Goal: Register for event/course: Sign up to attend an event or enroll in a course

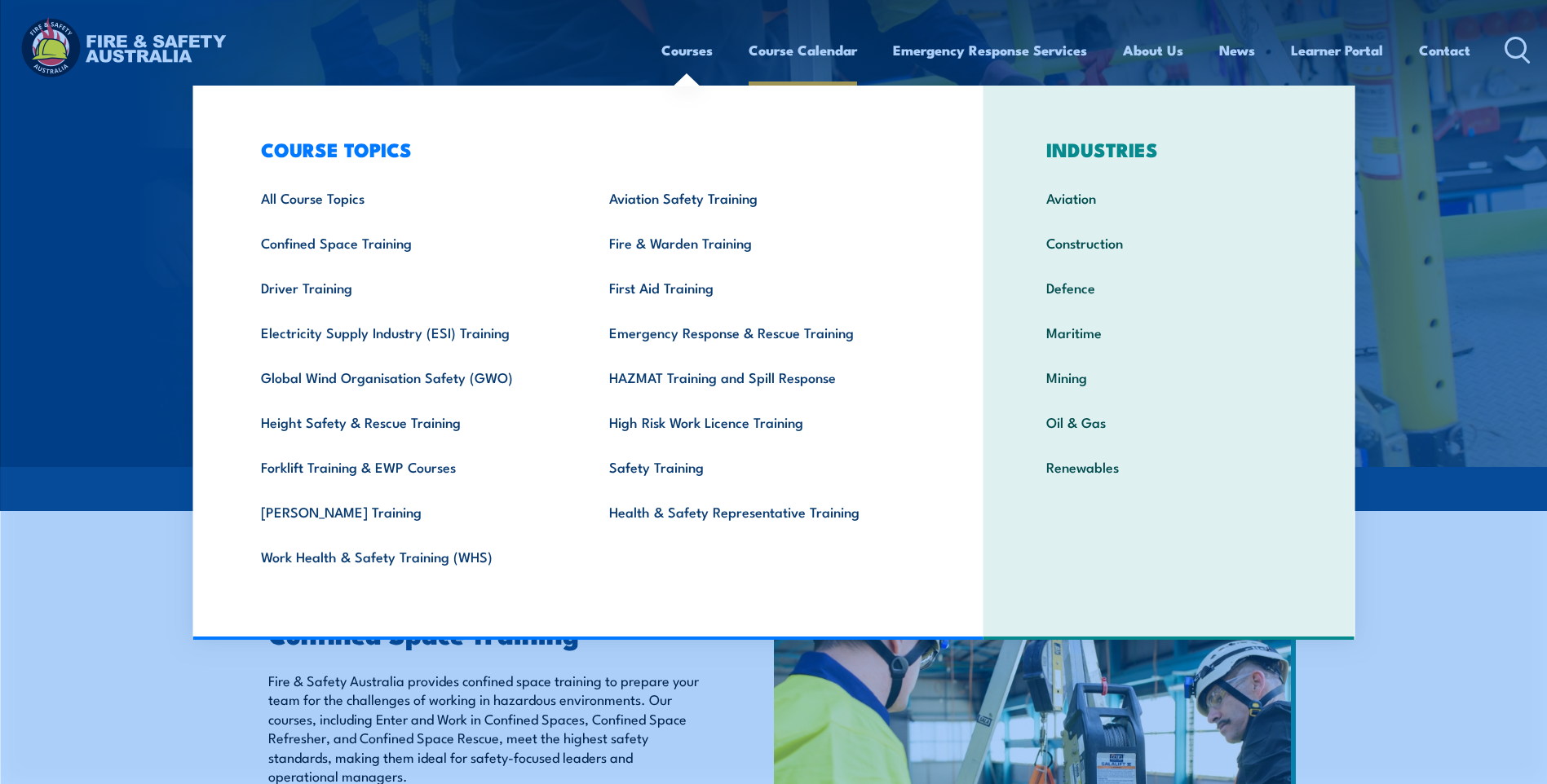
click at [776, 51] on link "Course Calendar" at bounding box center [803, 50] width 109 height 44
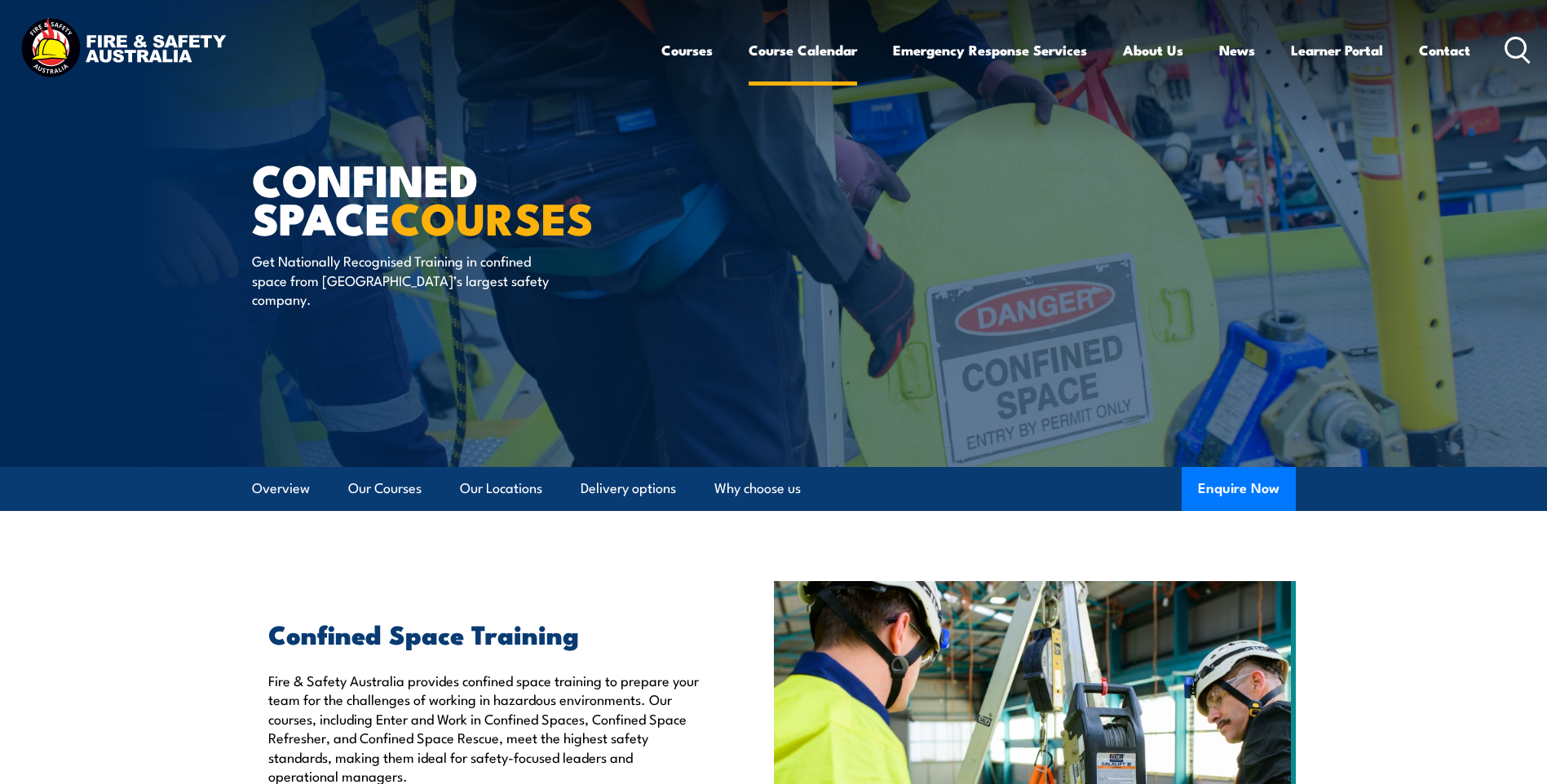
click at [781, 49] on link "Course Calendar" at bounding box center [803, 50] width 109 height 44
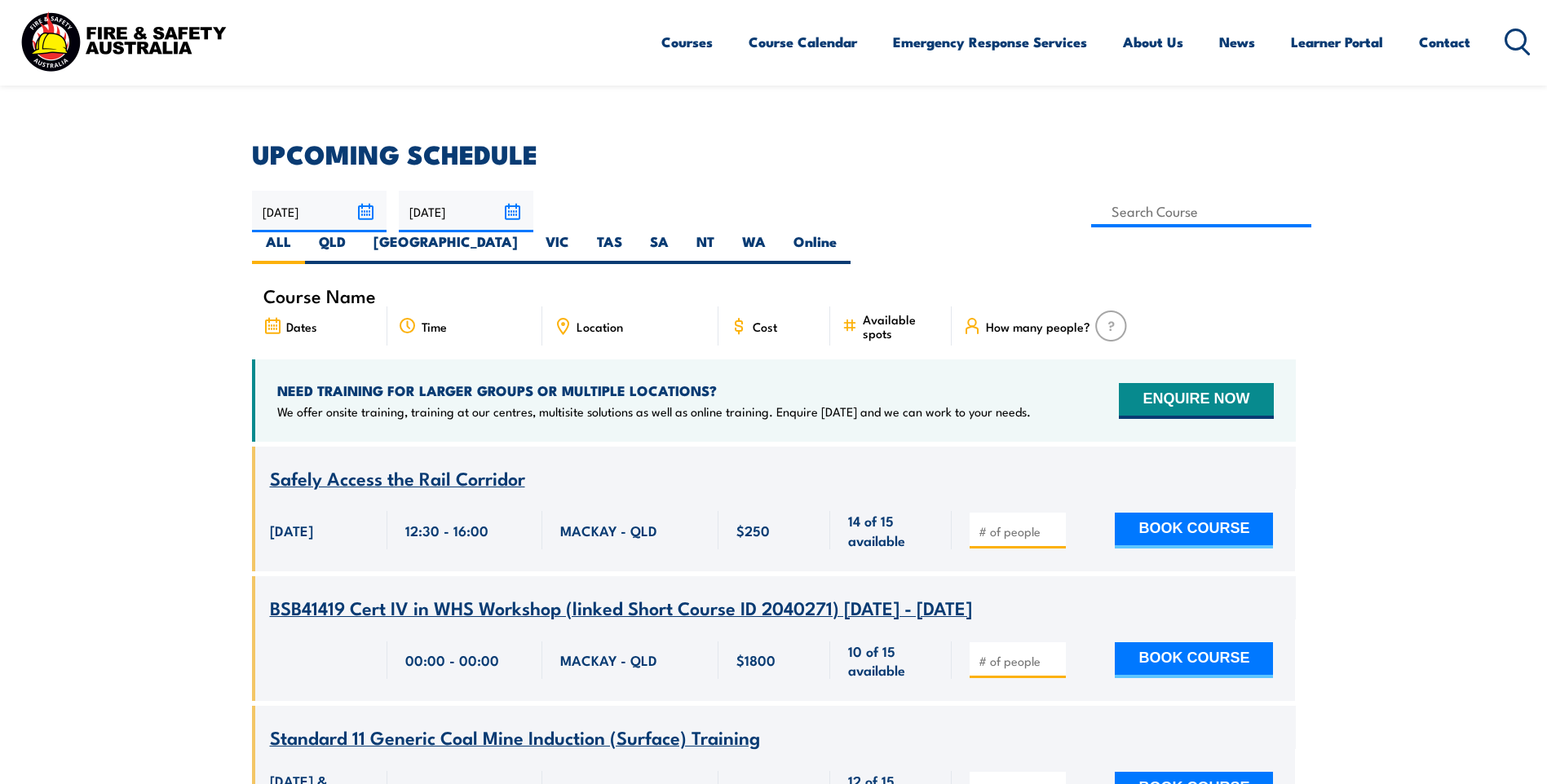
scroll to position [244, 0]
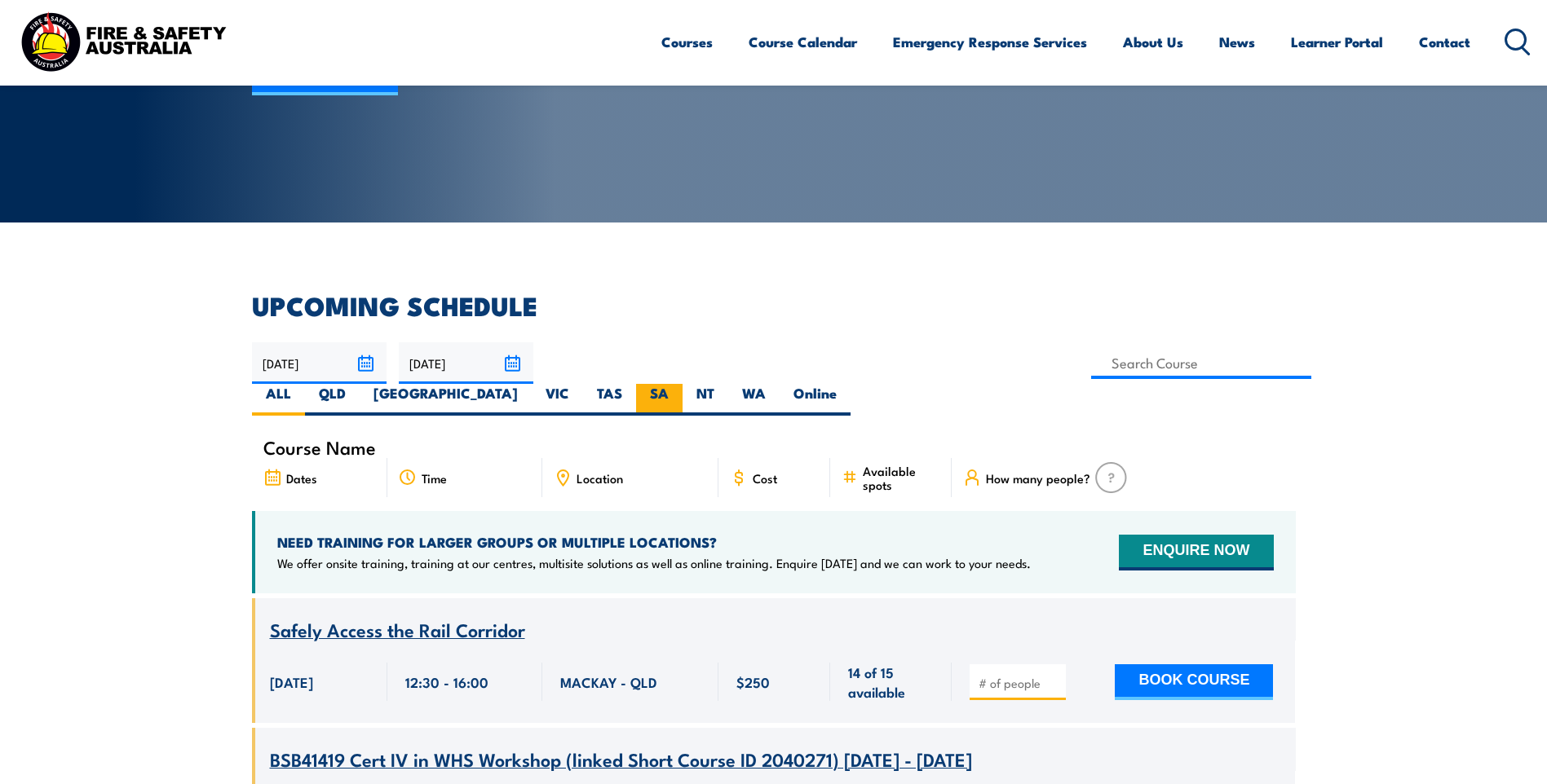
click at [682, 384] on label "SA" at bounding box center [659, 400] width 46 height 32
click at [679, 384] on input "SA" at bounding box center [674, 389] width 11 height 11
radio input "true"
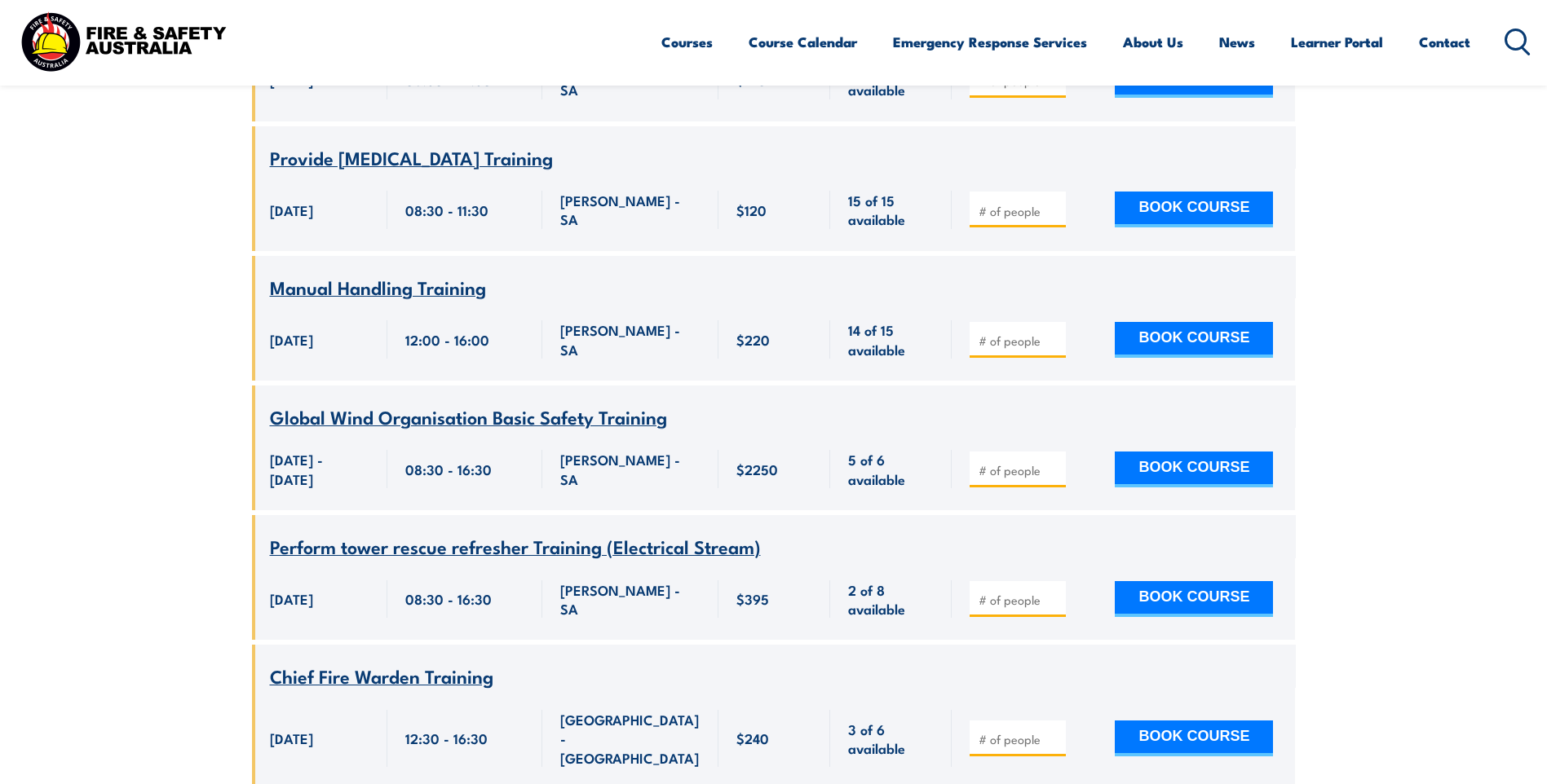
scroll to position [3473, 0]
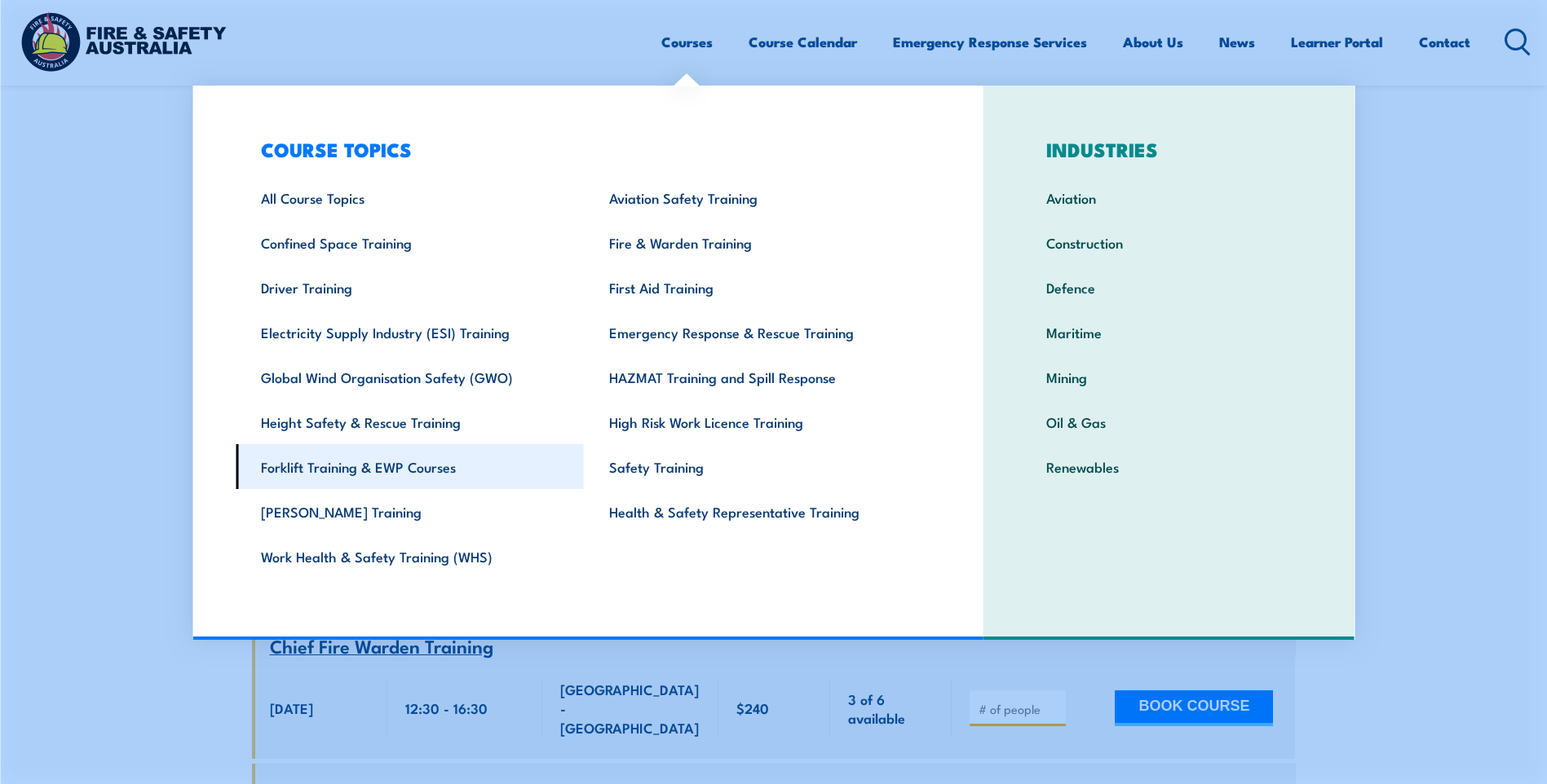
click at [314, 461] on link "Forklift Training & EWP Courses" at bounding box center [409, 466] width 348 height 45
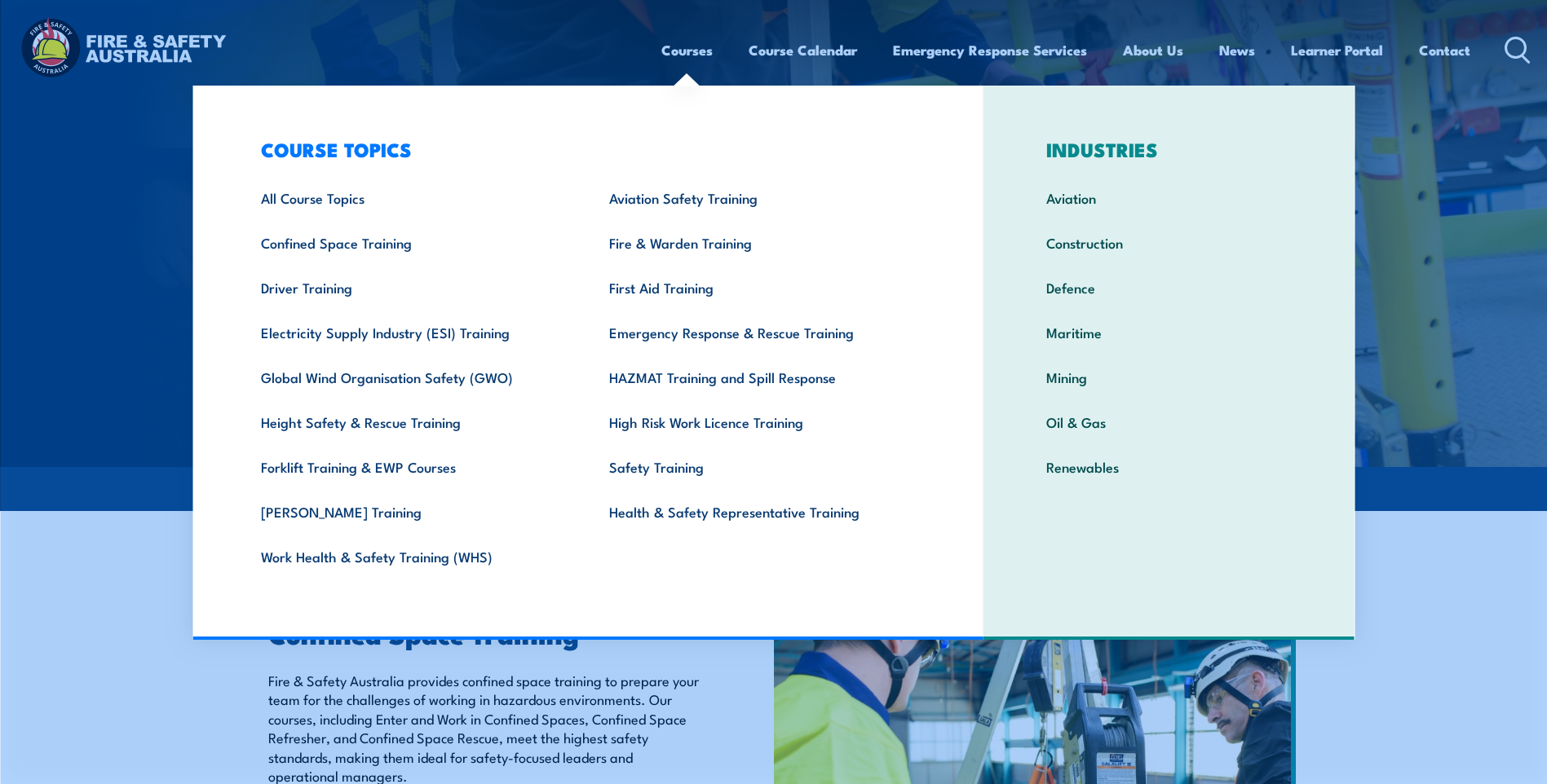
click at [676, 49] on link "Courses" at bounding box center [687, 50] width 51 height 44
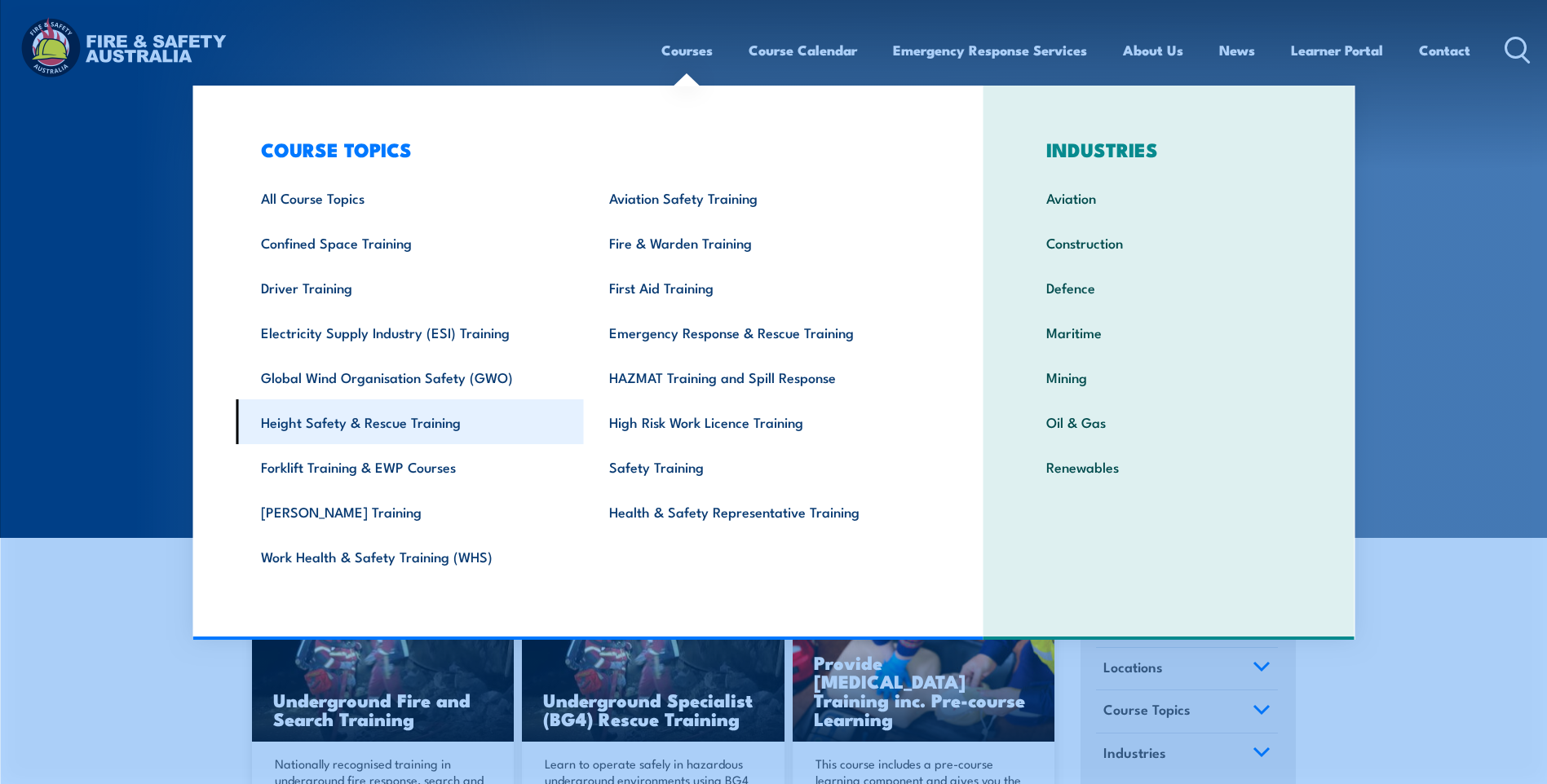
click at [379, 421] on link "Height Safety & Rescue Training" at bounding box center [409, 422] width 348 height 45
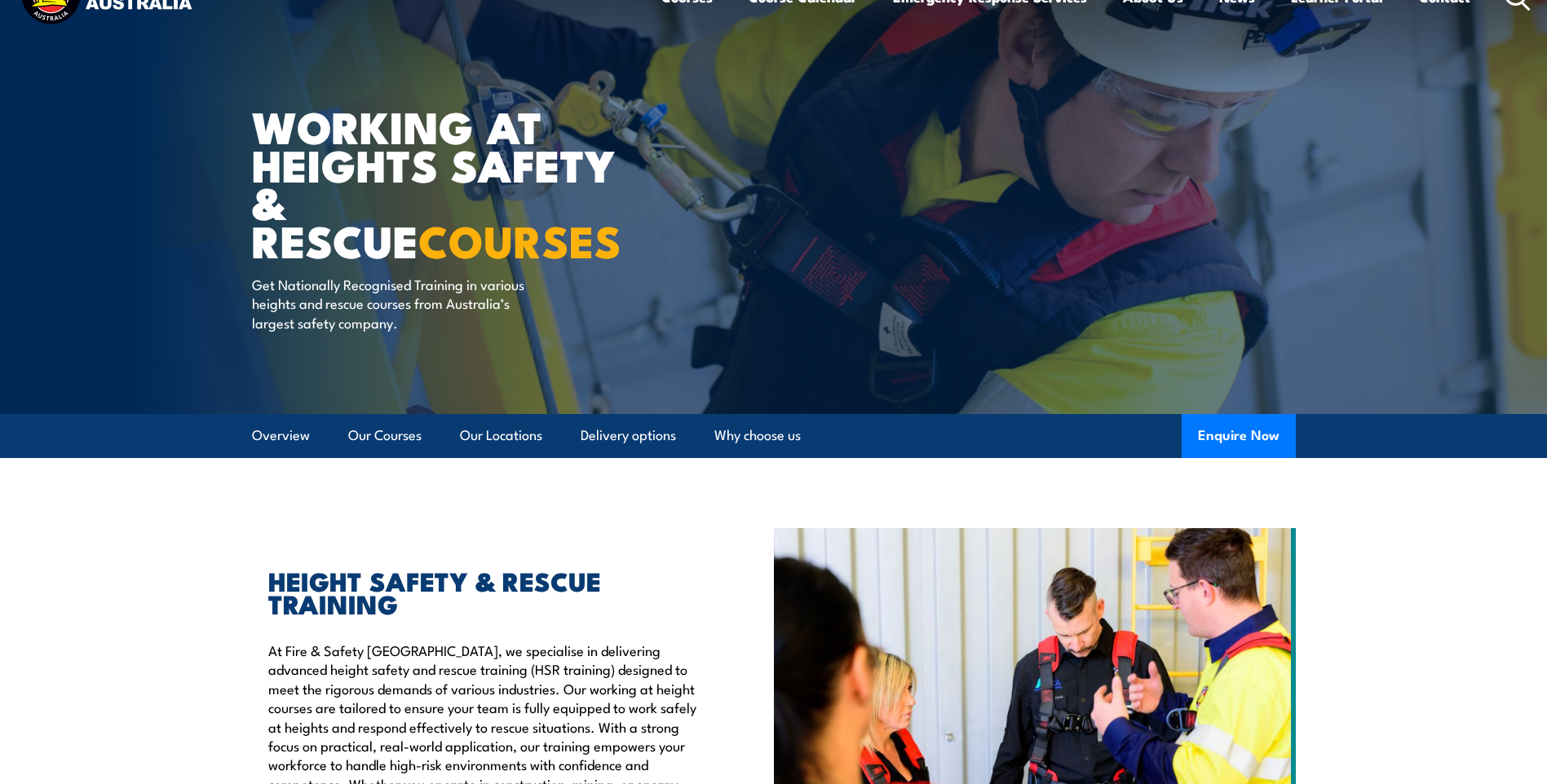
scroll to position [81, 0]
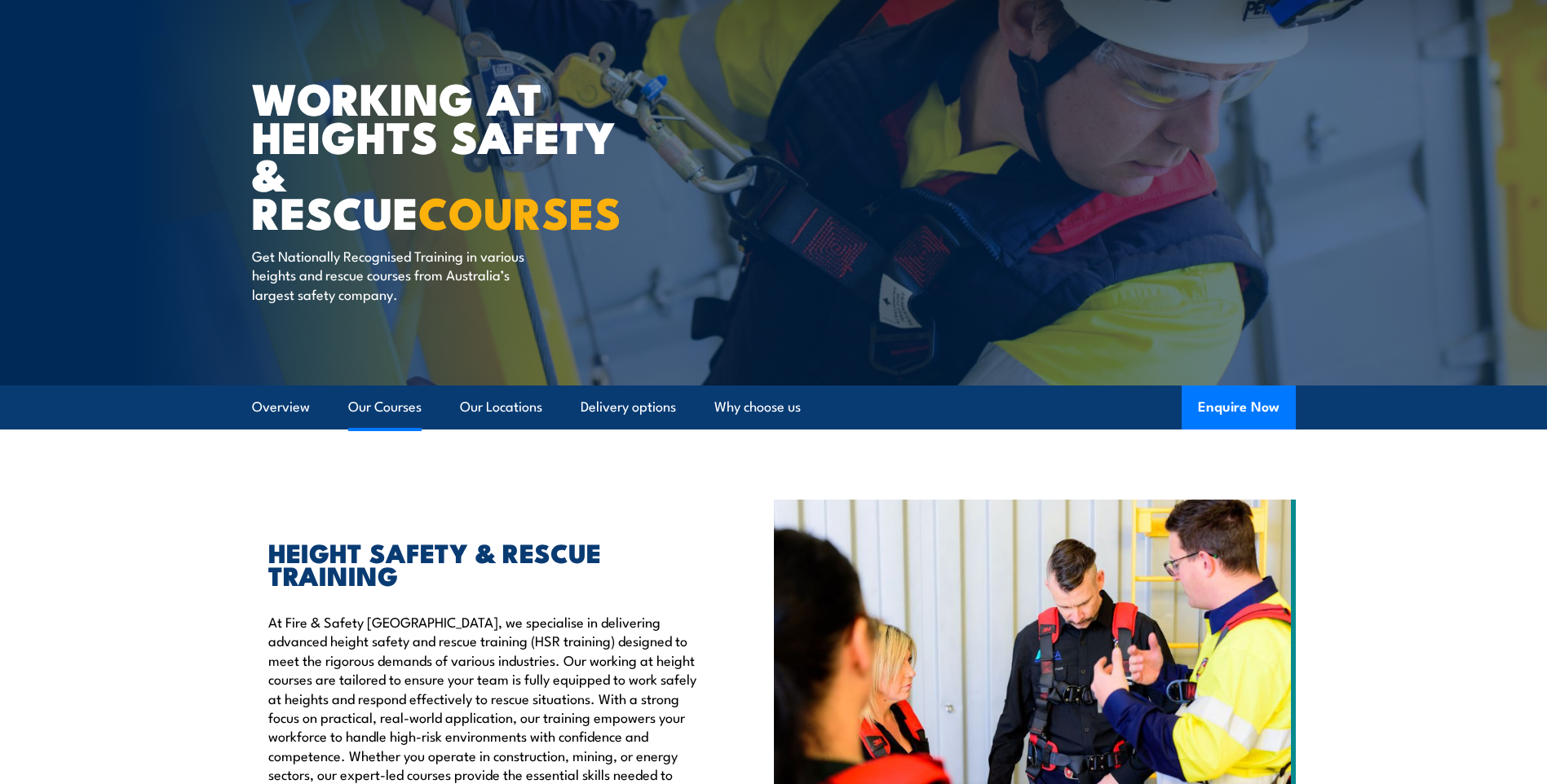
click at [383, 406] on link "Our Courses" at bounding box center [384, 407] width 73 height 44
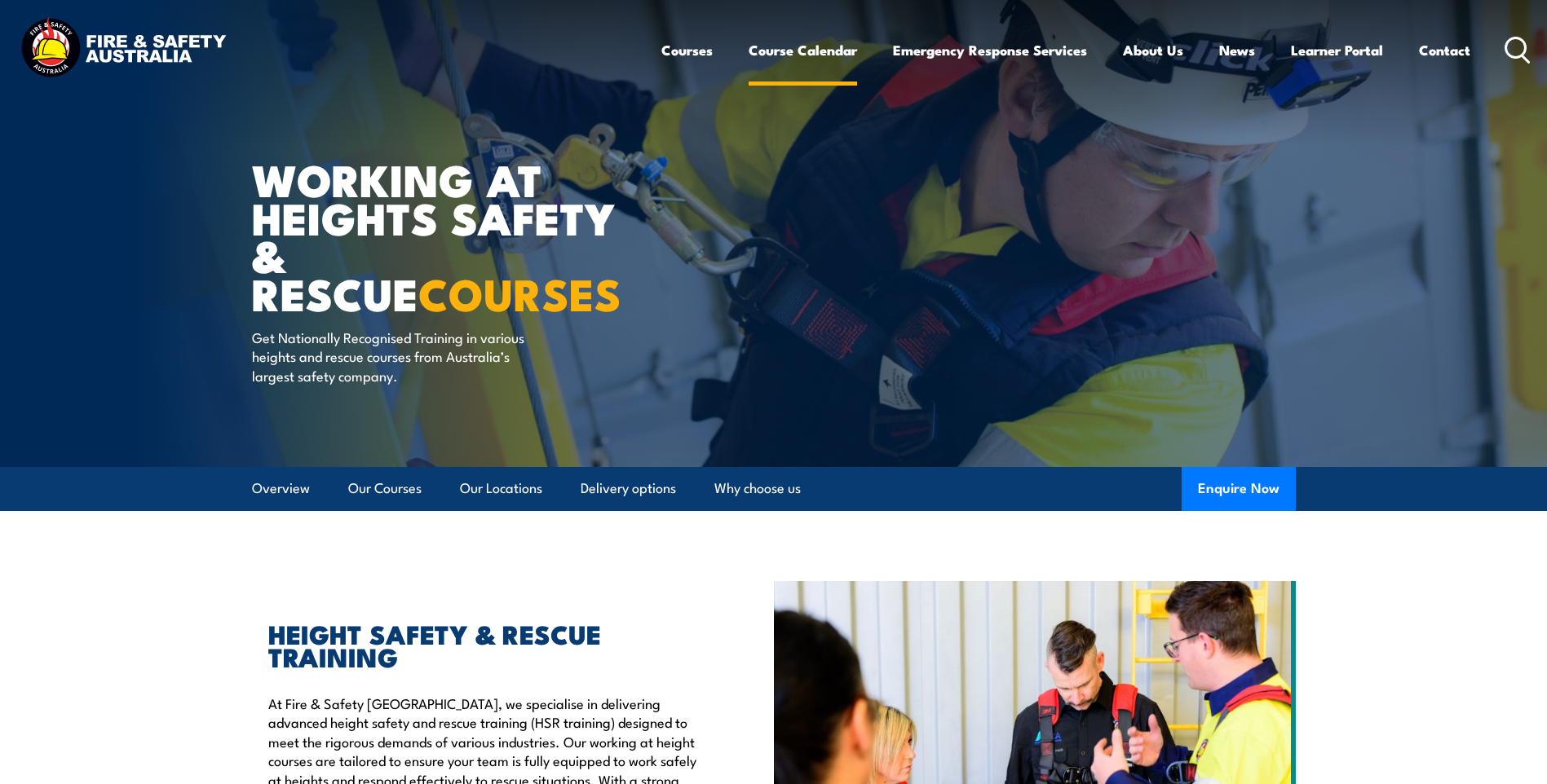
click at [805, 50] on link "Course Calendar" at bounding box center [803, 50] width 109 height 44
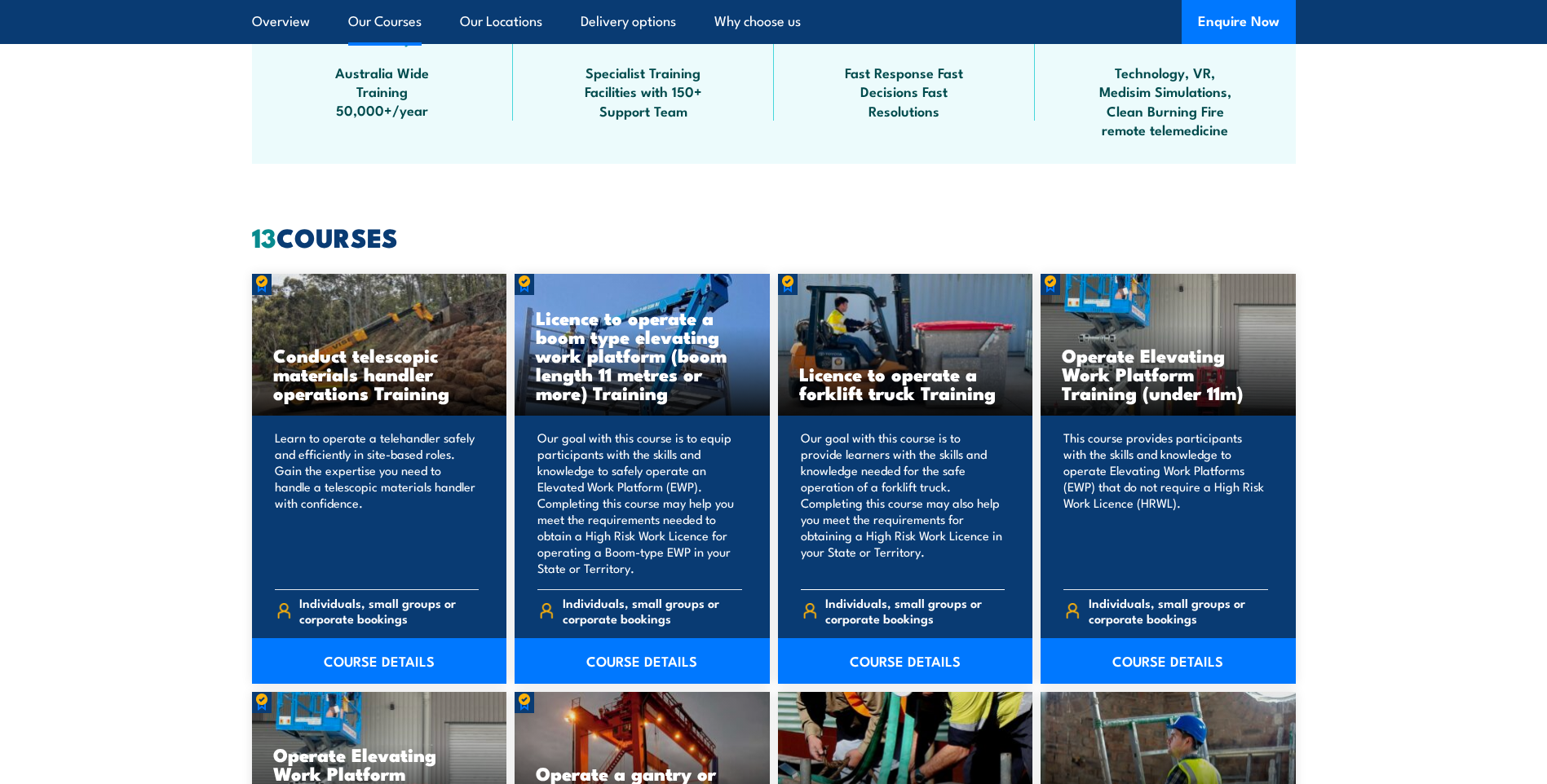
scroll to position [1141, 0]
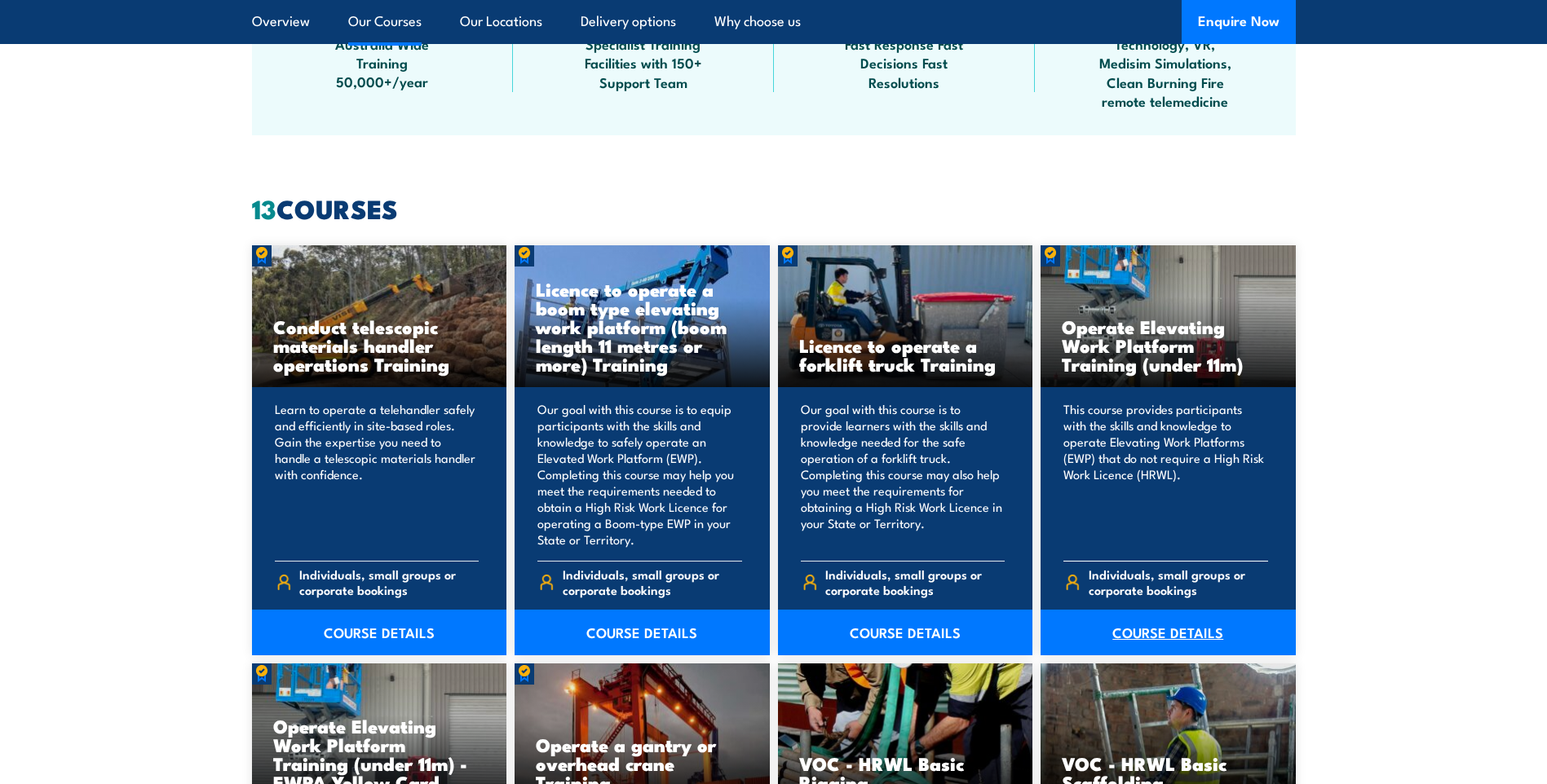
click at [1167, 633] on link "COURSE DETAILS" at bounding box center [1168, 632] width 255 height 45
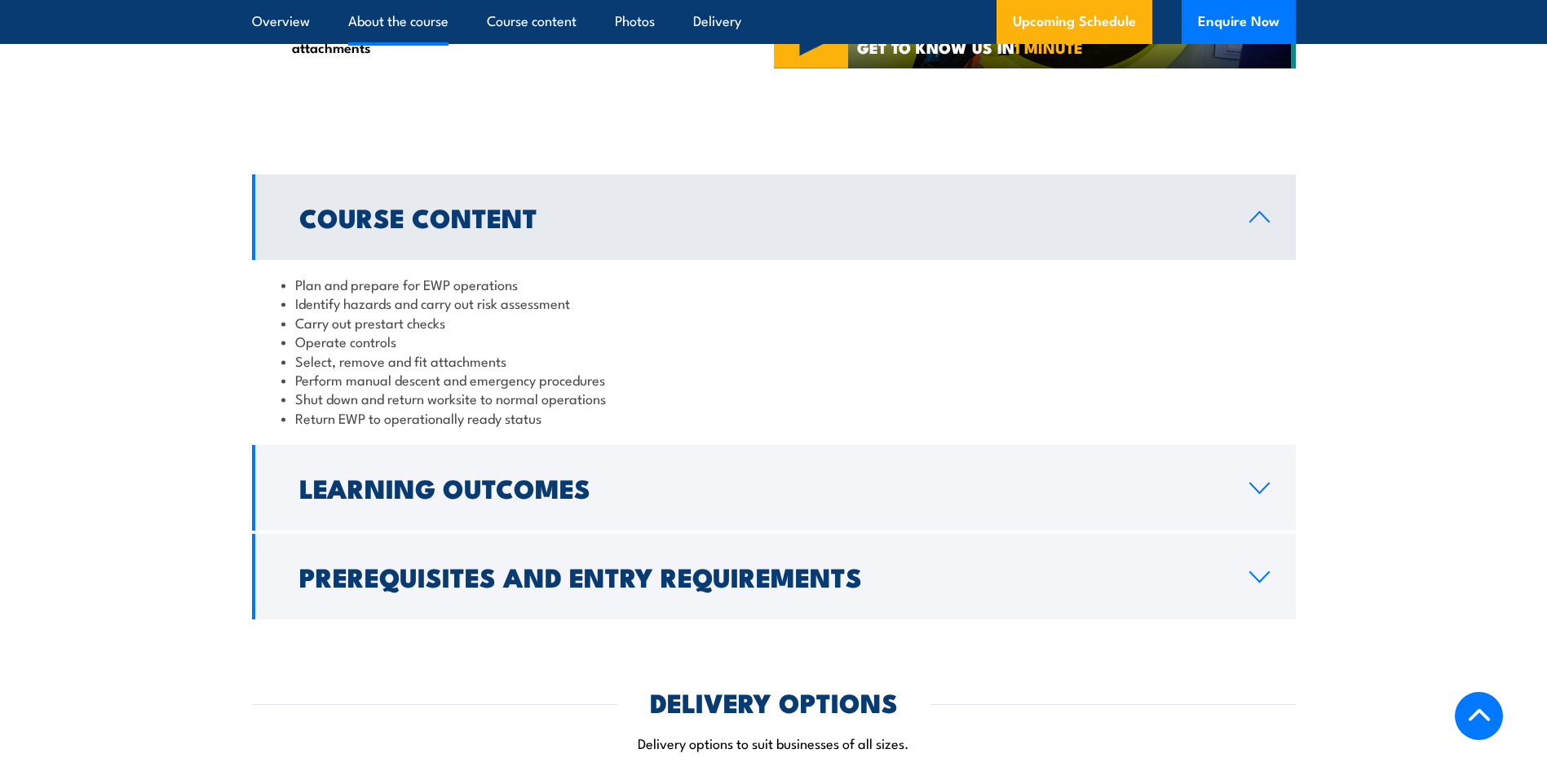
scroll to position [1222, 0]
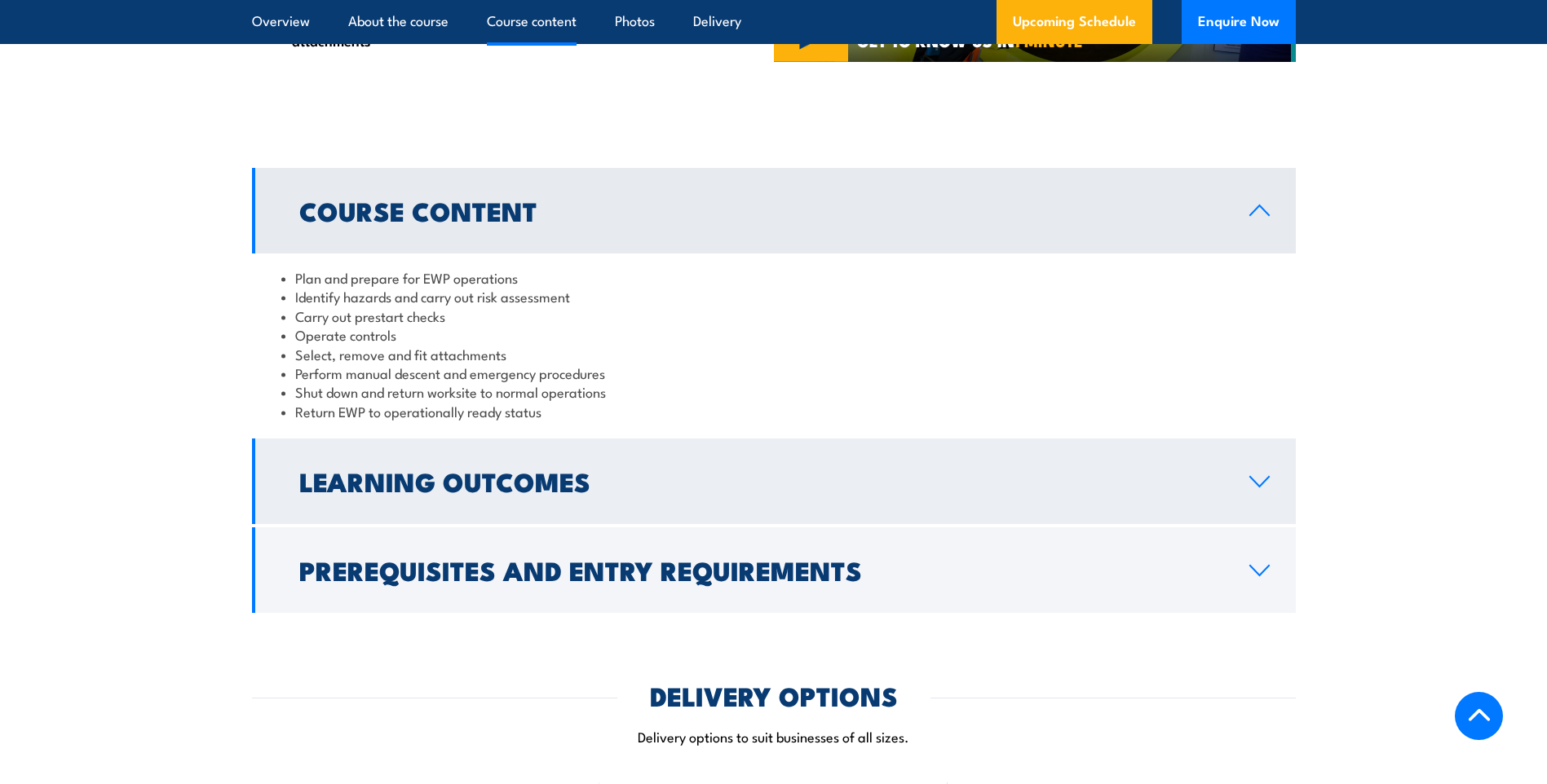
click at [1254, 486] on icon at bounding box center [1259, 482] width 22 height 13
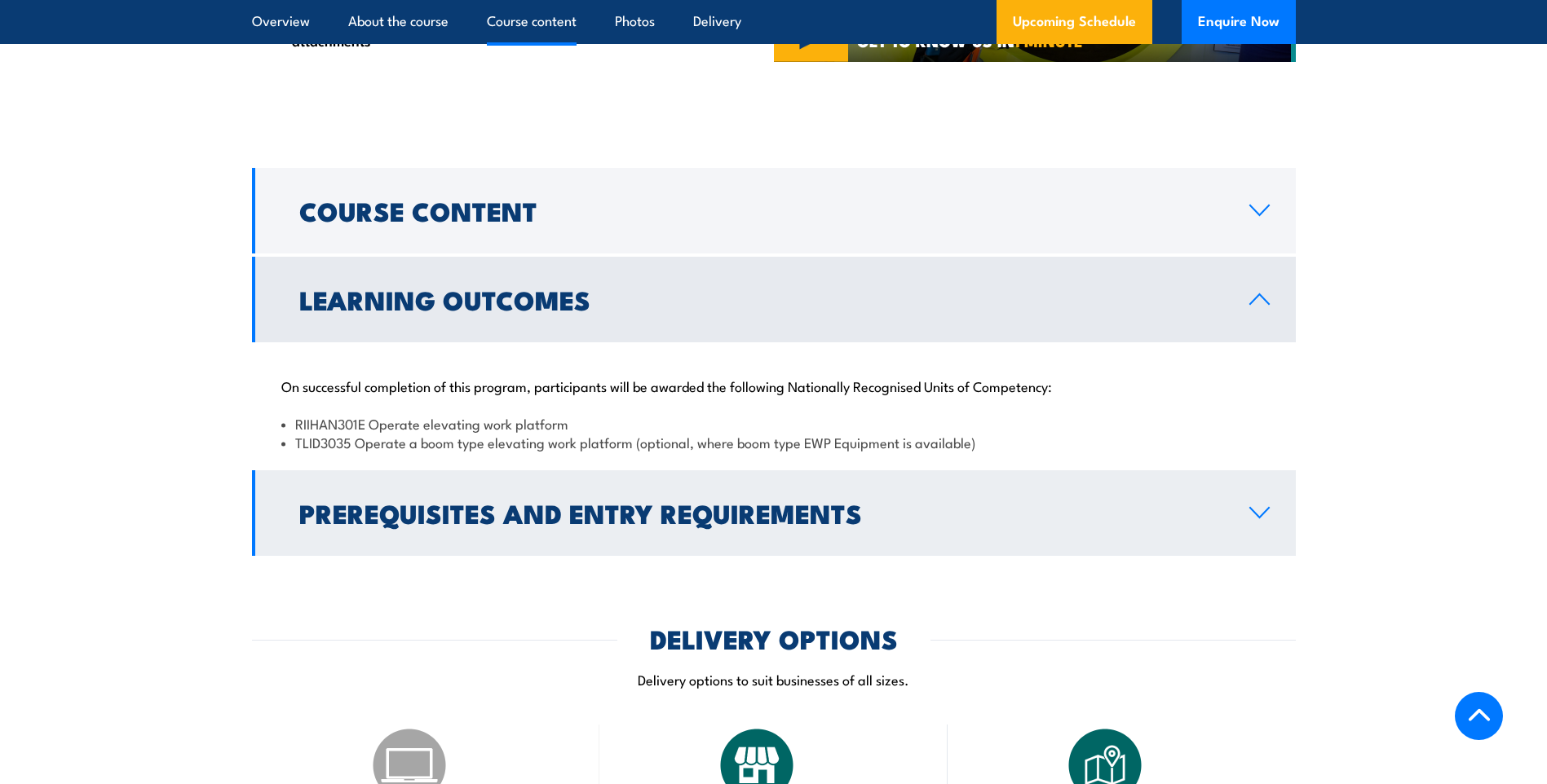
click at [1255, 506] on icon at bounding box center [1259, 513] width 22 height 13
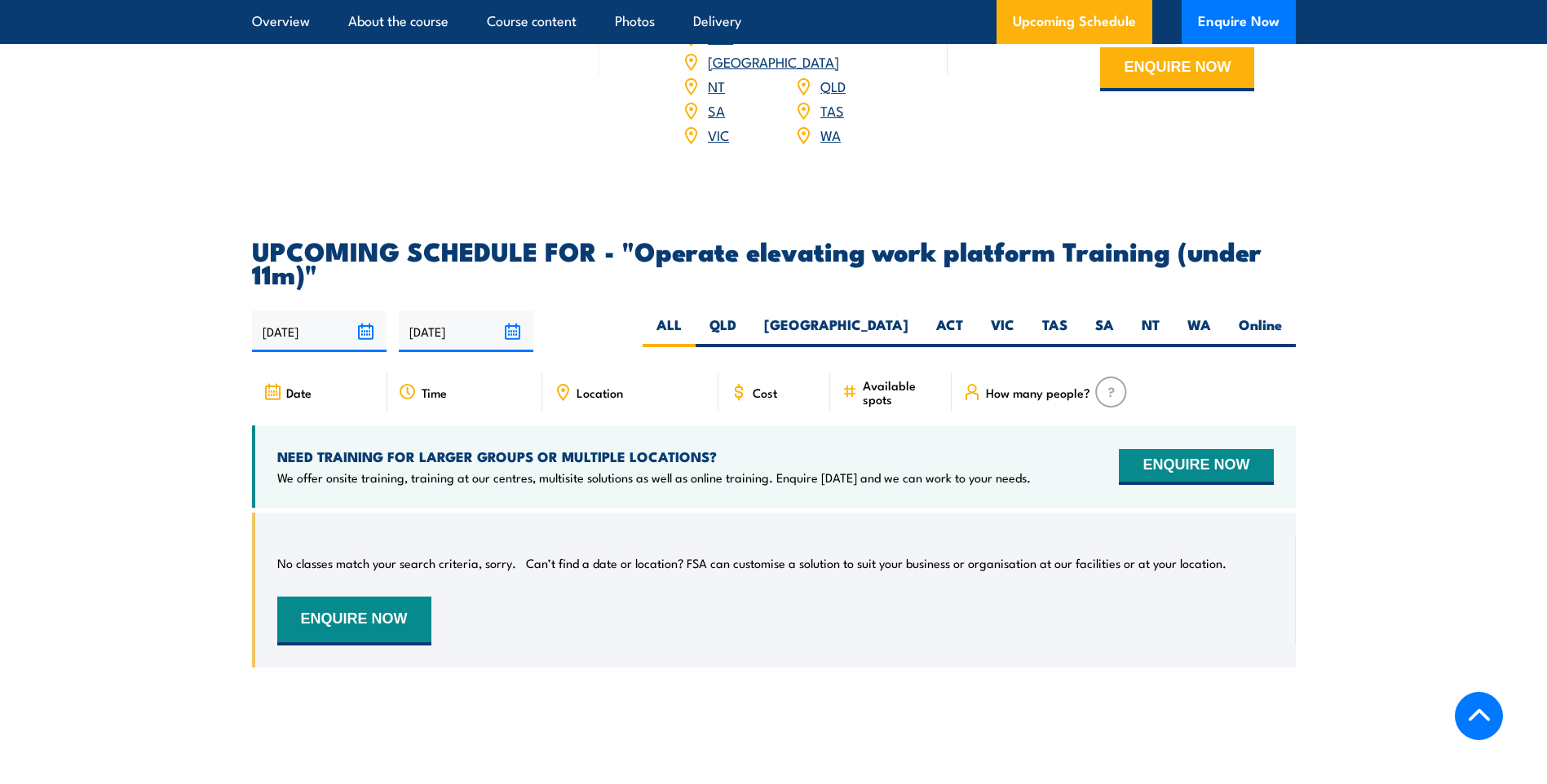
scroll to position [2527, 0]
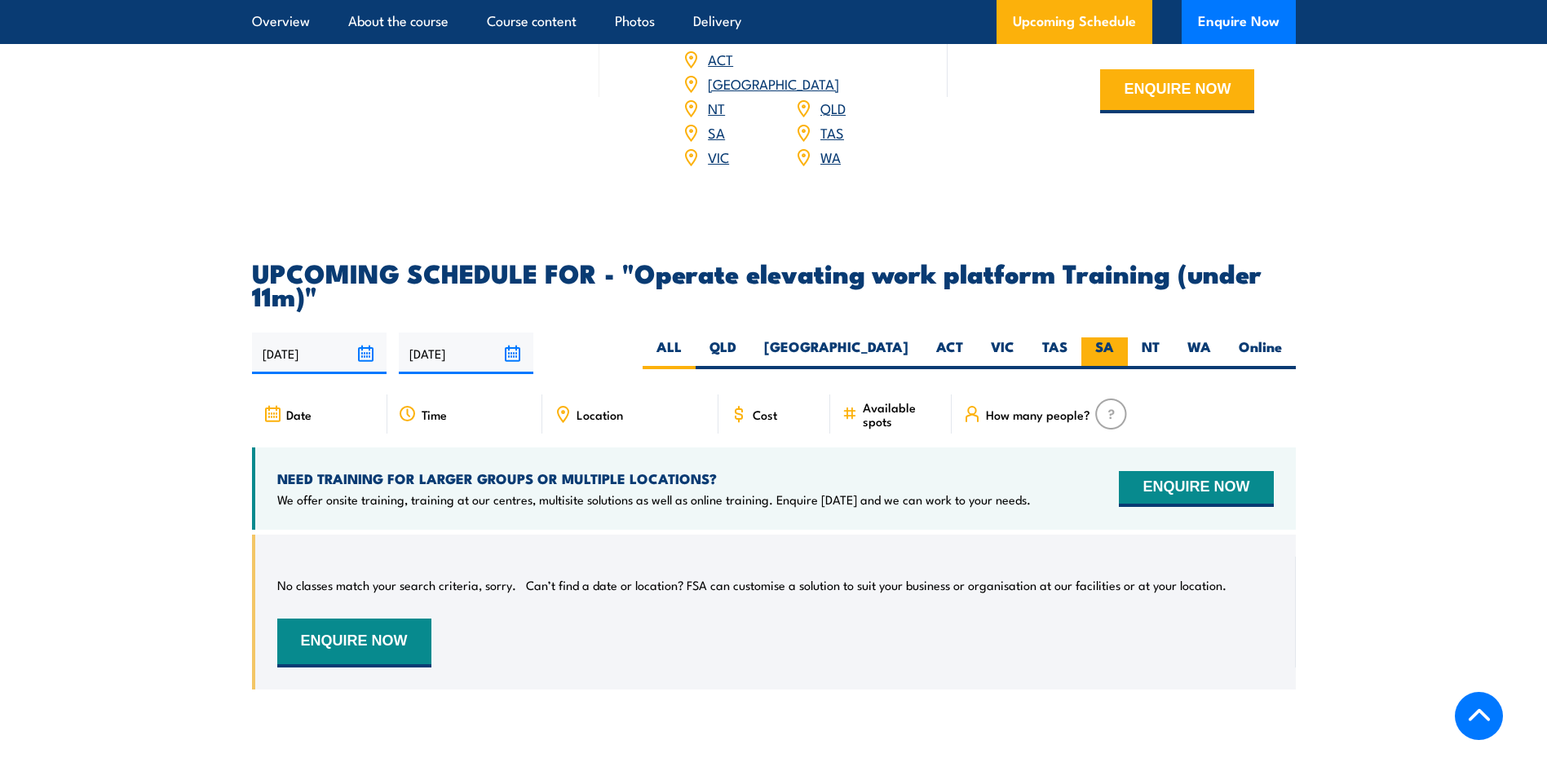
click at [1105, 337] on label "SA" at bounding box center [1104, 353] width 46 height 32
click at [1114, 337] on input "SA" at bounding box center [1119, 342] width 11 height 11
radio input "true"
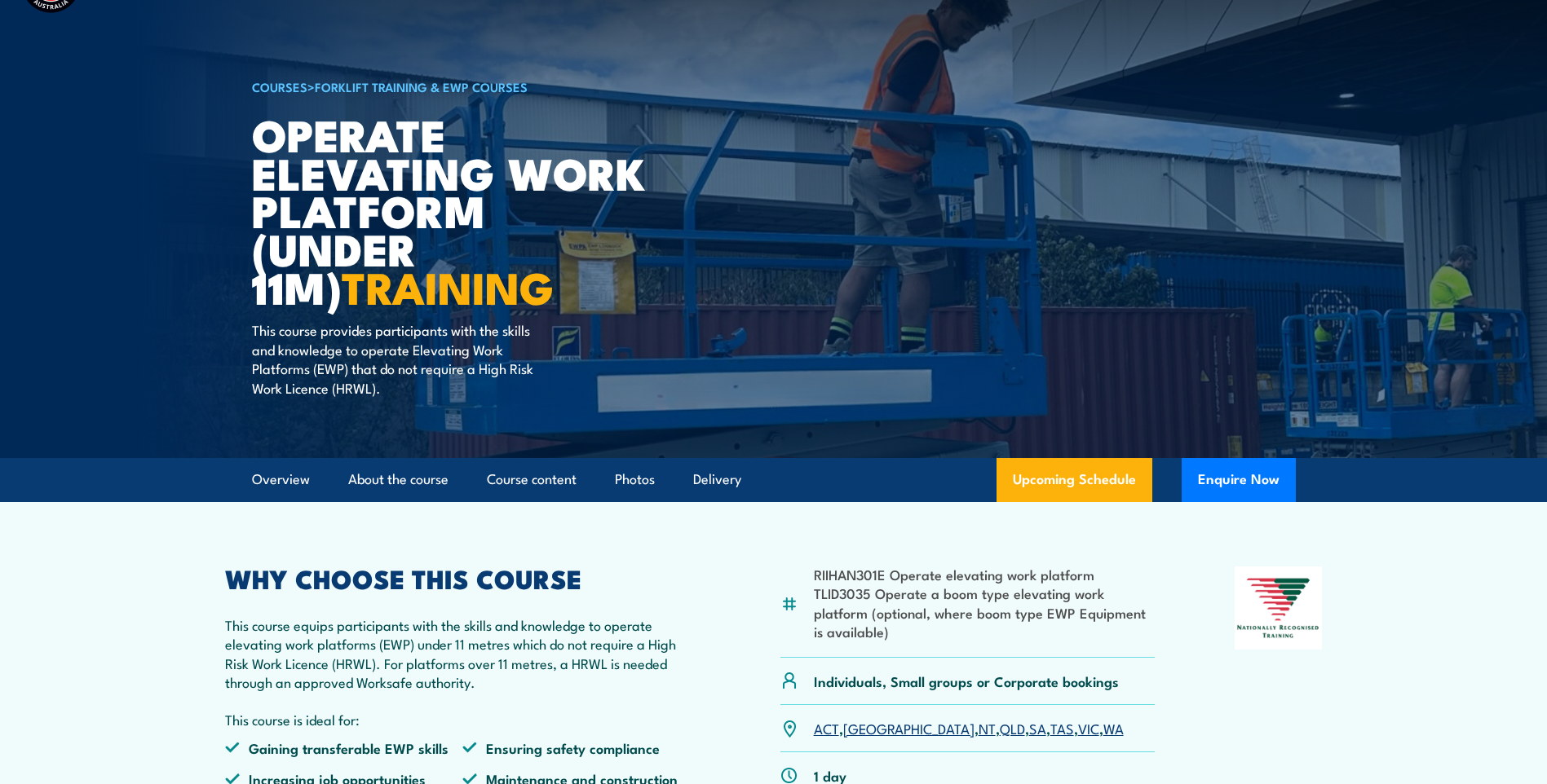
scroll to position [163, 0]
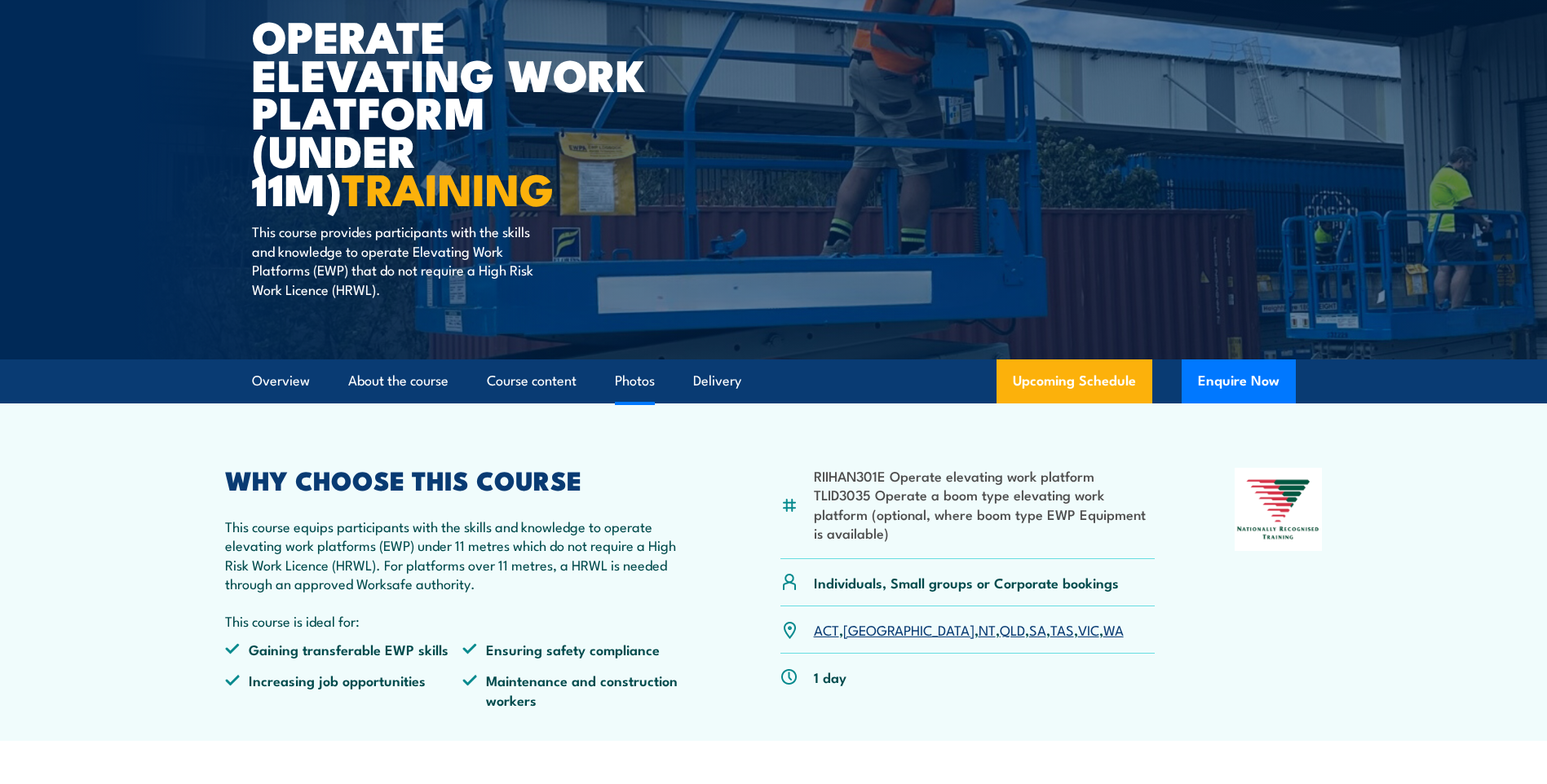
click at [629, 383] on link "Photos" at bounding box center [634, 381] width 40 height 44
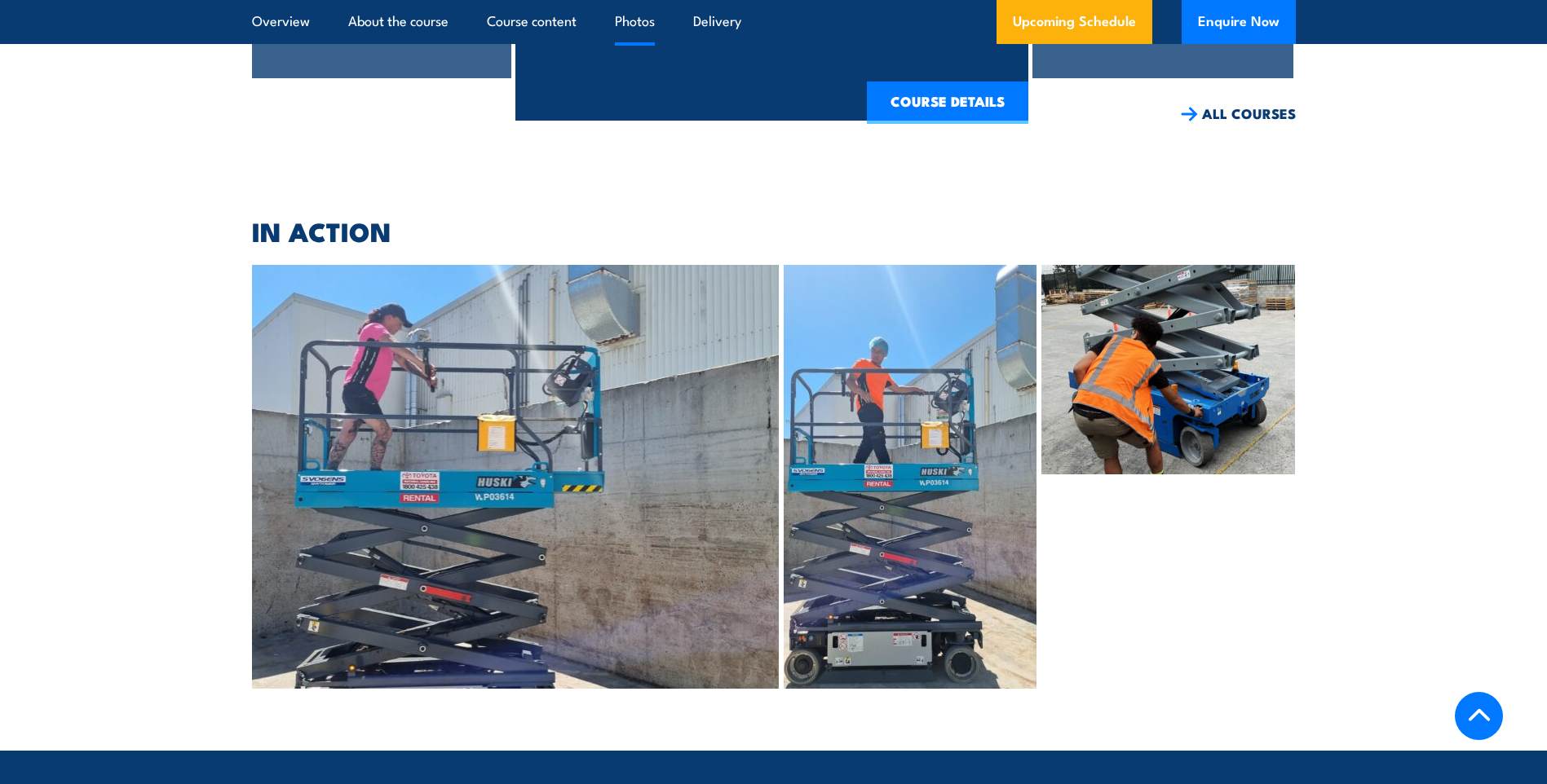
scroll to position [3586, 0]
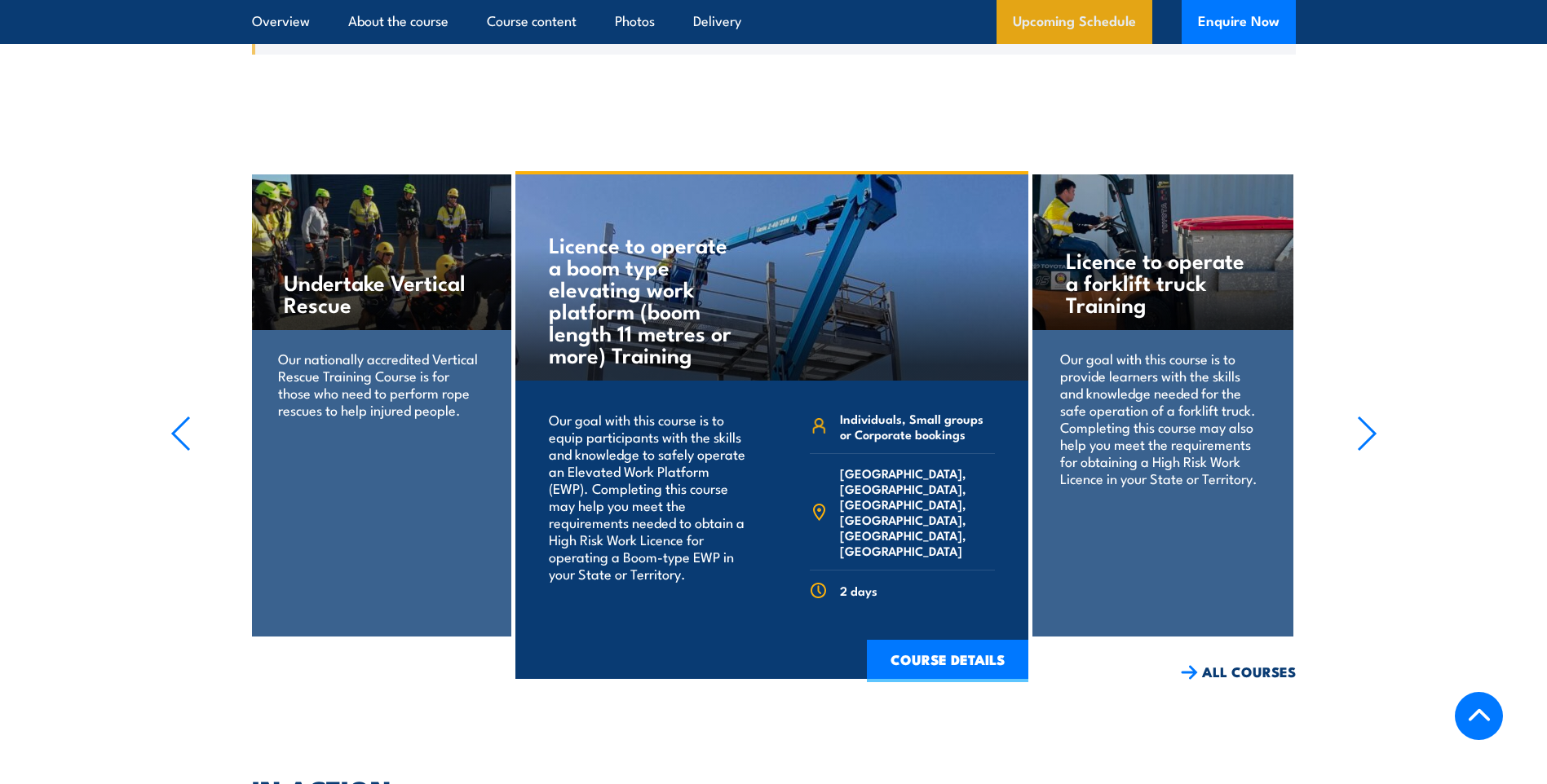
click at [1062, 13] on link "Upcoming Schedule" at bounding box center [1074, 22] width 156 height 44
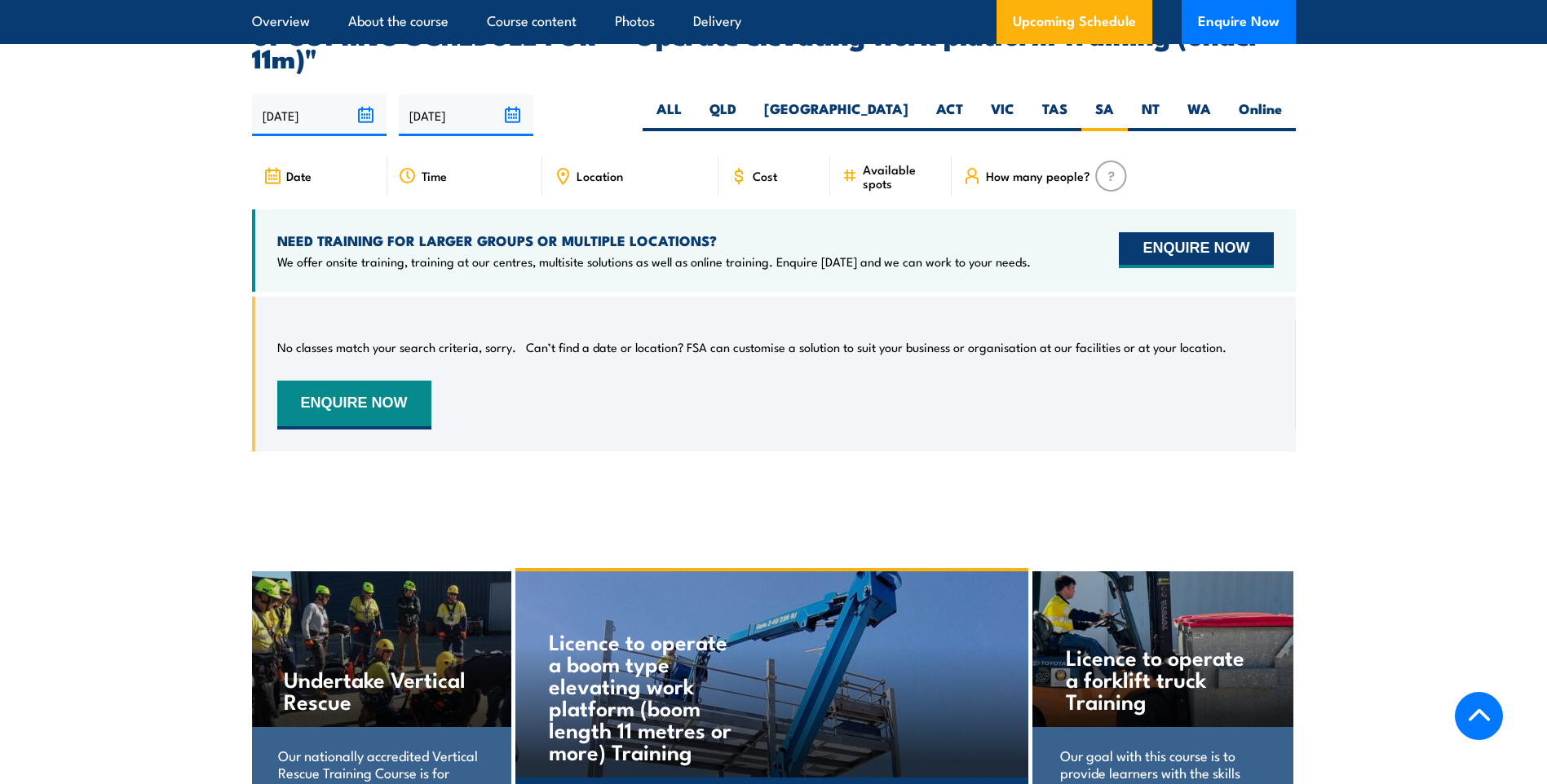
scroll to position [2535, 0]
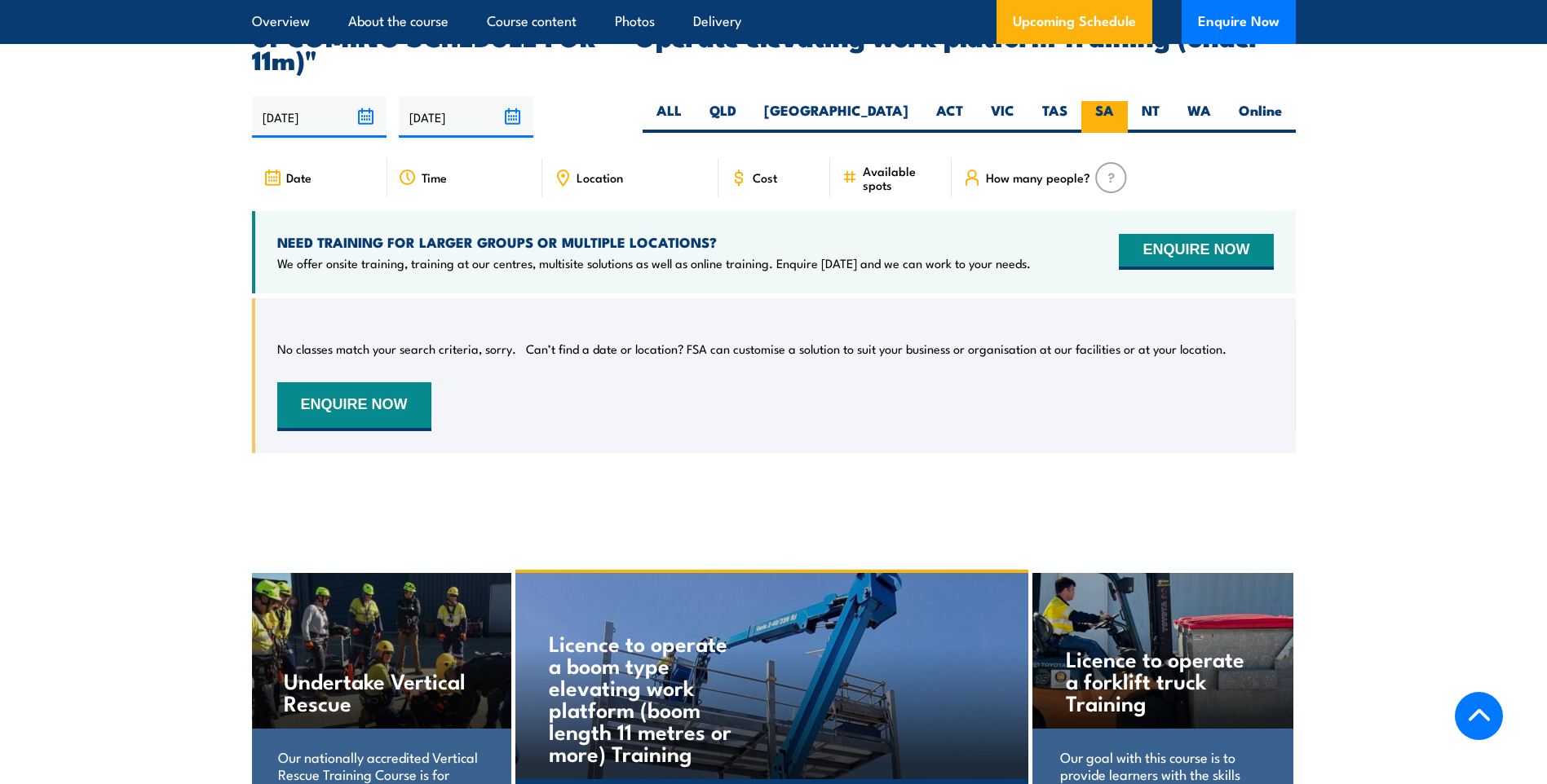
click at [1096, 101] on label "SA" at bounding box center [1104, 117] width 46 height 32
click at [1114, 101] on input "SA" at bounding box center [1119, 106] width 11 height 11
click at [356, 96] on input "[DATE]" at bounding box center [319, 117] width 135 height 42
drag, startPoint x: 597, startPoint y: 387, endPoint x: 605, endPoint y: 351, distance: 36.9
click at [598, 388] on div "No classes match your search criteria, sorry. Can’t find a date or location? FS…" at bounding box center [775, 375] width 996 height 111
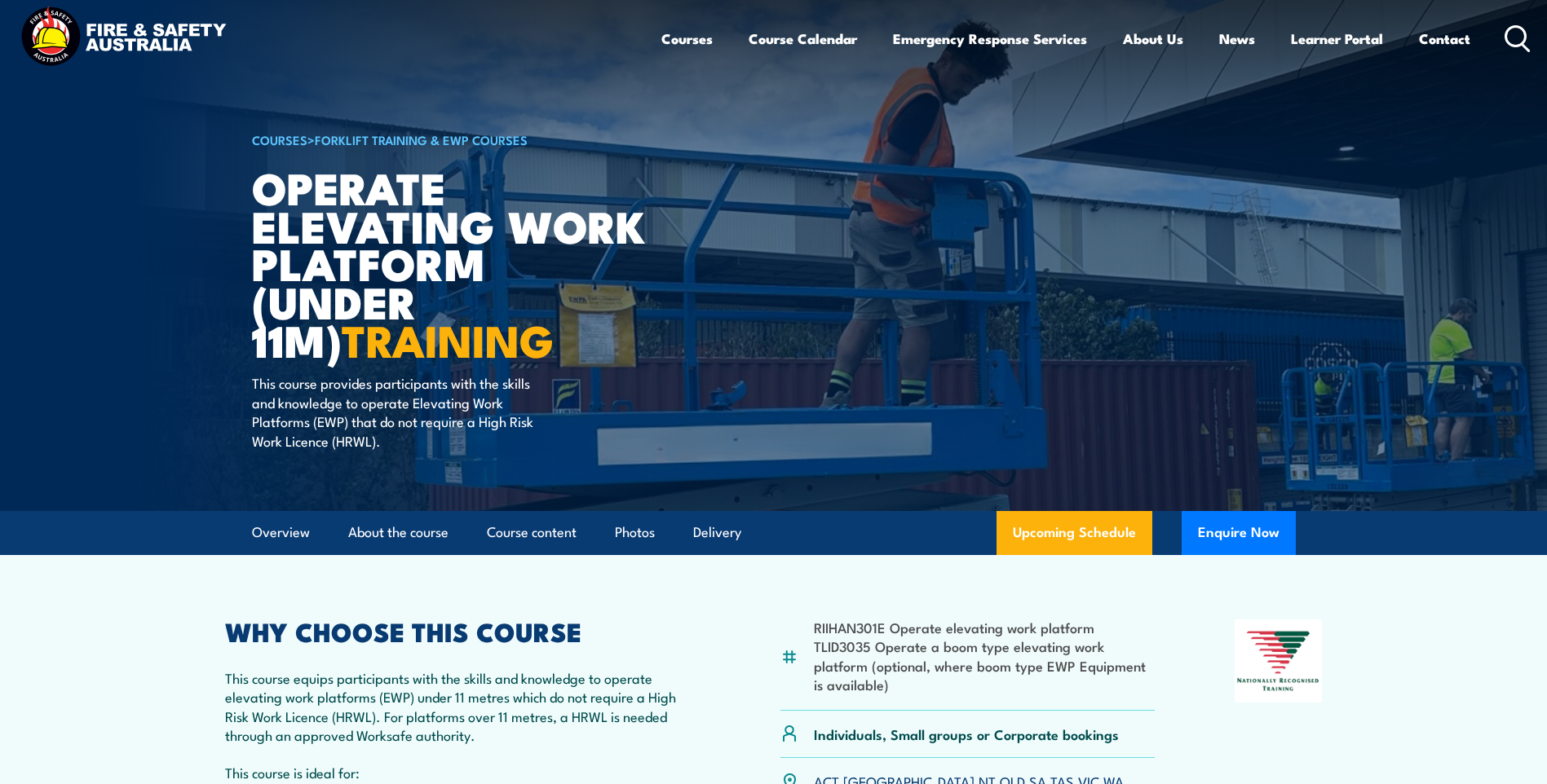
scroll to position [0, 0]
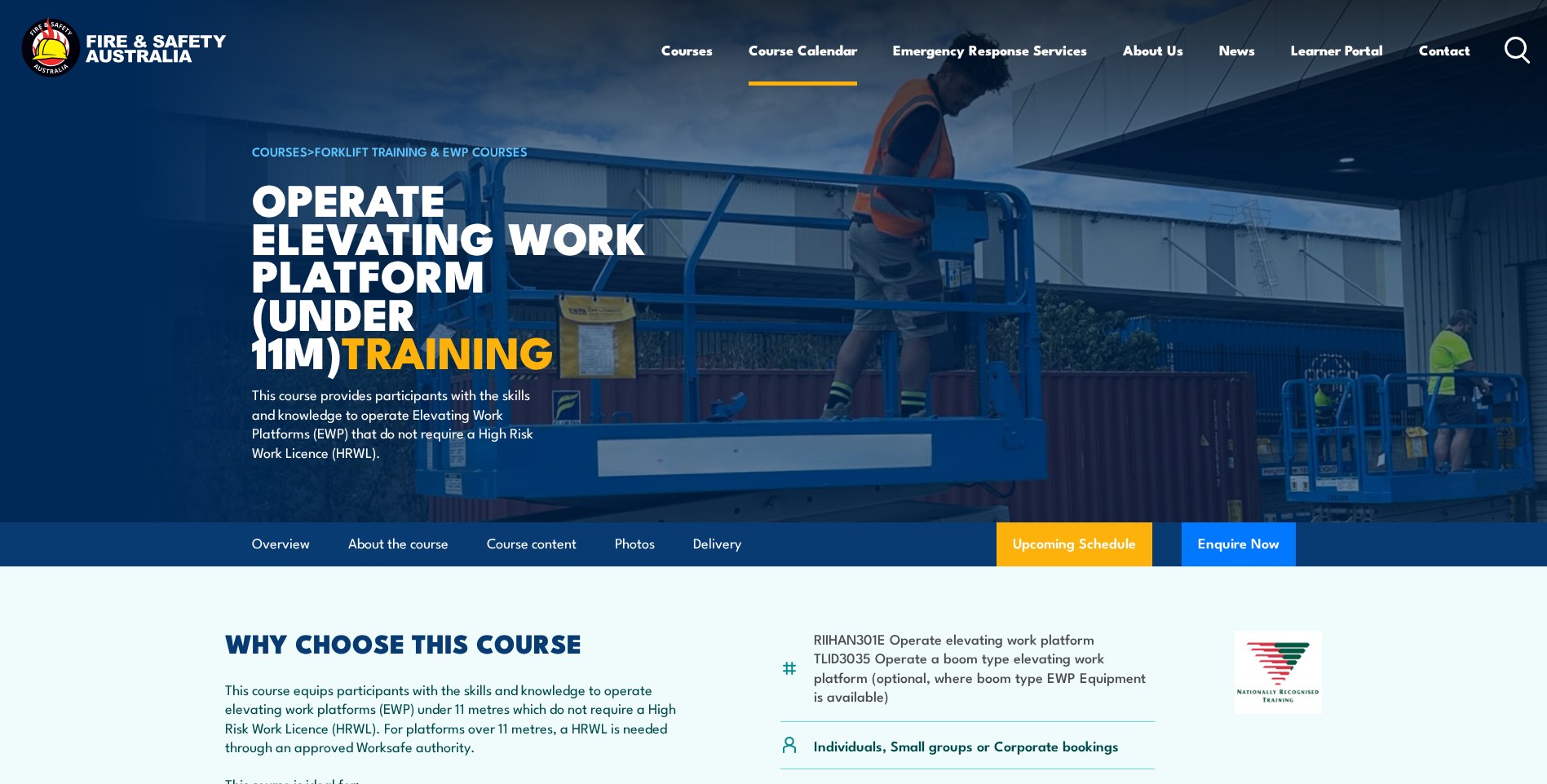
click at [799, 46] on link "Course Calendar" at bounding box center [803, 50] width 109 height 44
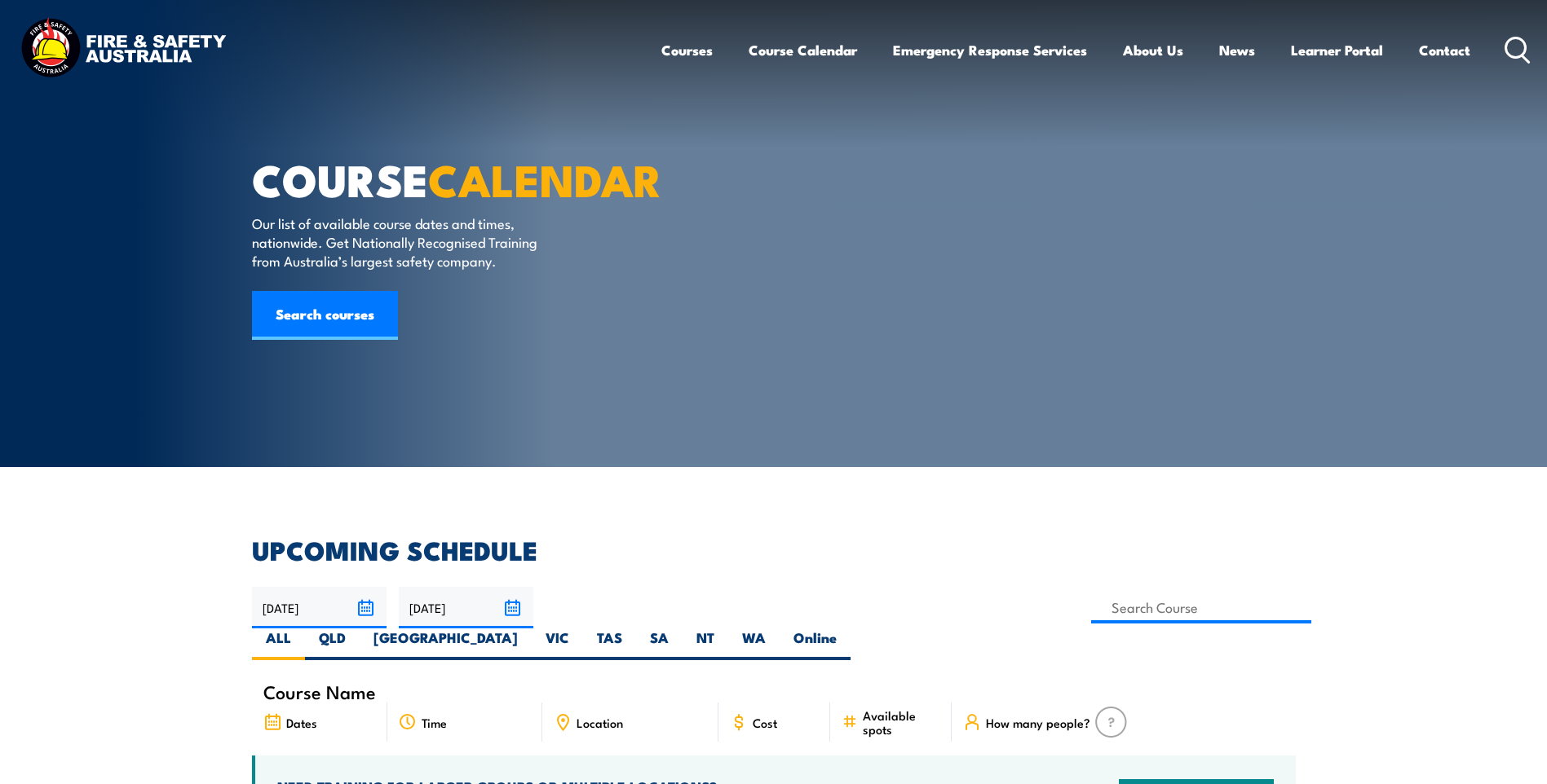
scroll to position [81, 0]
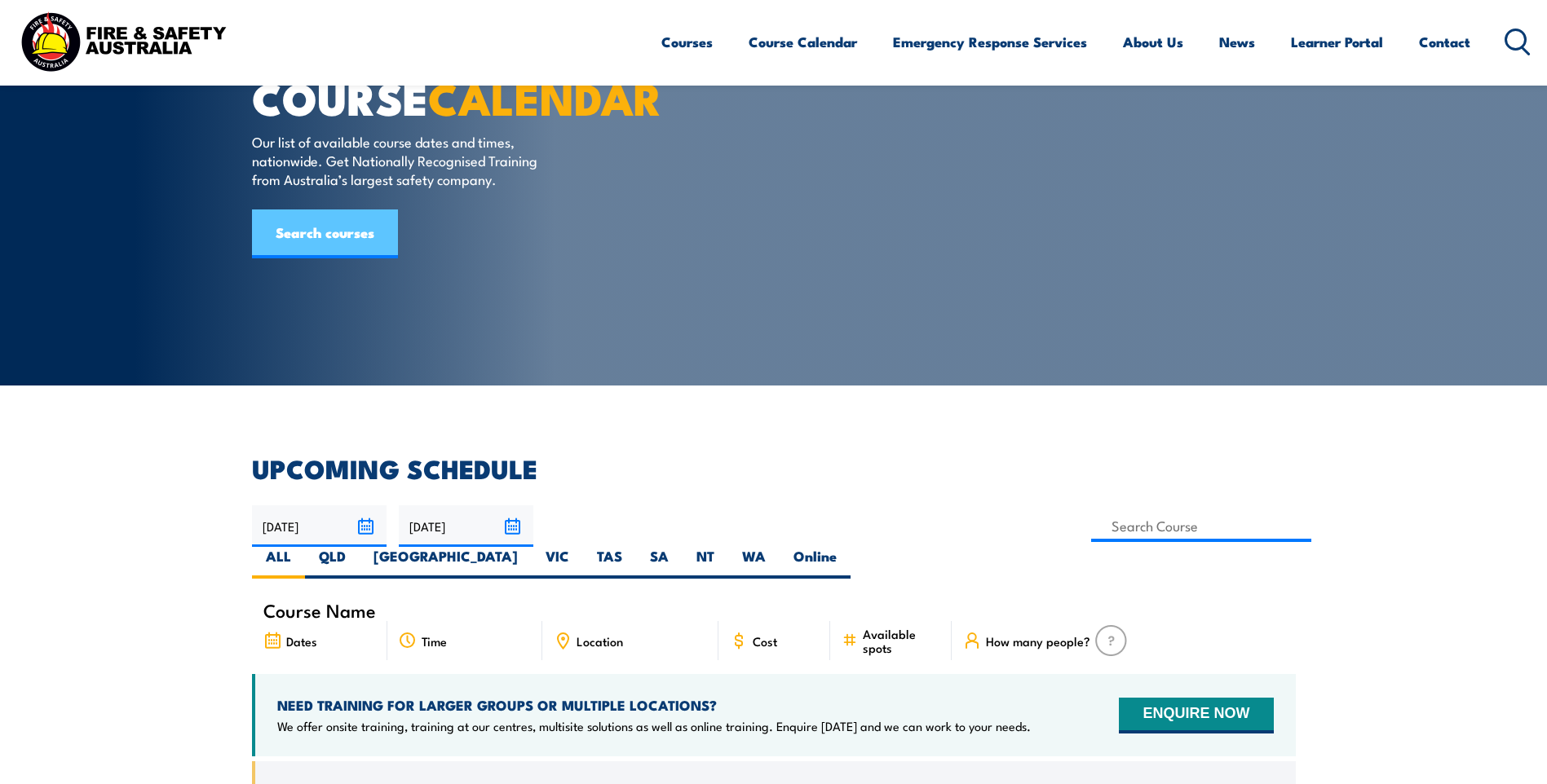
click at [350, 258] on link "Search courses" at bounding box center [324, 234] width 146 height 49
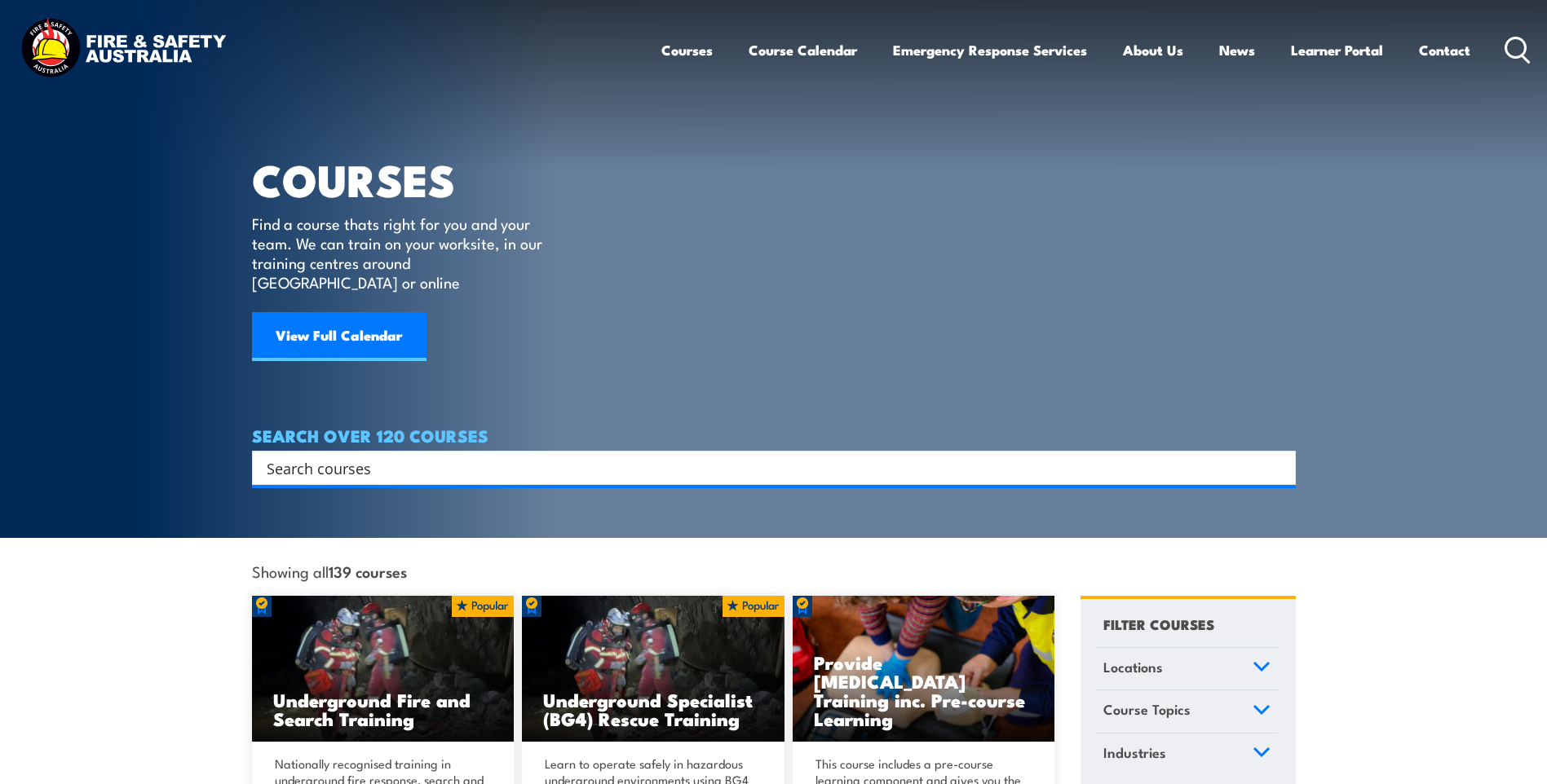
click at [315, 456] on input "Search input" at bounding box center [763, 468] width 993 height 25
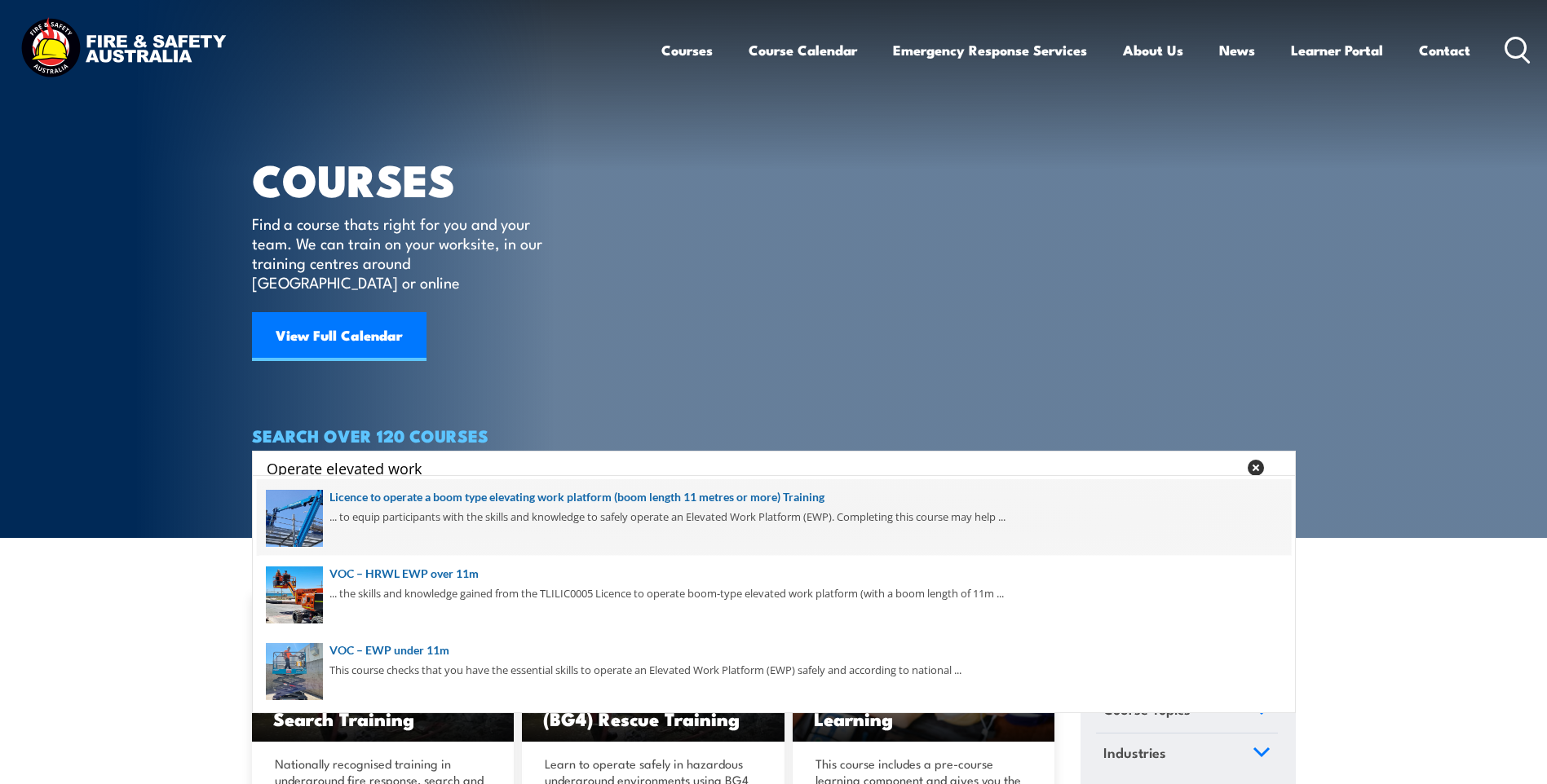
type input "Operate elevated work"
click at [485, 498] on span at bounding box center [774, 517] width 1034 height 77
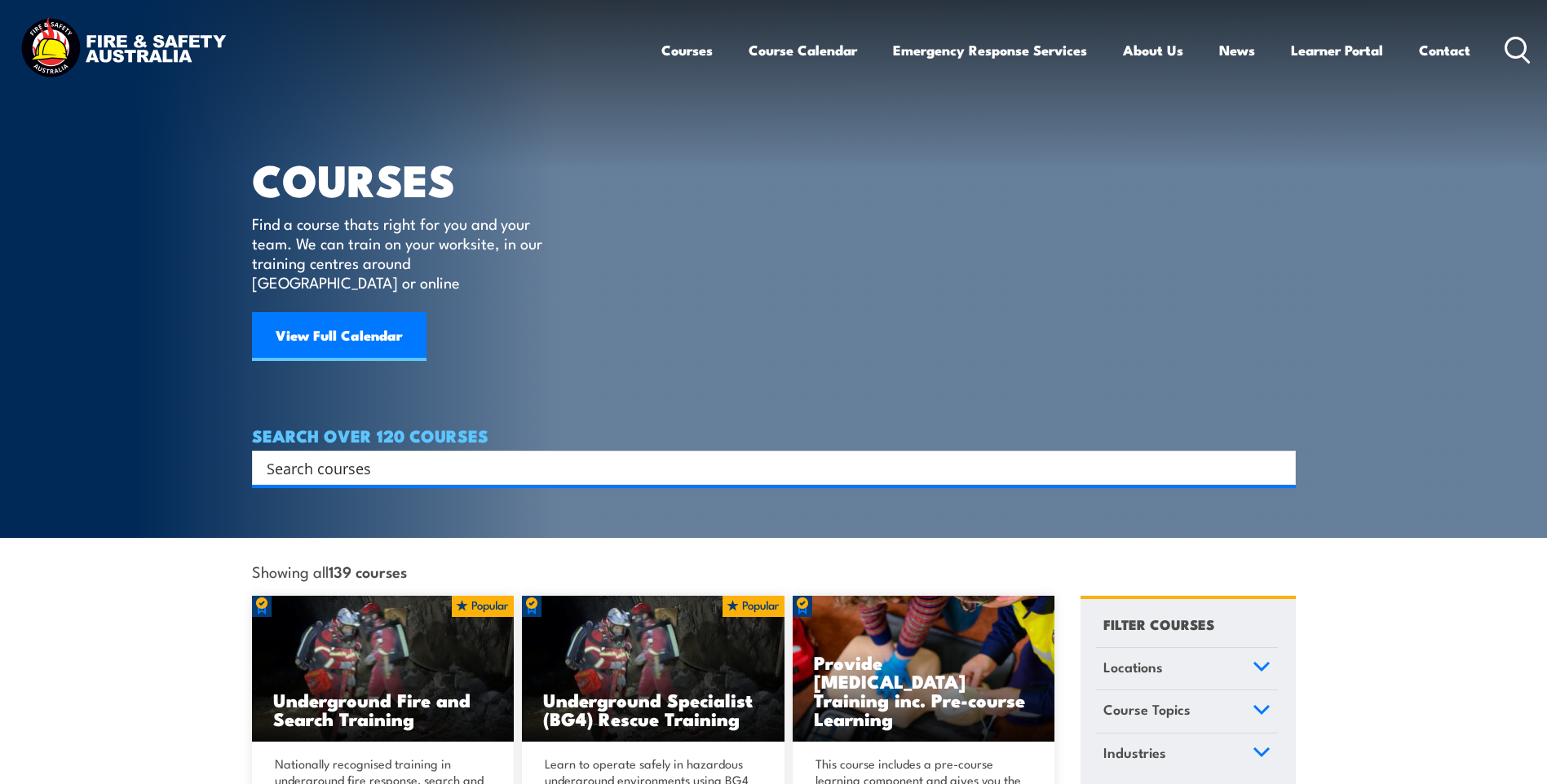
click at [344, 456] on input "Search input" at bounding box center [763, 468] width 993 height 25
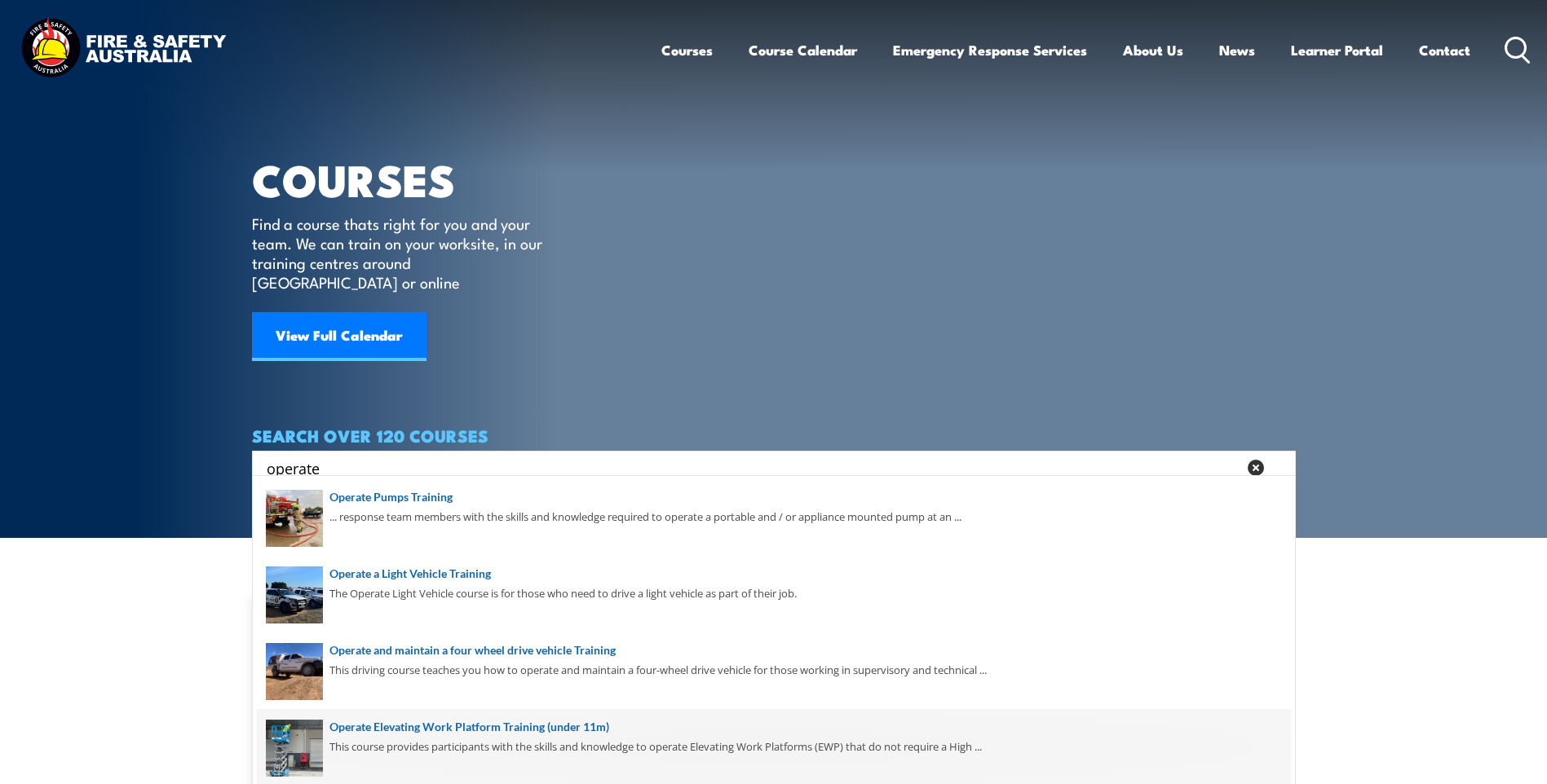
type input "operate"
click at [502, 723] on span at bounding box center [774, 747] width 1034 height 77
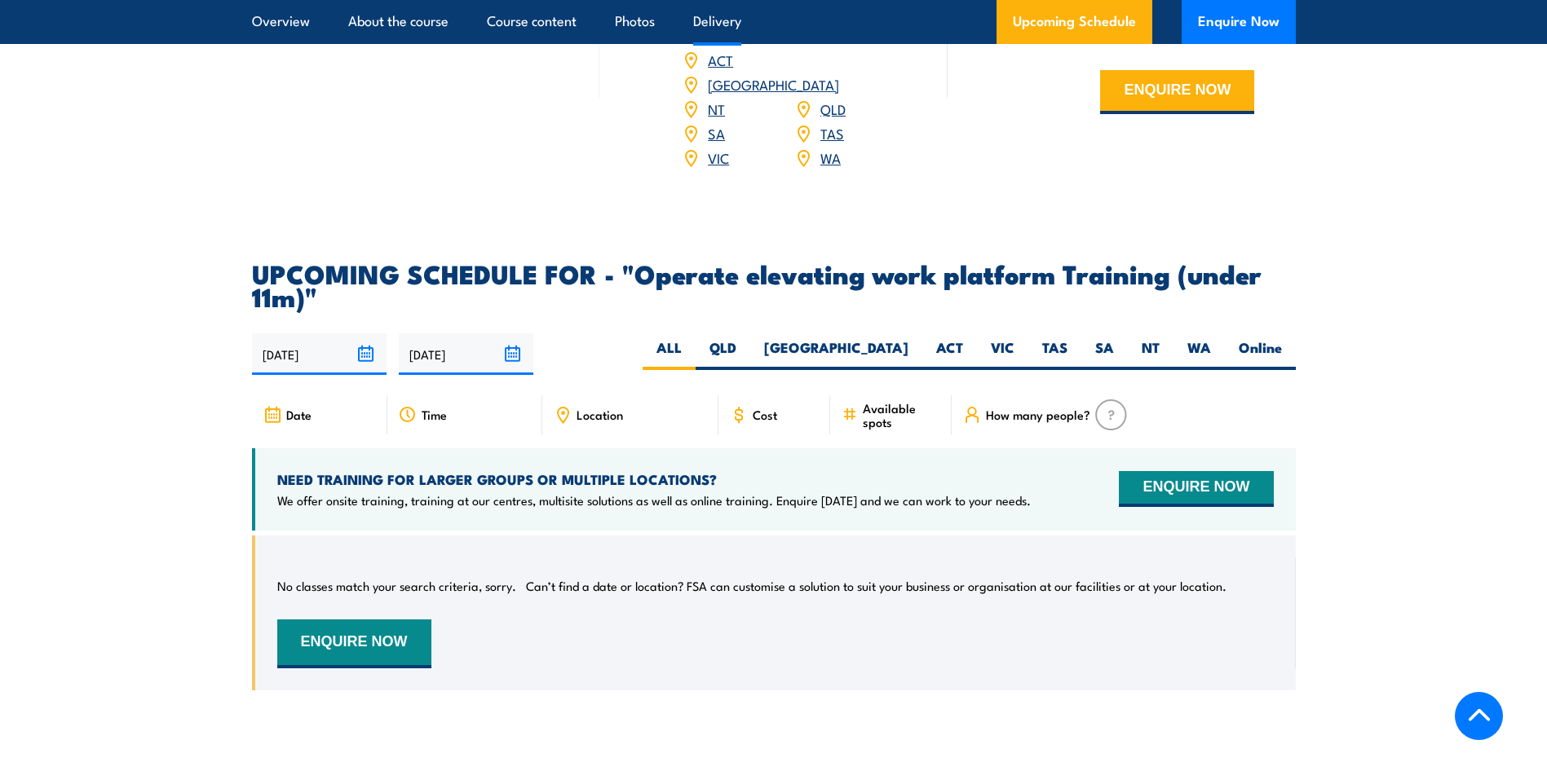
scroll to position [2364, 0]
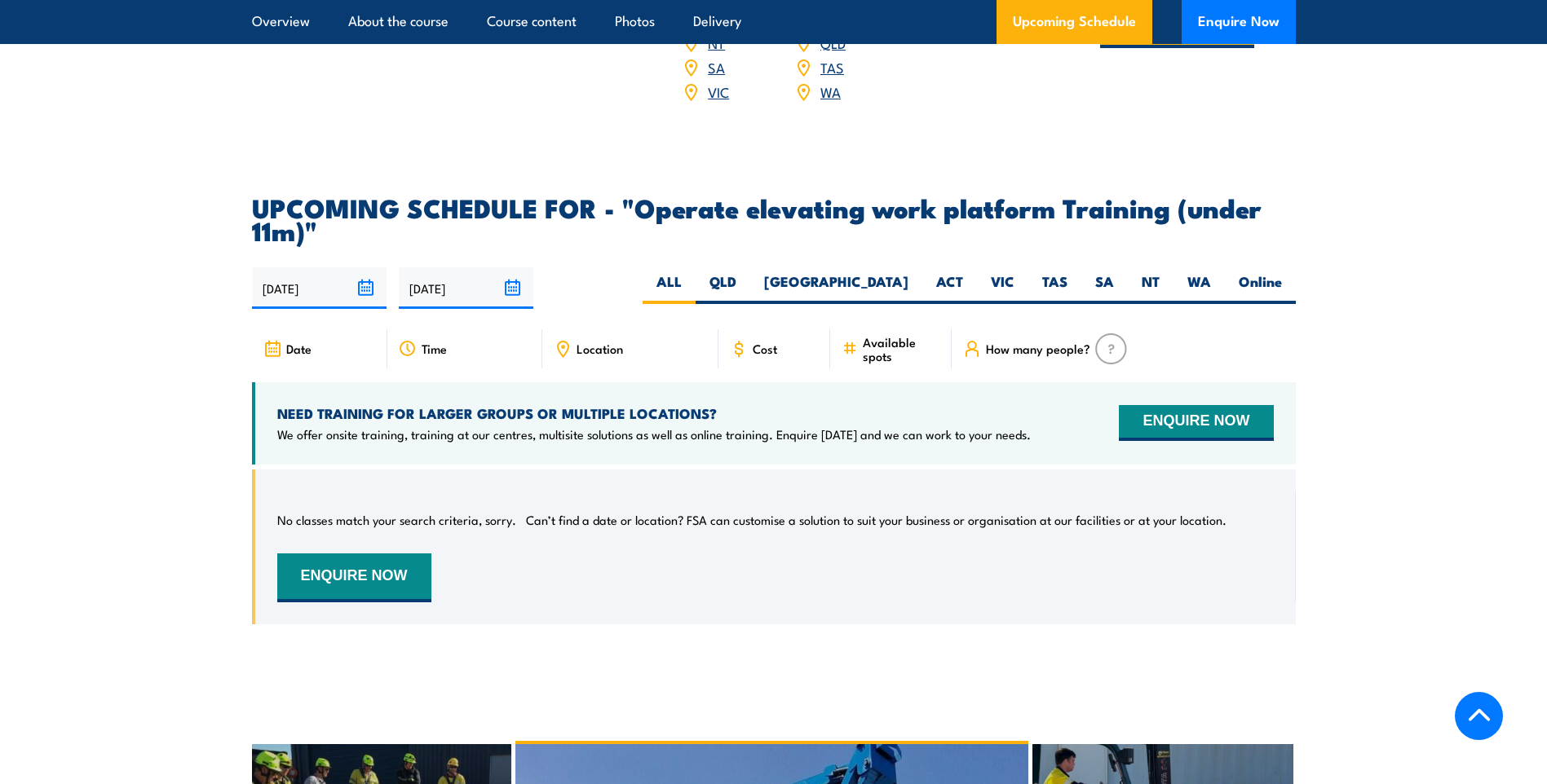
click at [369, 267] on input "[DATE]" at bounding box center [319, 288] width 135 height 42
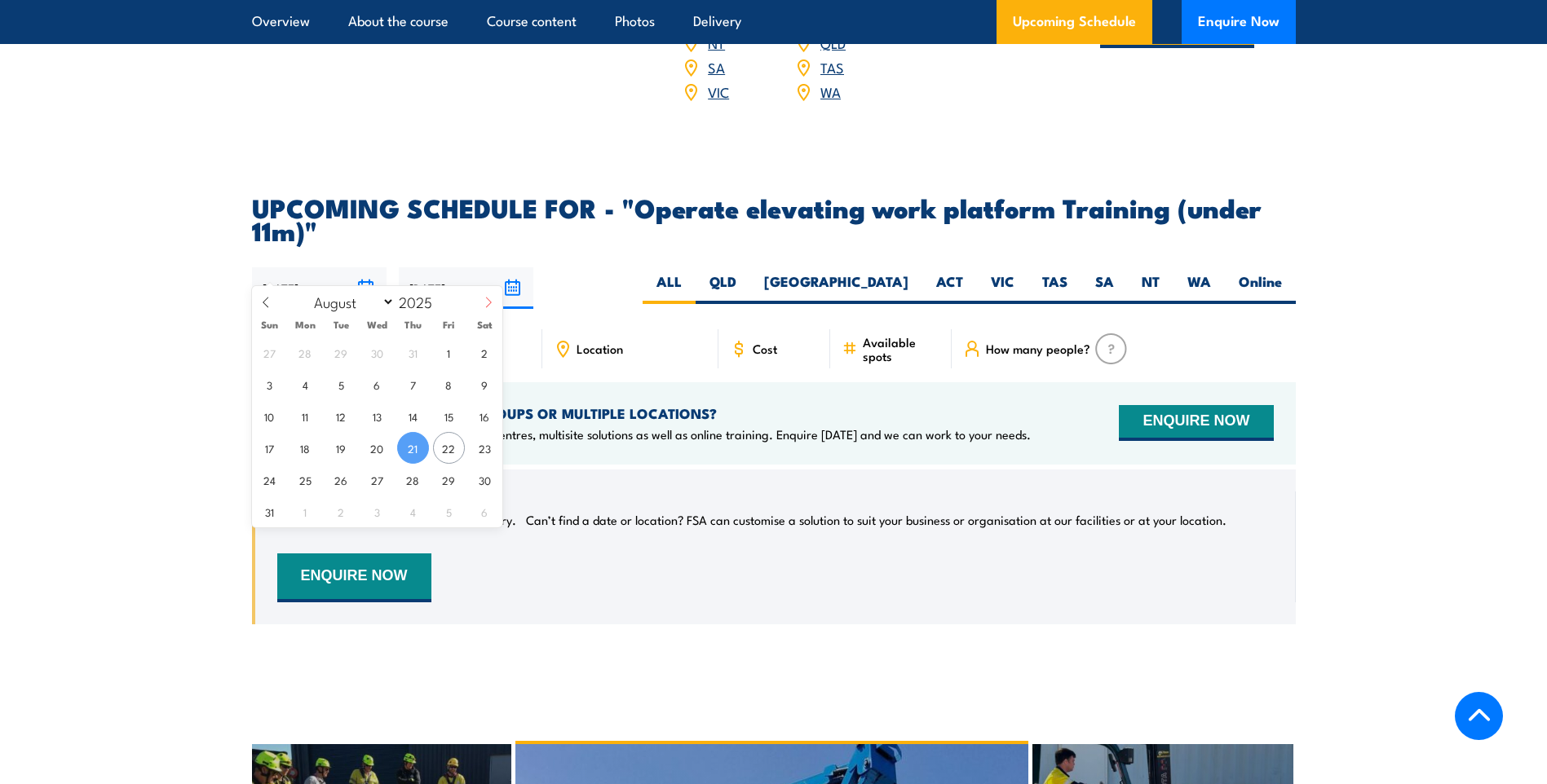
click at [481, 304] on span at bounding box center [489, 308] width 28 height 44
select select "9"
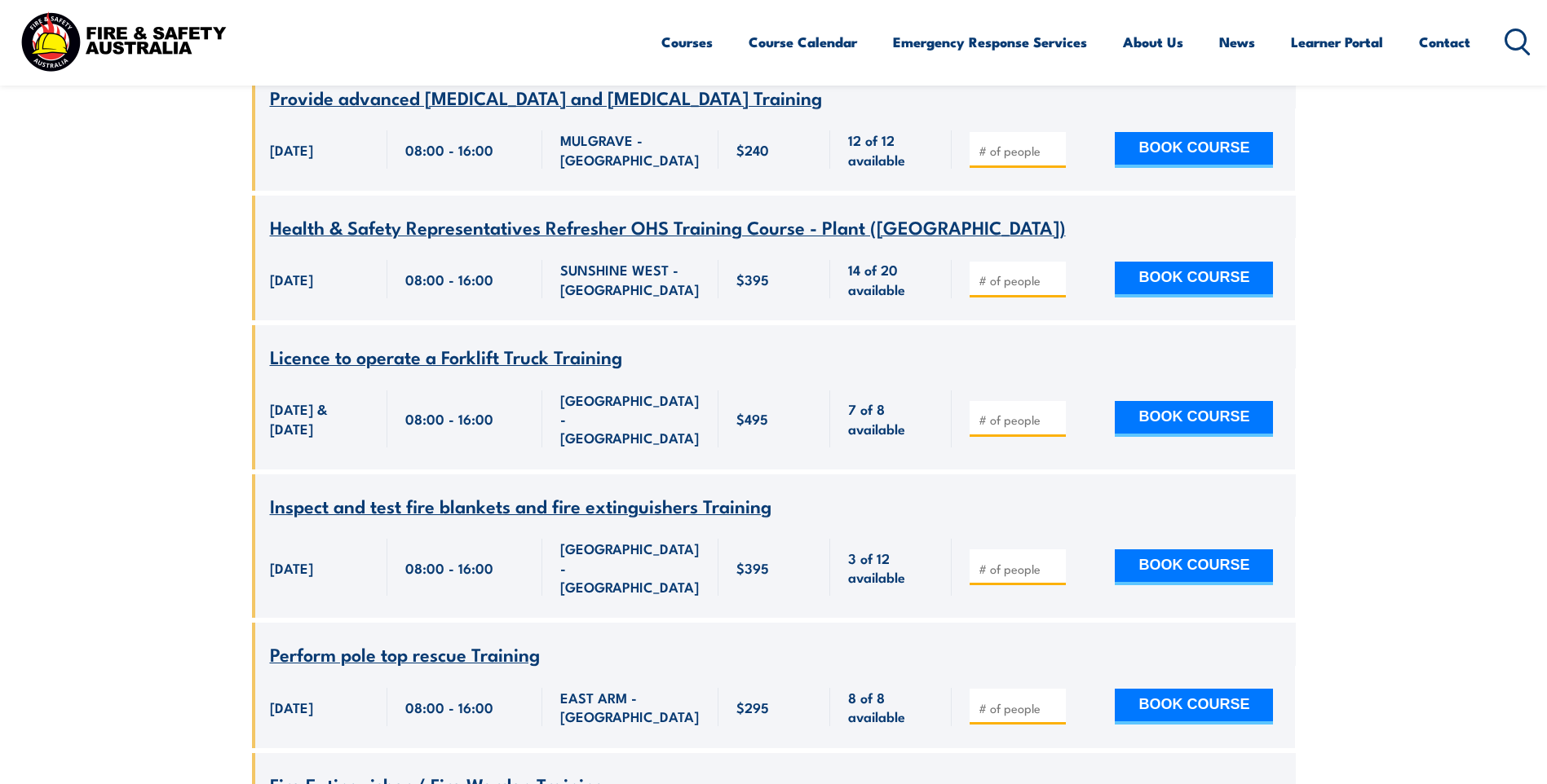
scroll to position [15490, 0]
click at [1435, 40] on link "Contact" at bounding box center [1444, 42] width 51 height 44
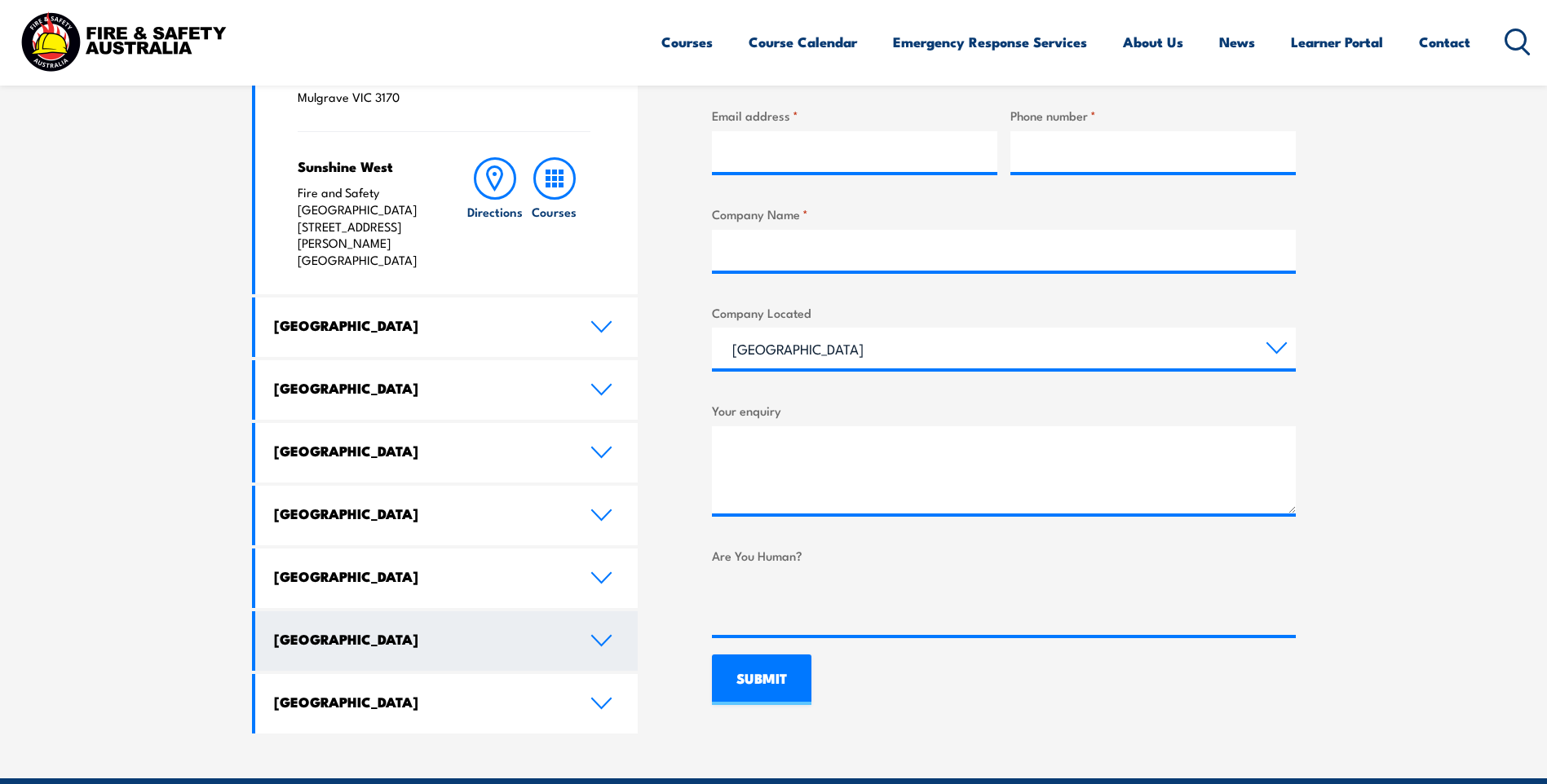
scroll to position [897, 0]
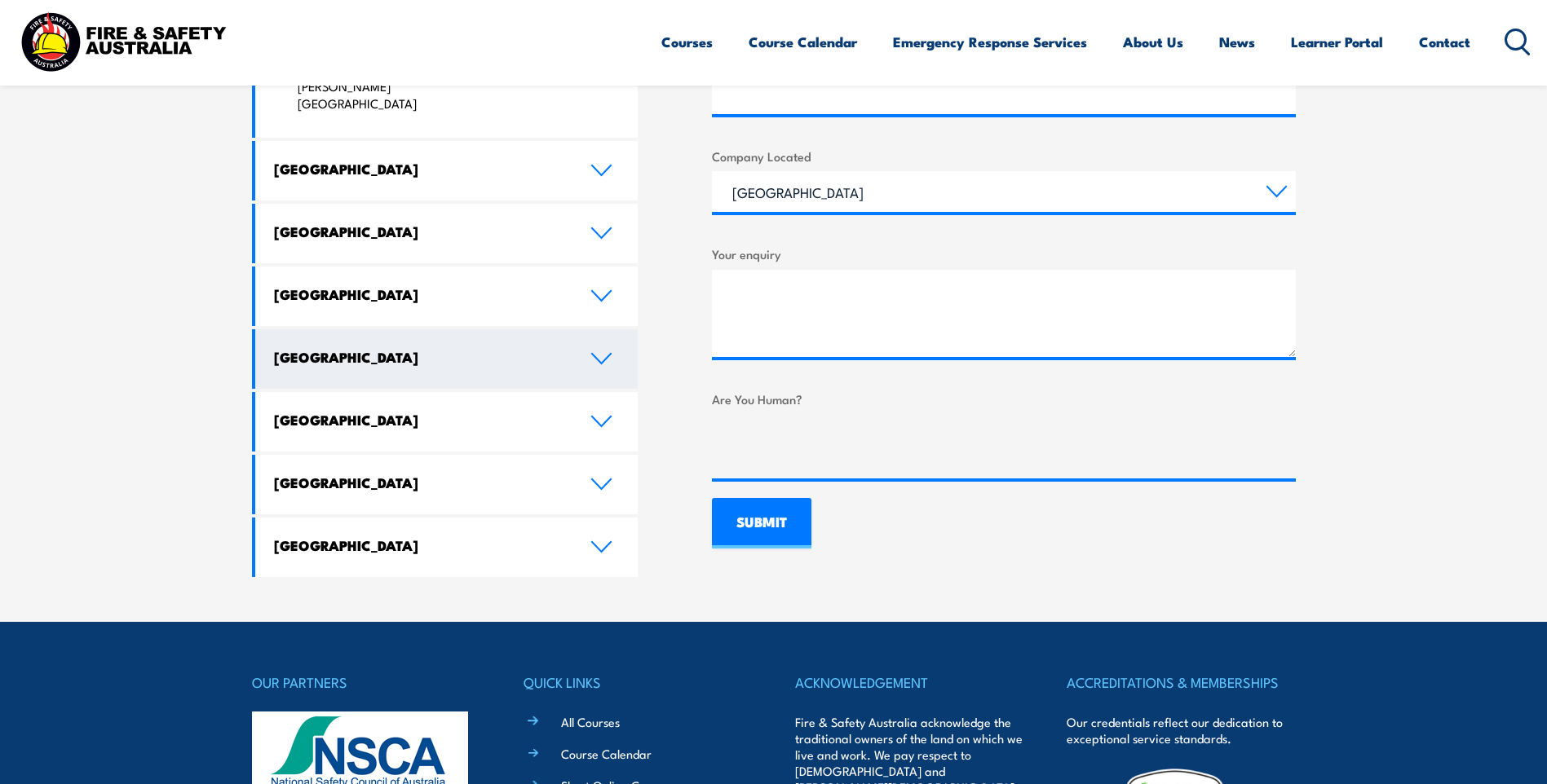
click at [612, 352] on icon at bounding box center [601, 359] width 22 height 13
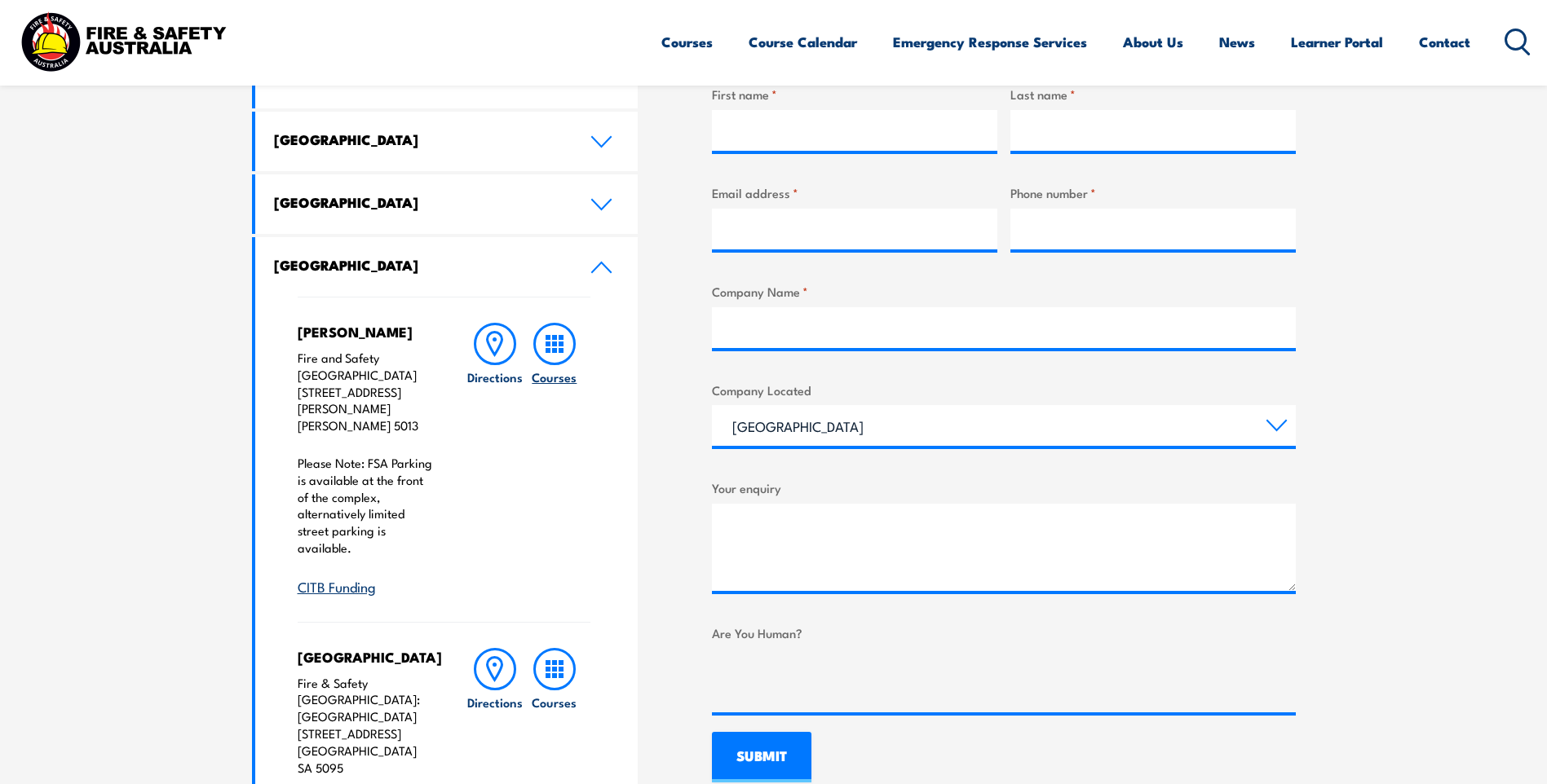
scroll to position [652, 0]
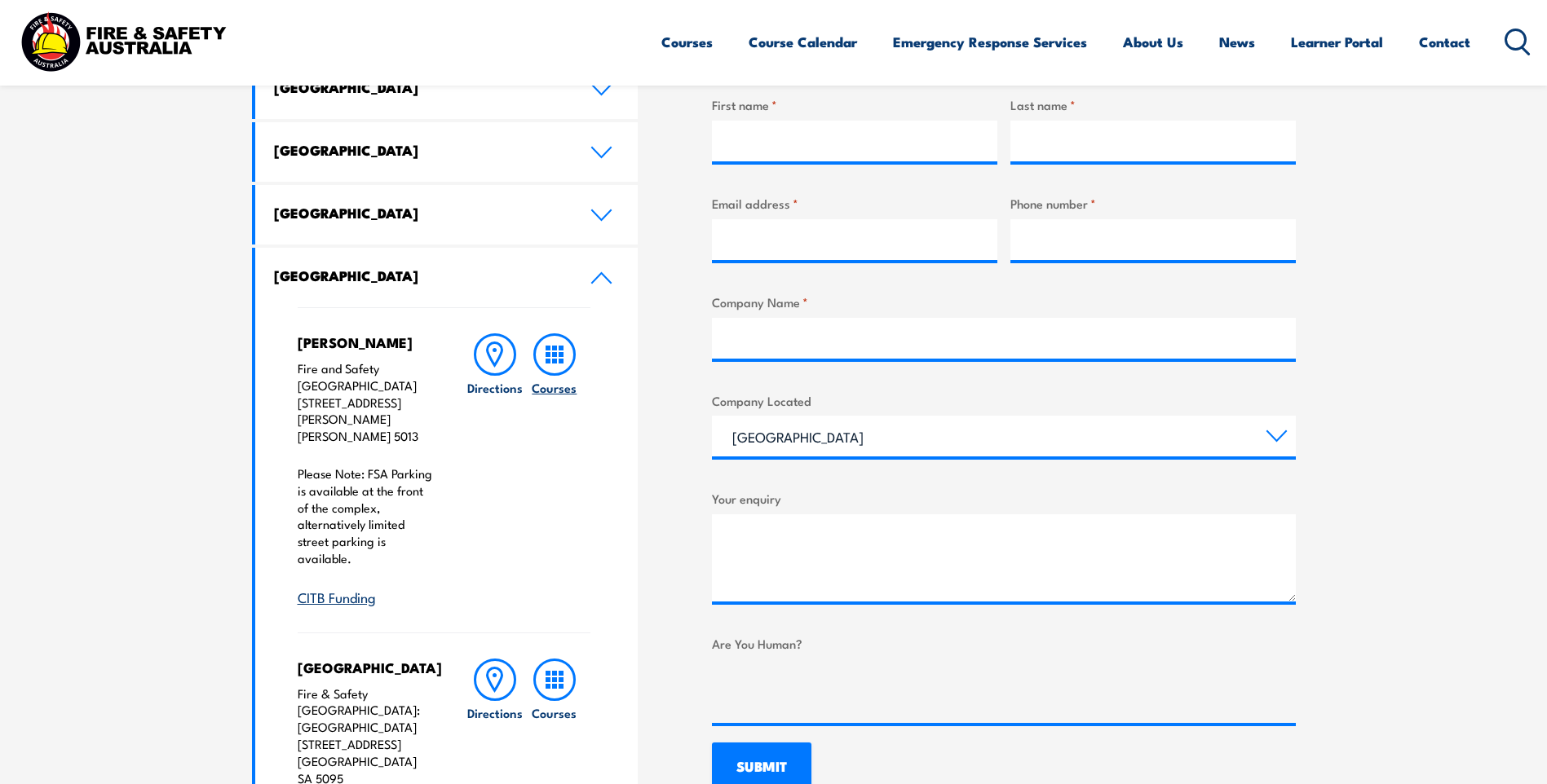
click at [565, 362] on icon at bounding box center [555, 355] width 43 height 43
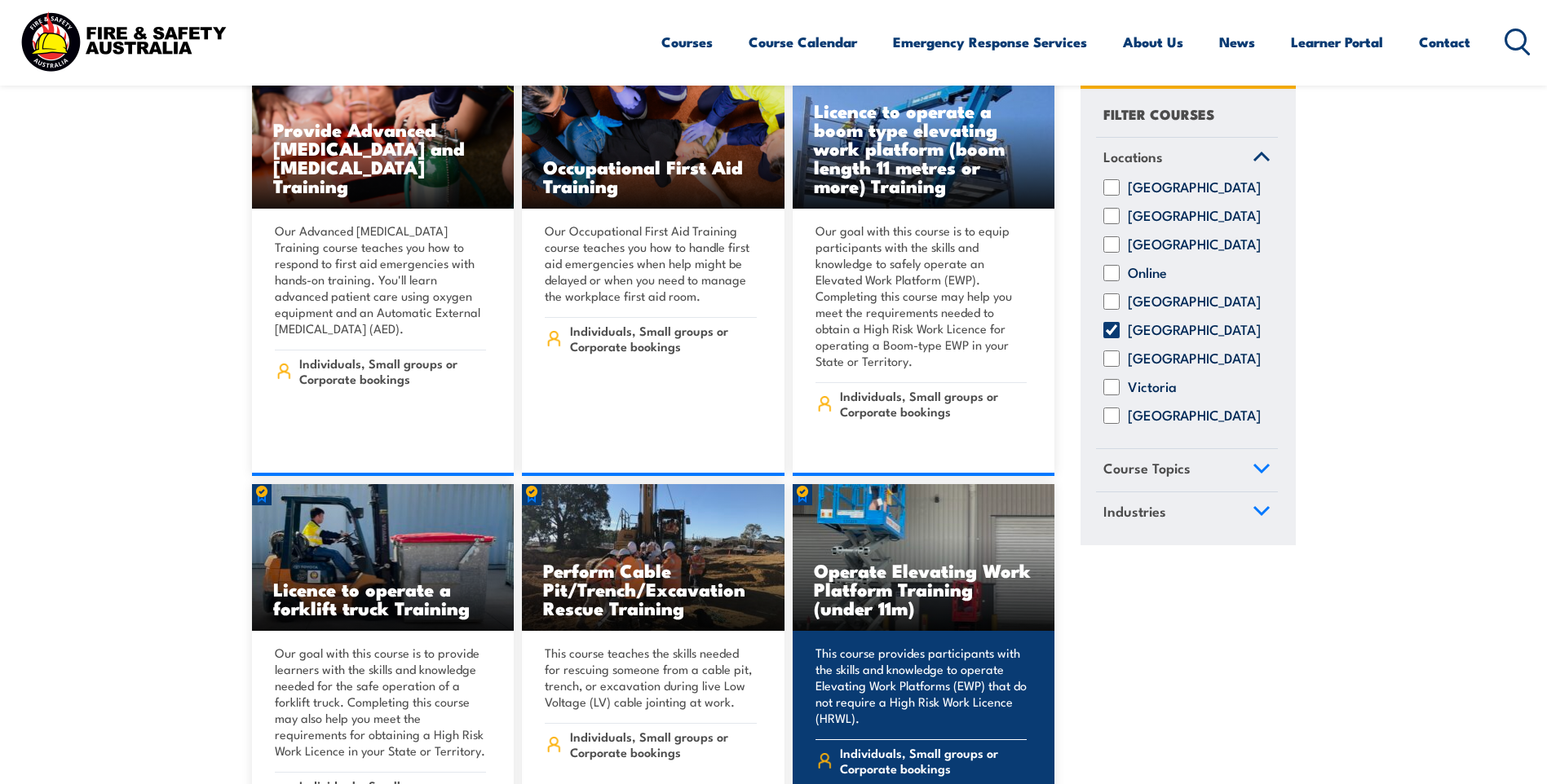
scroll to position [7582, 0]
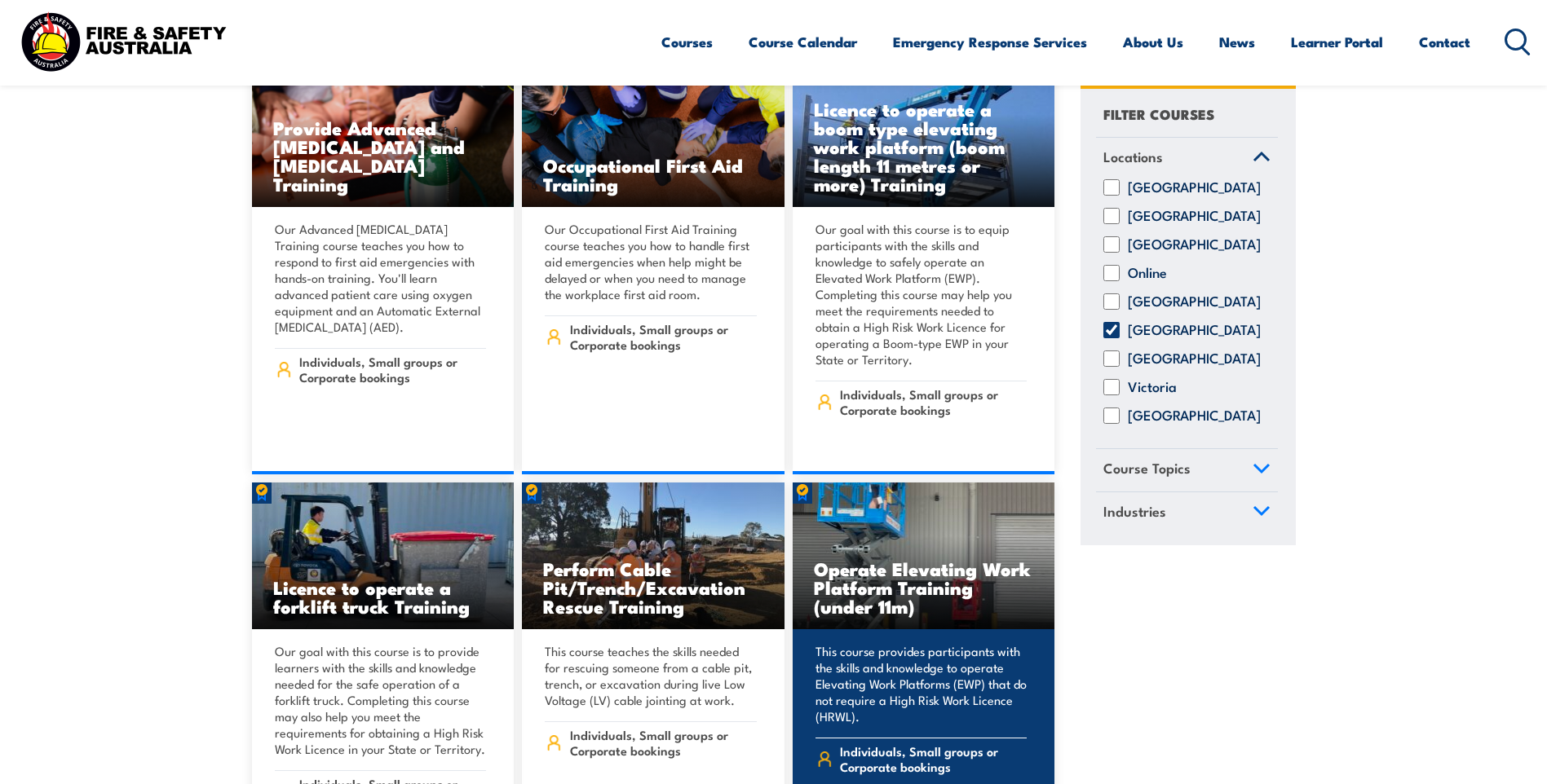
click at [924, 559] on h3 "Operate Elevating Work Platform Training (under 11m)" at bounding box center [924, 587] width 221 height 56
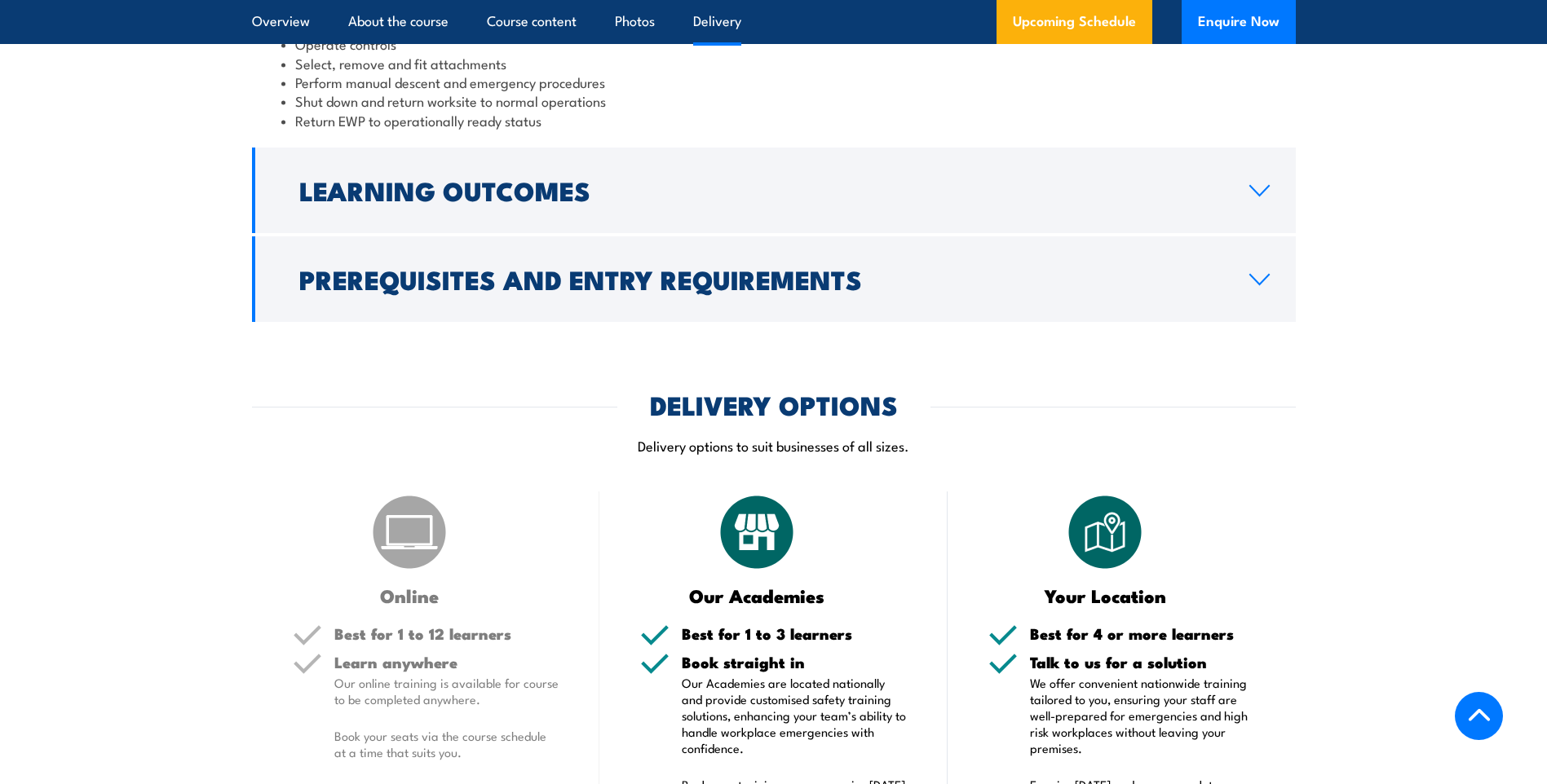
scroll to position [1712, 0]
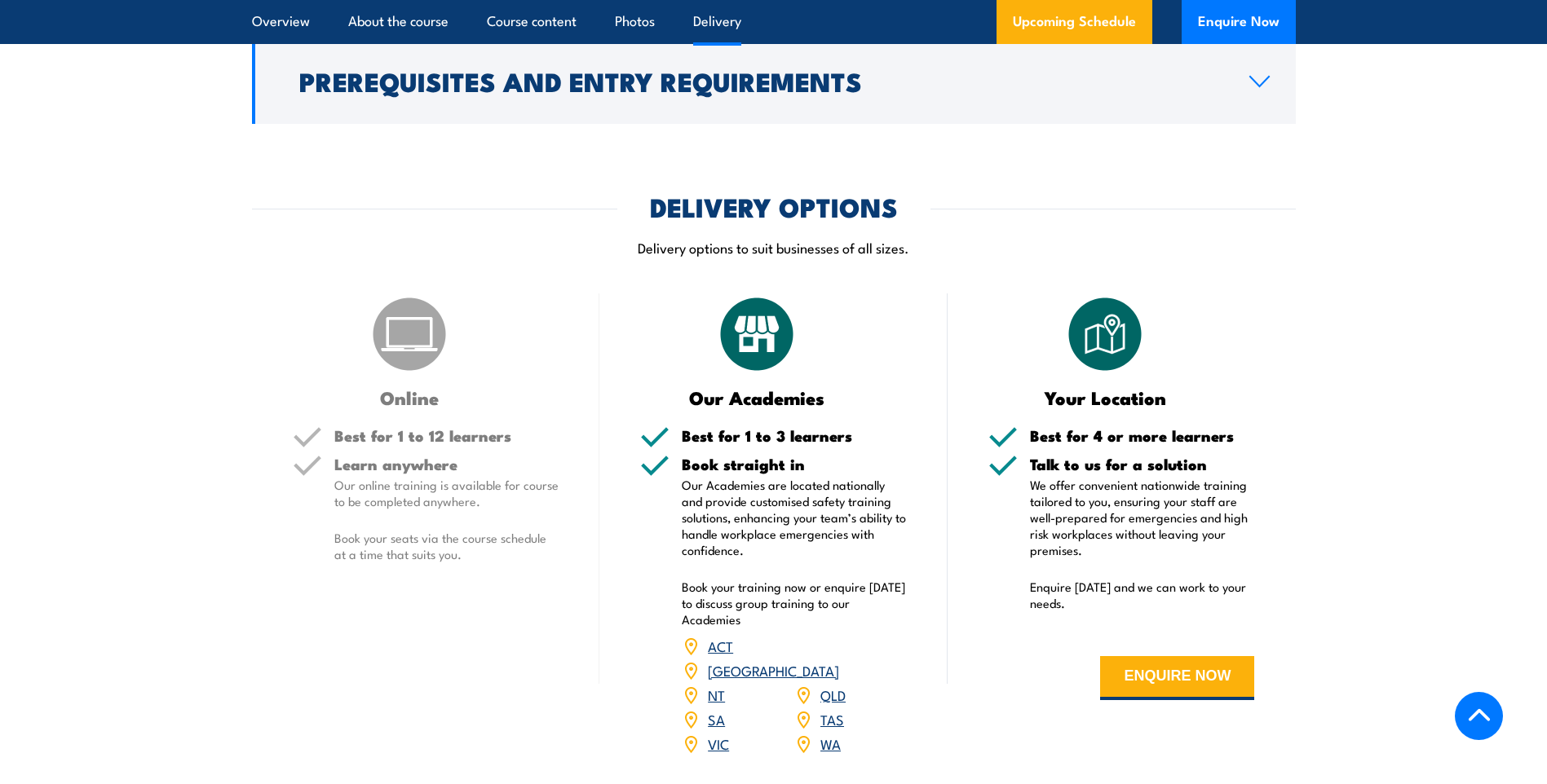
click at [768, 314] on img at bounding box center [756, 334] width 81 height 81
click at [714, 709] on link "SA" at bounding box center [716, 719] width 17 height 20
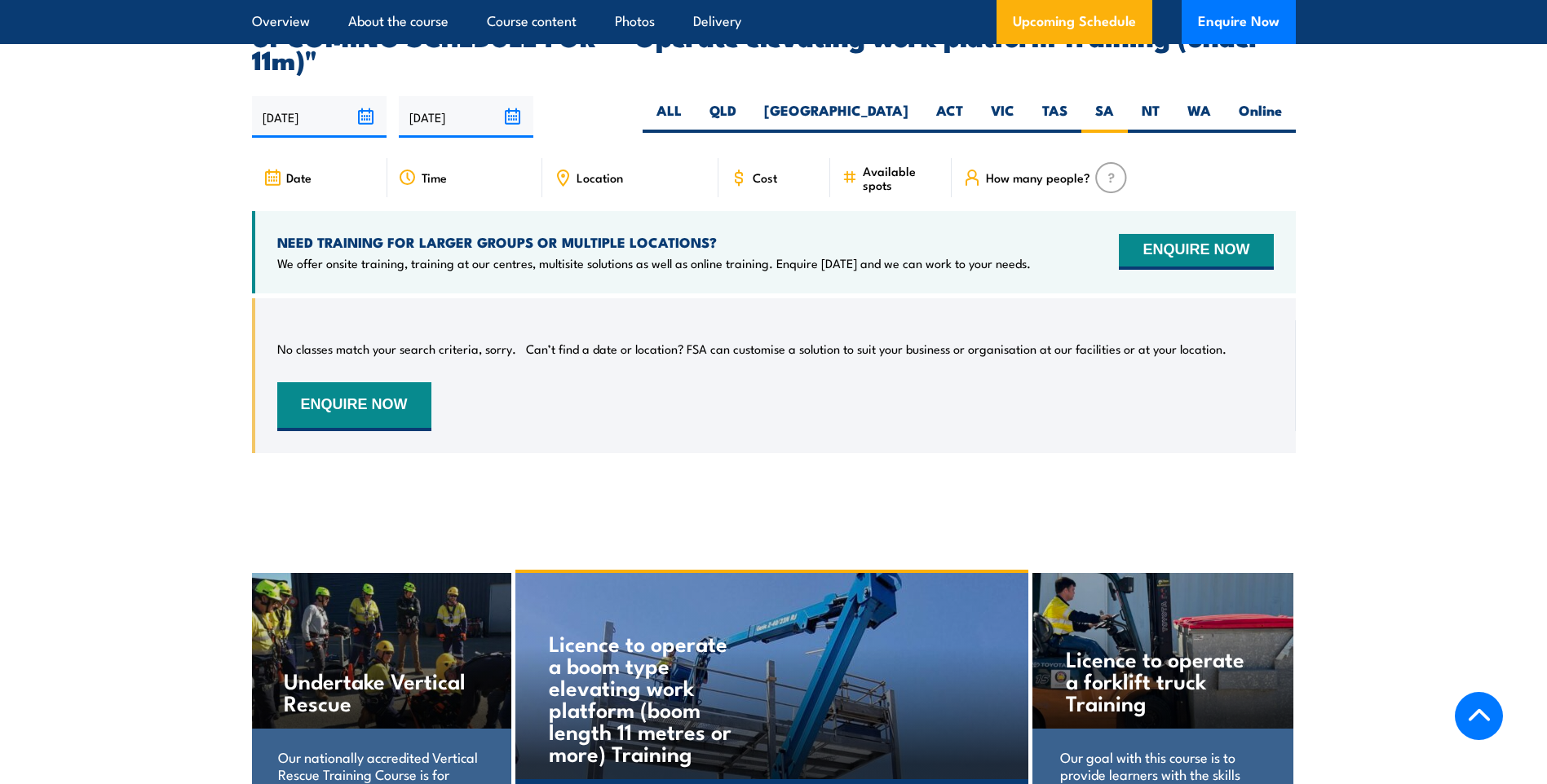
scroll to position [2454, 0]
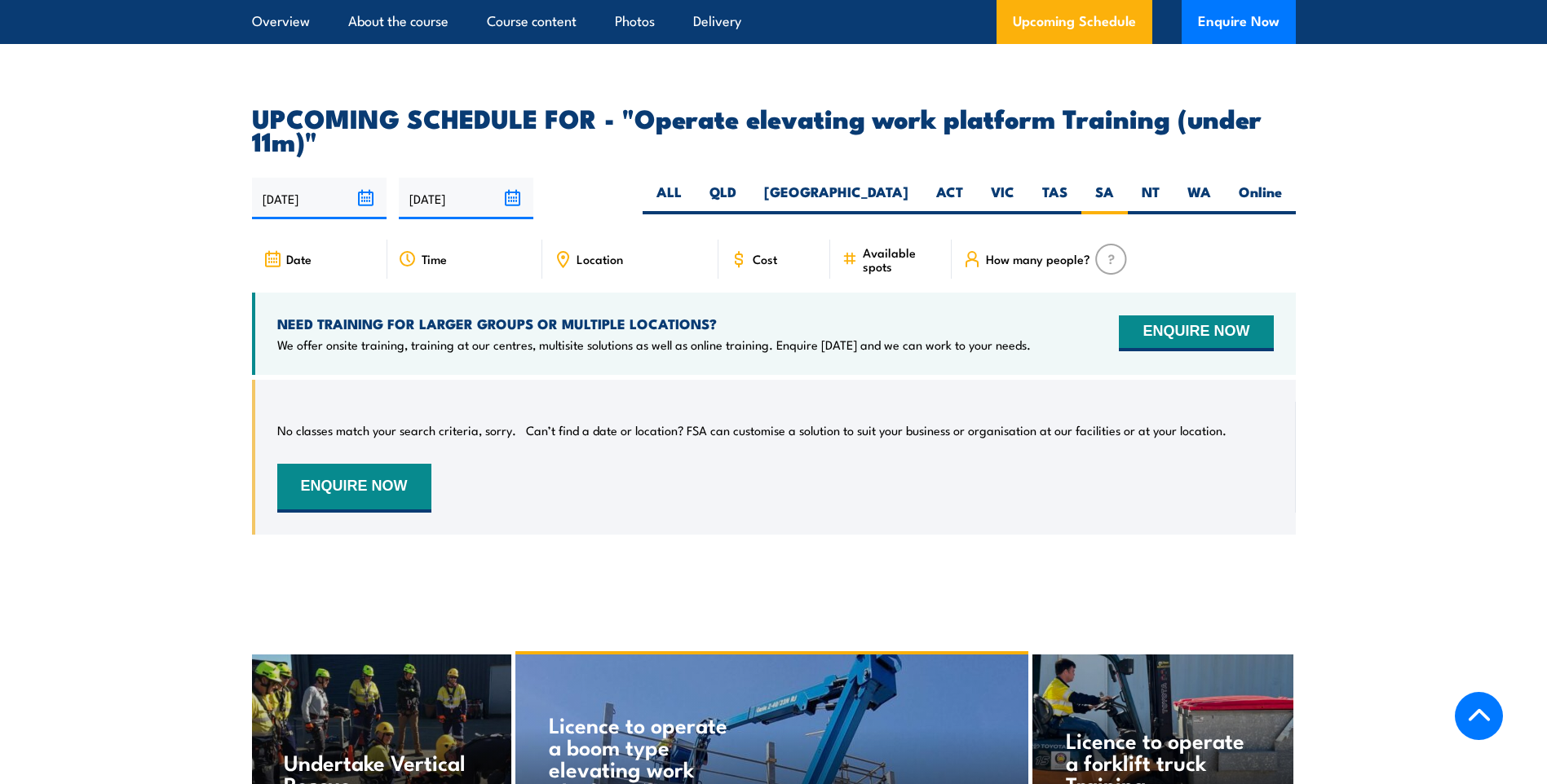
click at [312, 239] on div "Date" at bounding box center [319, 259] width 136 height 39
click at [308, 252] on span "Date" at bounding box center [299, 258] width 26 height 14
click at [1190, 316] on button "ENQUIRE NOW" at bounding box center [1196, 334] width 154 height 36
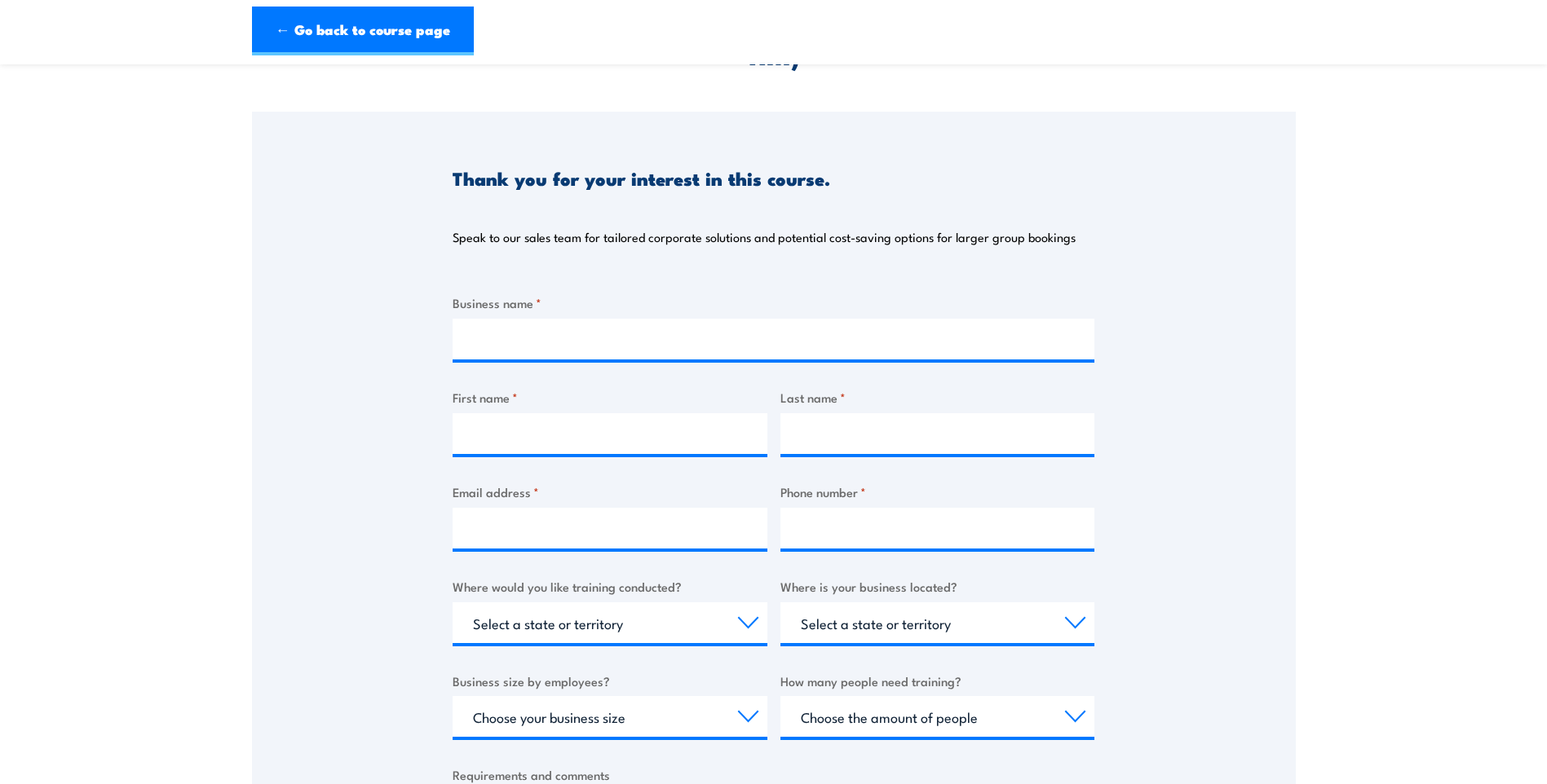
scroll to position [163, 0]
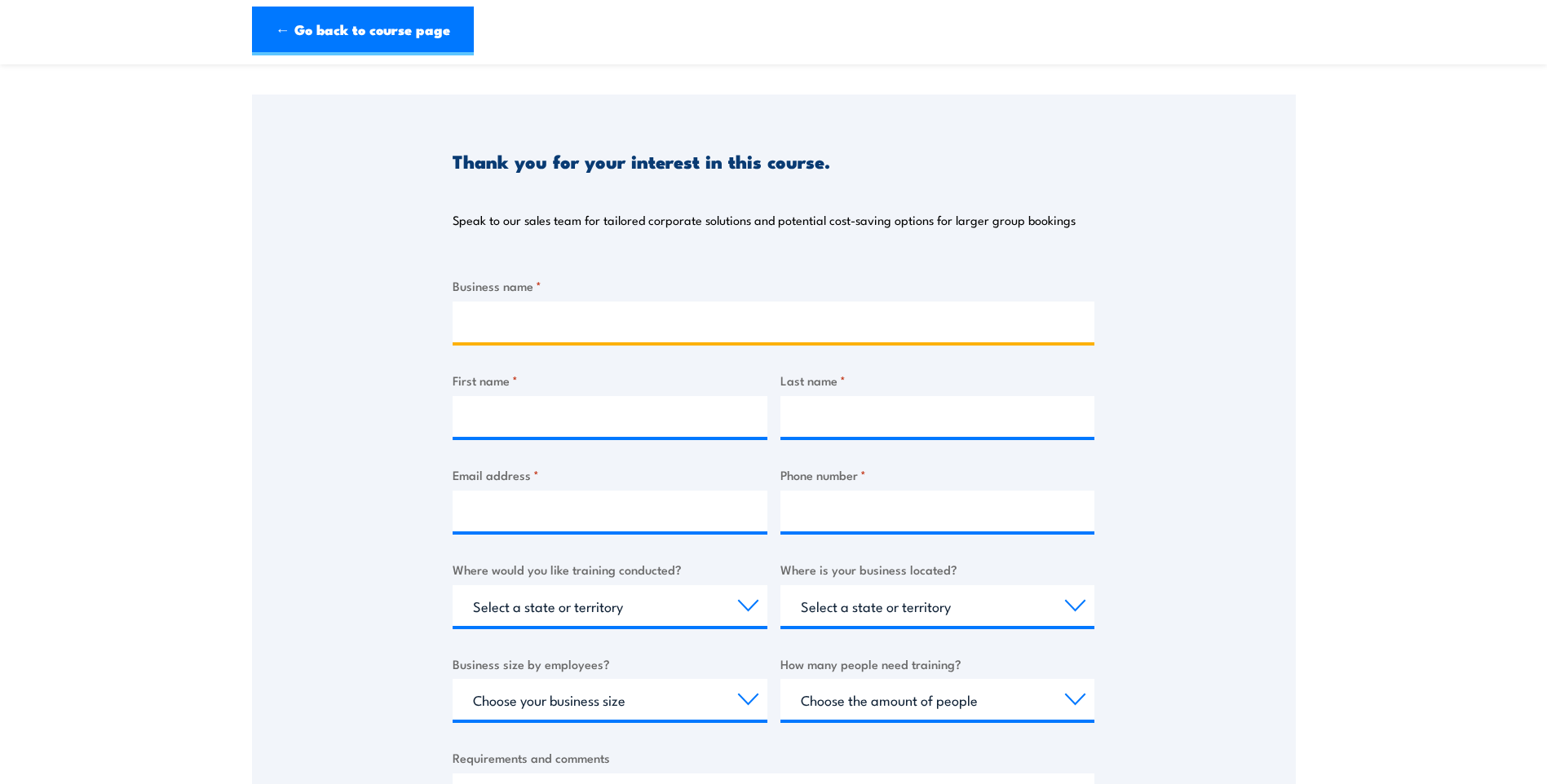
click at [484, 313] on input "Business name *" at bounding box center [774, 322] width 642 height 41
type input "Spotless Service"
type input "[PERSON_NAME]"
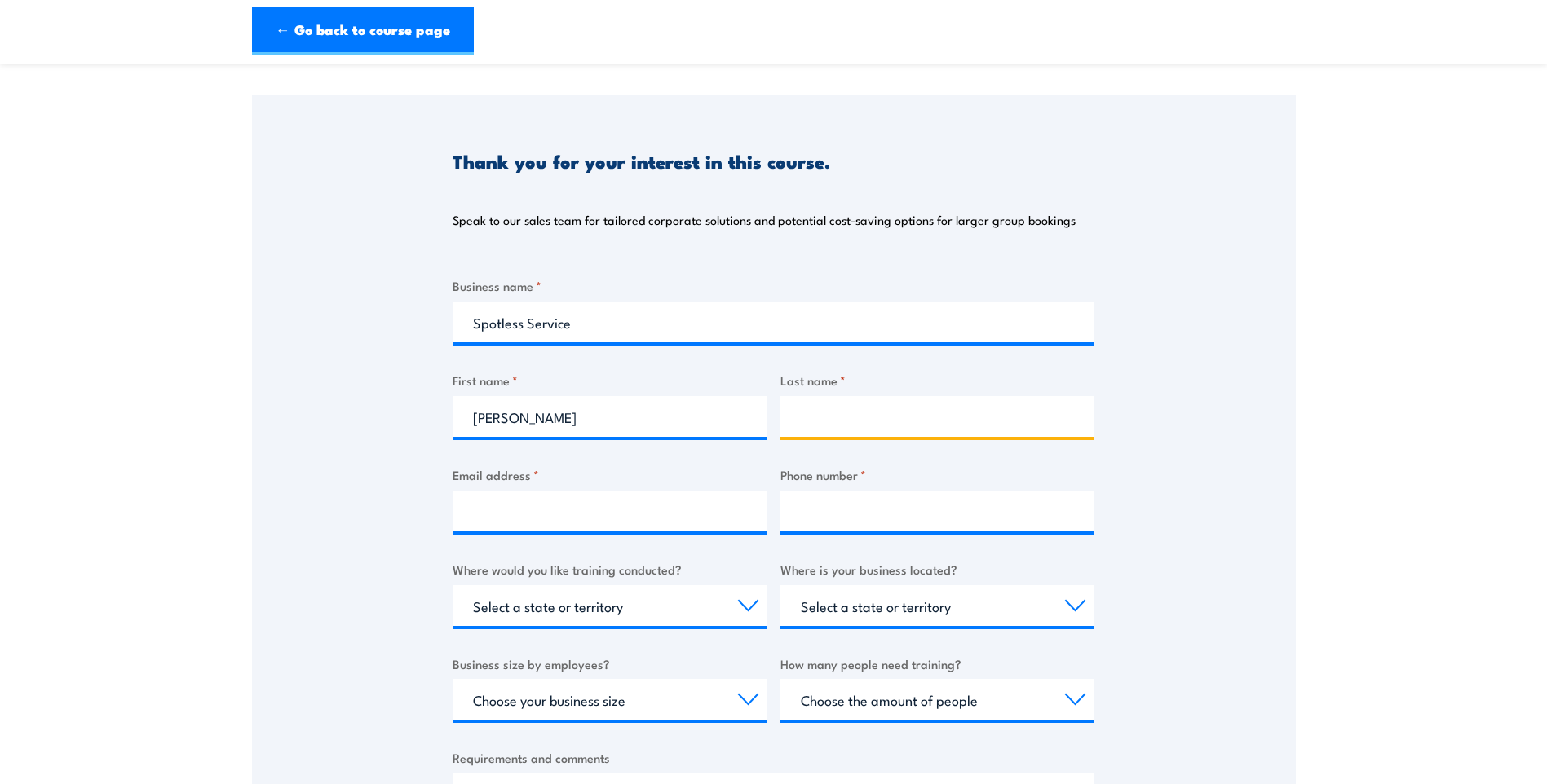
type input "Austin"
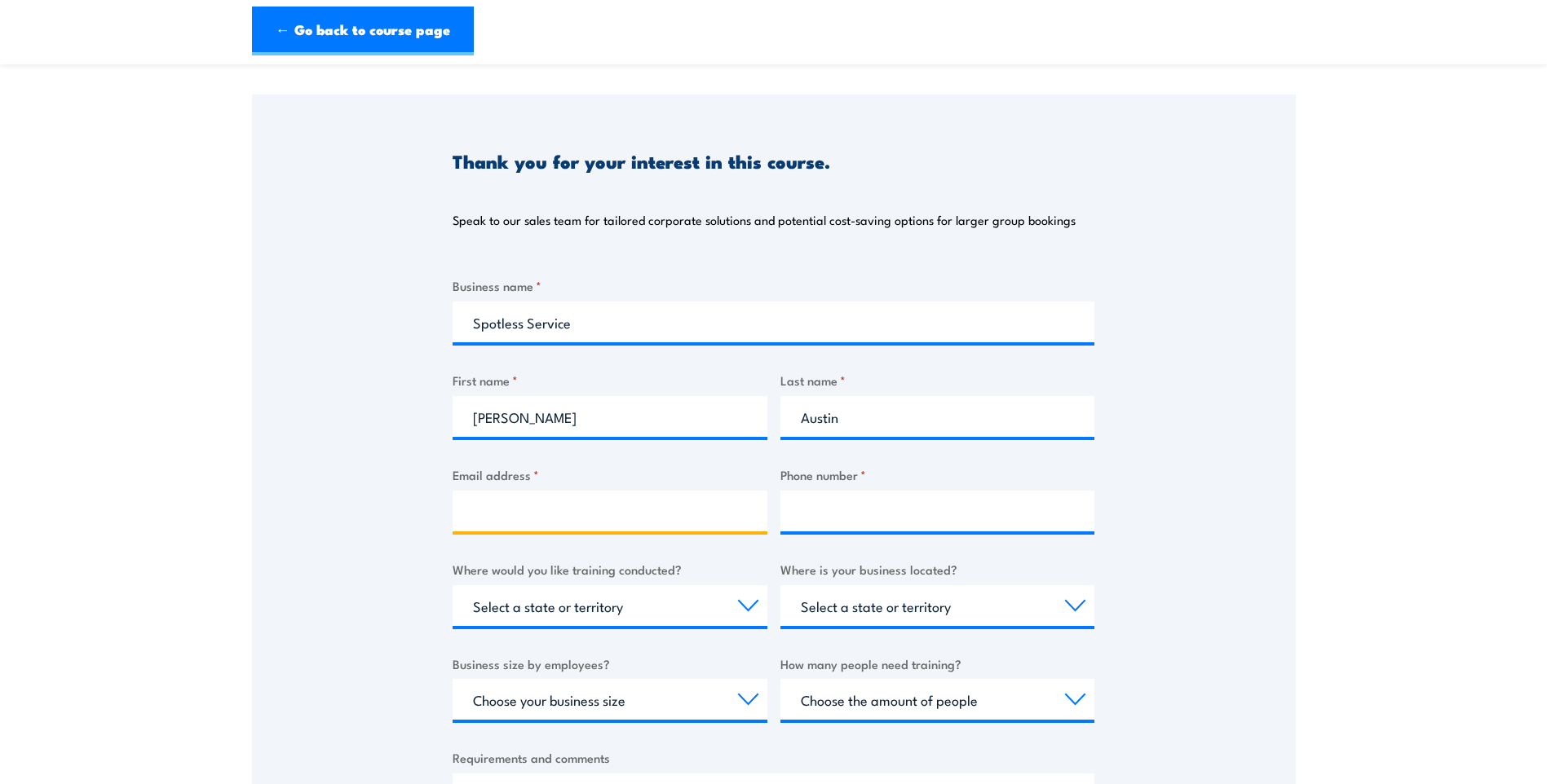
type input "[PERSON_NAME][EMAIL_ADDRESS][PERSON_NAME][DOMAIN_NAME]"
type input "0411166427"
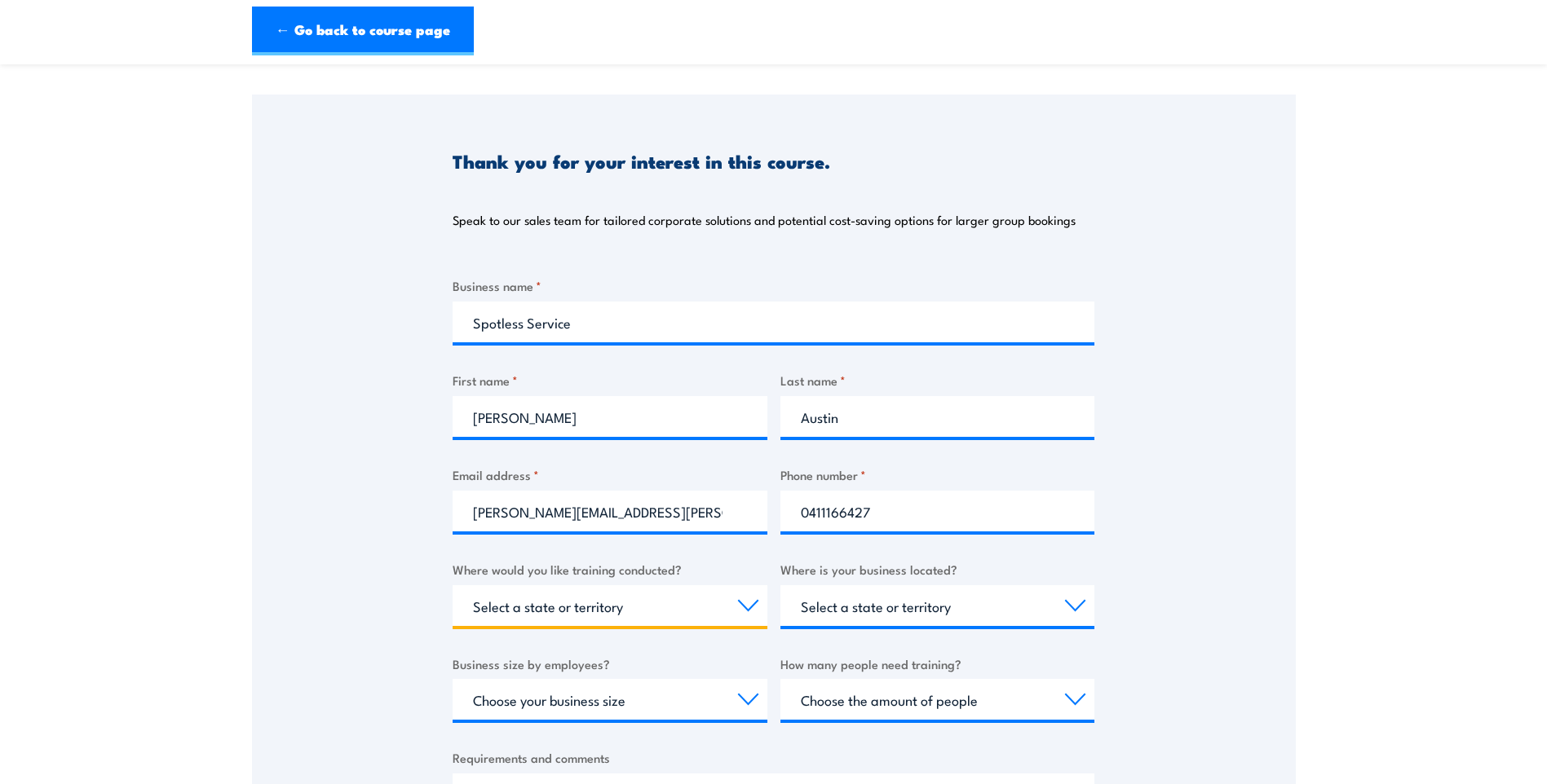
select select "SA"
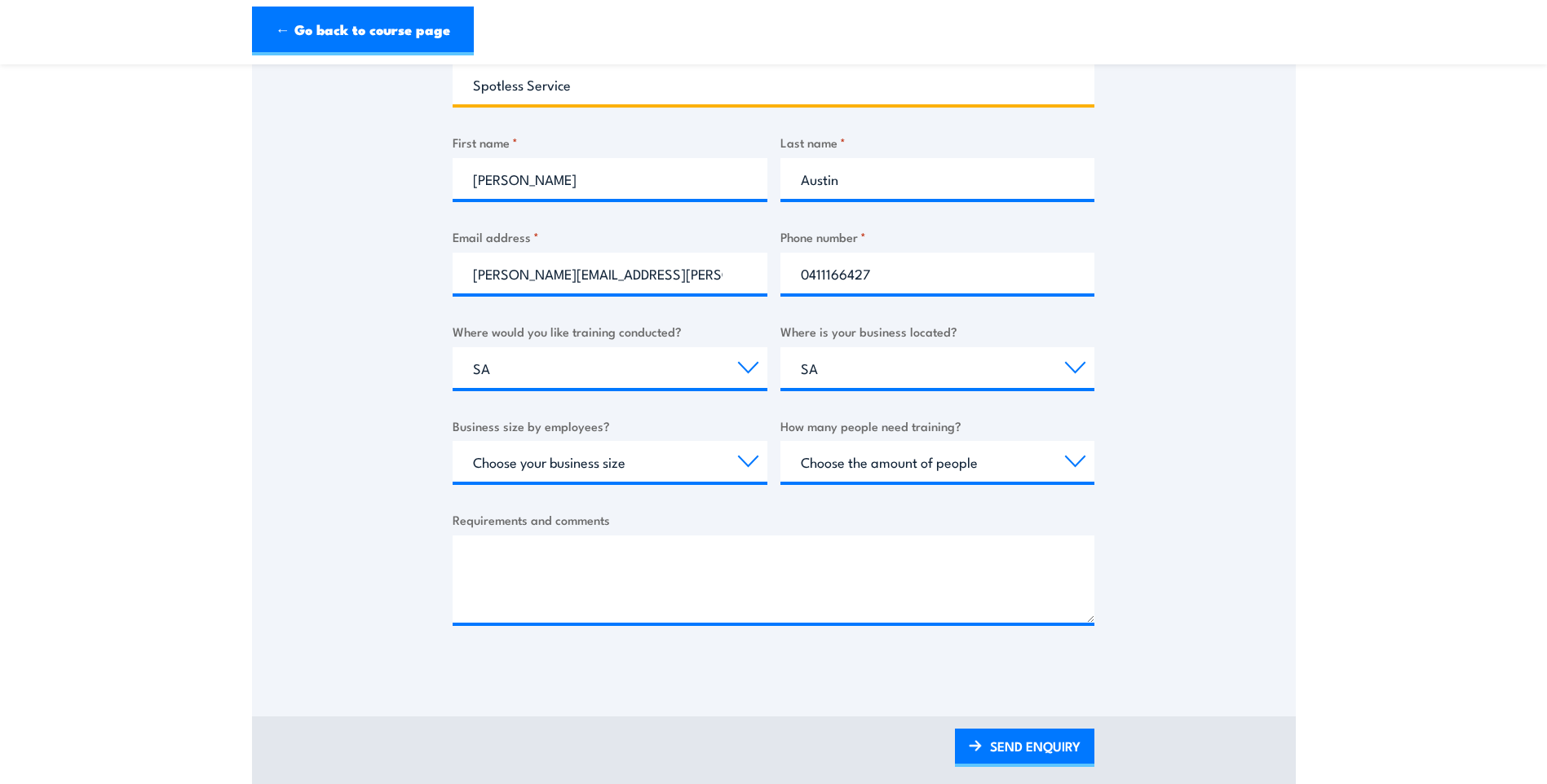
scroll to position [407, 0]
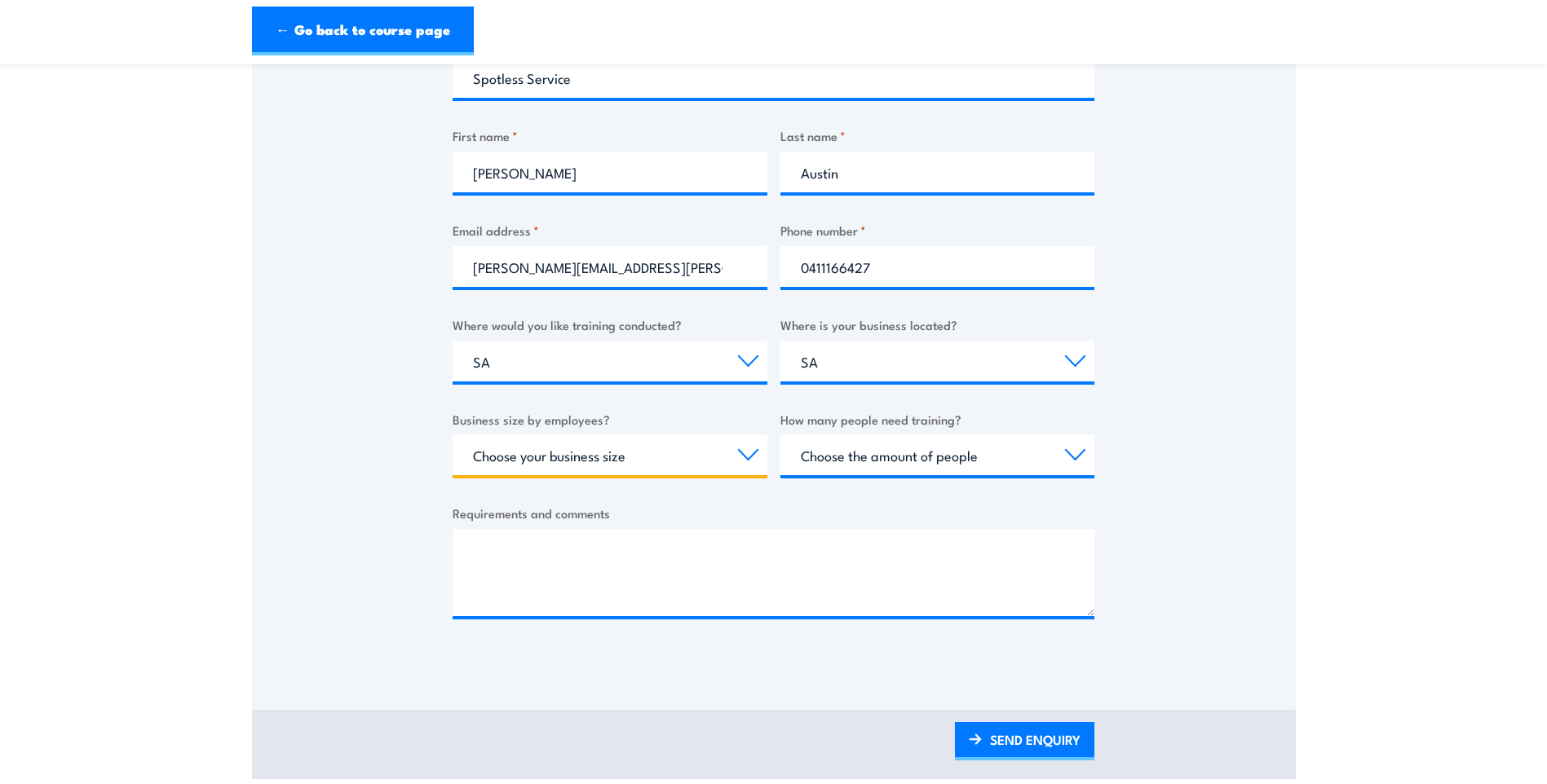
click at [746, 457] on select "Choose your business size 1 to 19 20 to 199 200+" at bounding box center [610, 455] width 315 height 41
select select "1 to 19"
click at [453, 434] on select "Choose your business size 1 to 19 20 to 199 200+" at bounding box center [610, 455] width 315 height 41
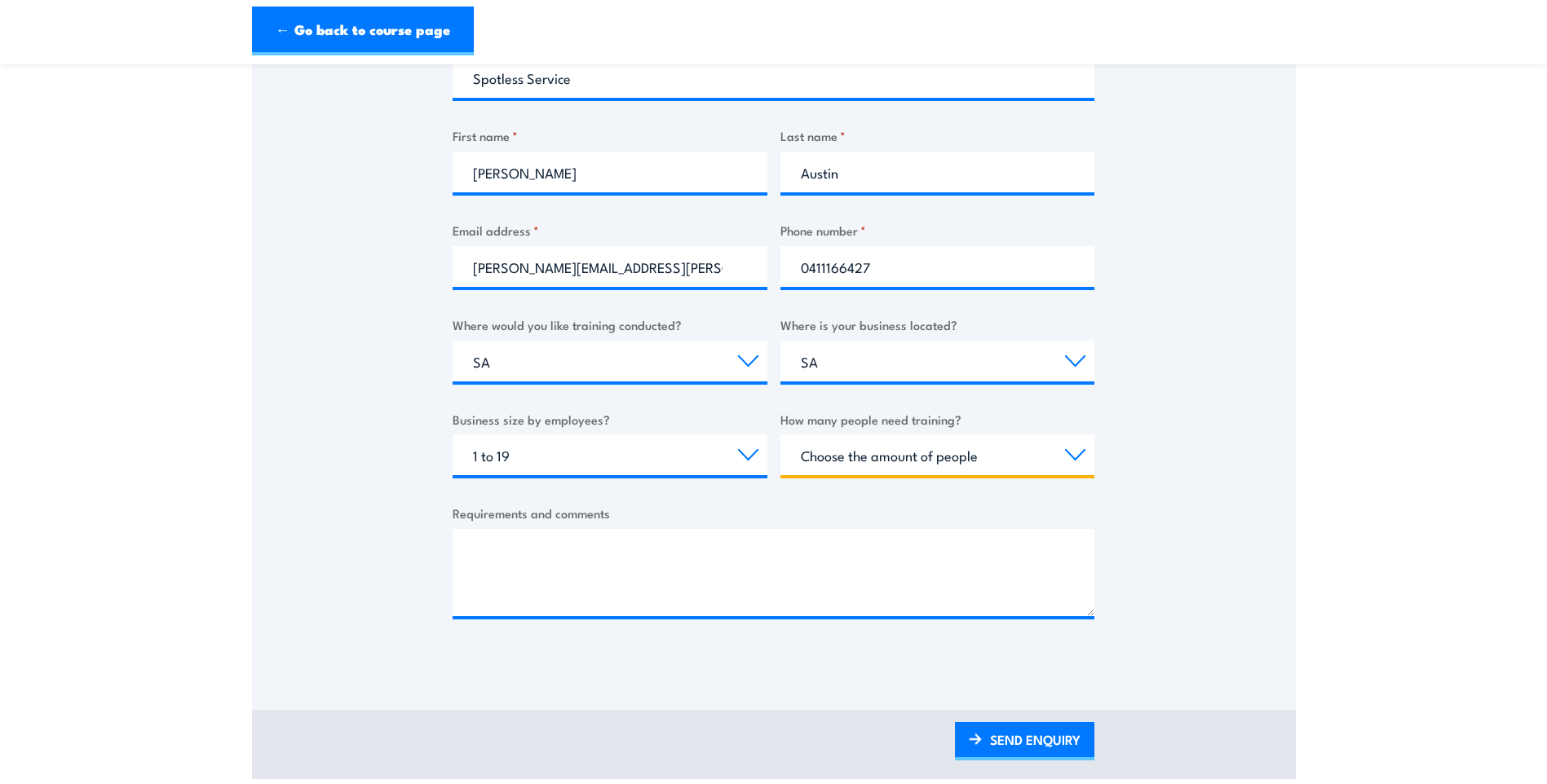
click at [1082, 456] on select "Choose the amount of people 1 to 4 5 to 19 20+" at bounding box center [937, 455] width 315 height 41
select select "1 to 4"
click at [780, 434] on select "Choose the amount of people 1 to 4 5 to 19 20+" at bounding box center [937, 455] width 315 height 41
click at [1074, 460] on select "Choose the amount of people 1 to 4 5 to 19 20+" at bounding box center [937, 455] width 315 height 41
click at [780, 434] on select "Choose the amount of people 1 to 4 5 to 19 20+" at bounding box center [937, 455] width 315 height 41
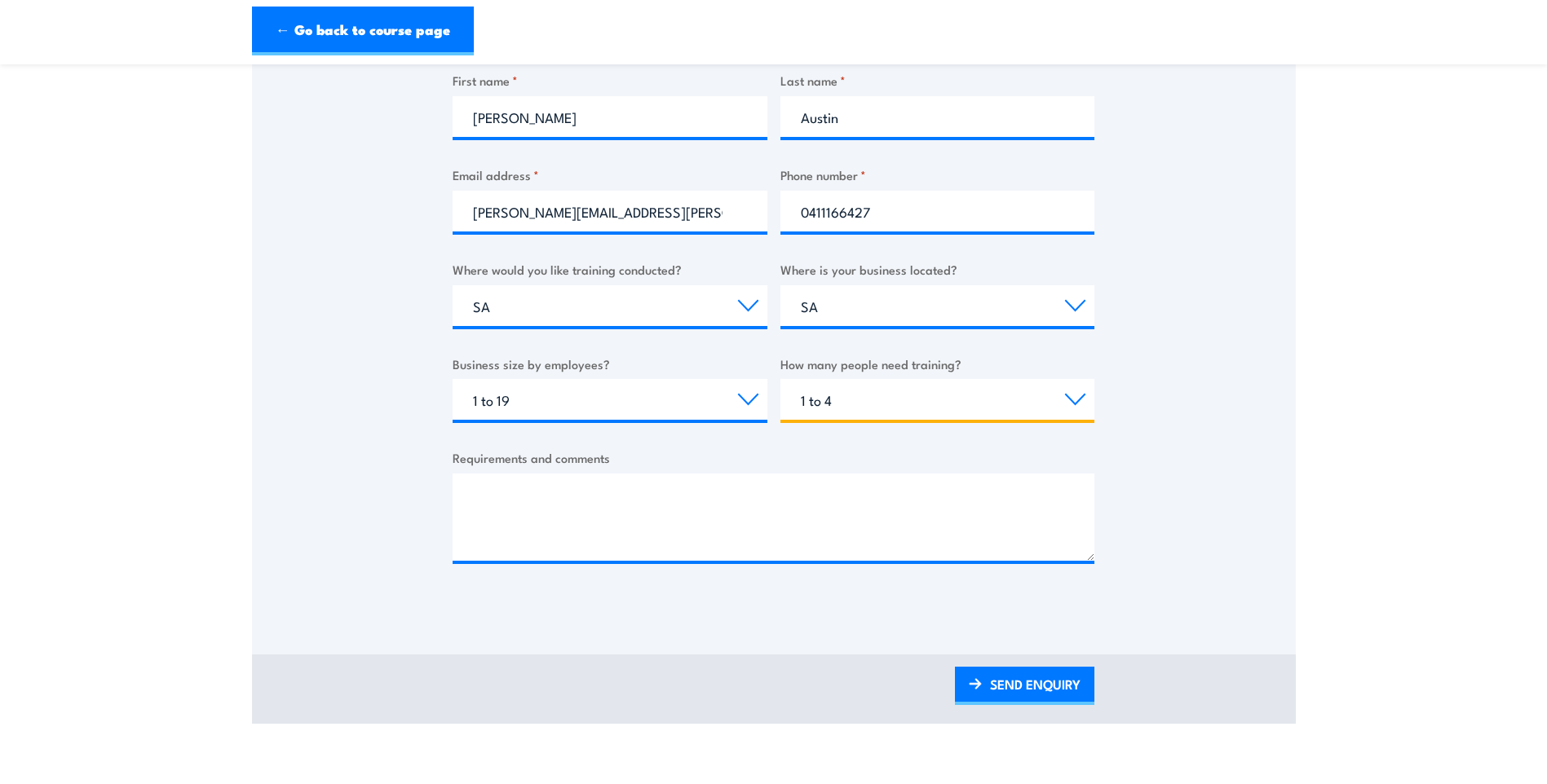
scroll to position [489, 0]
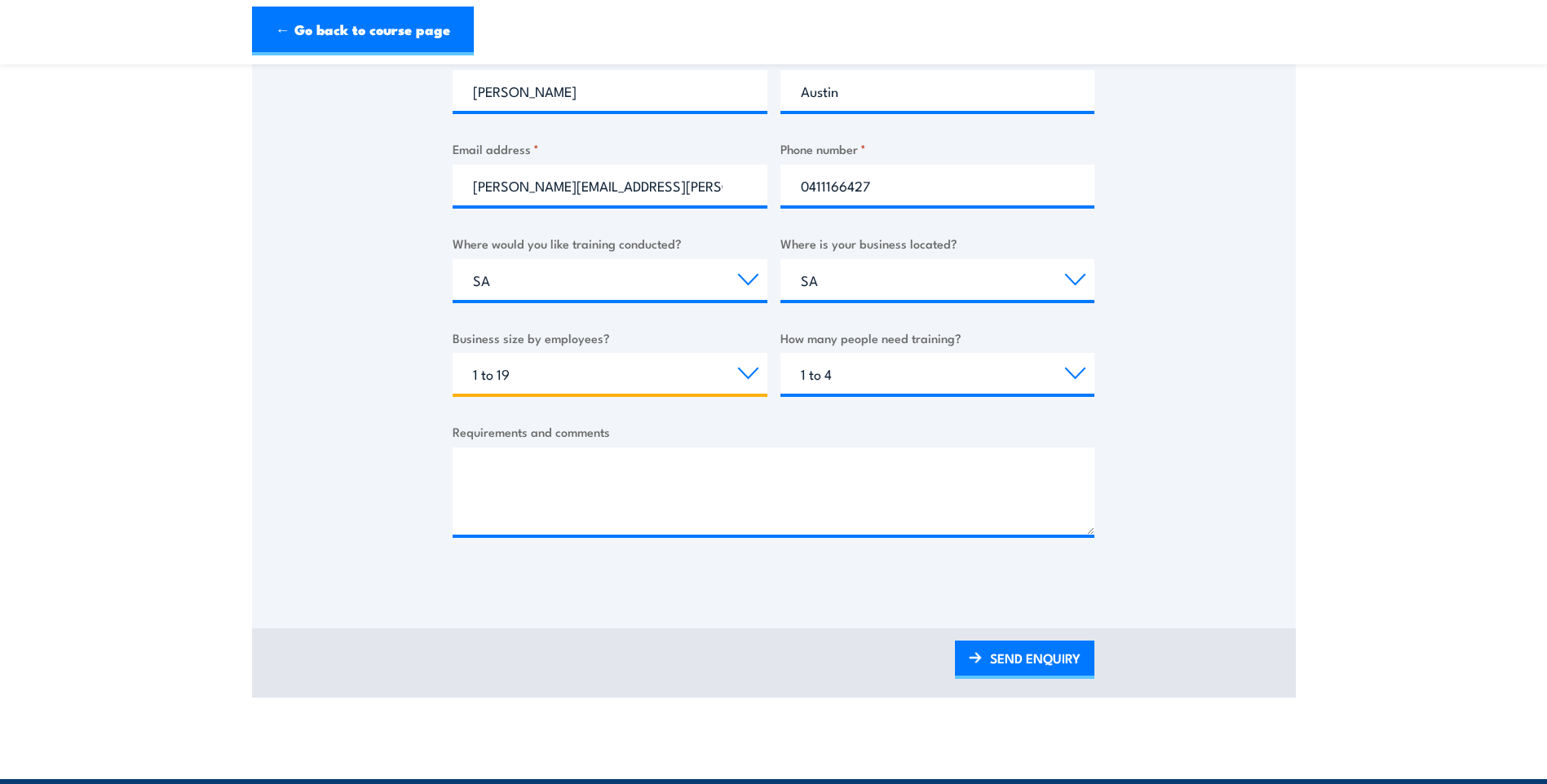
click at [749, 370] on select "Choose your business size 1 to 19 20 to 199 200+" at bounding box center [610, 373] width 315 height 41
click at [453, 353] on select "Choose your business size 1 to 19 20 to 199 200+" at bounding box center [610, 373] width 315 height 41
click at [506, 470] on textarea "Requirements and comments" at bounding box center [774, 491] width 642 height 87
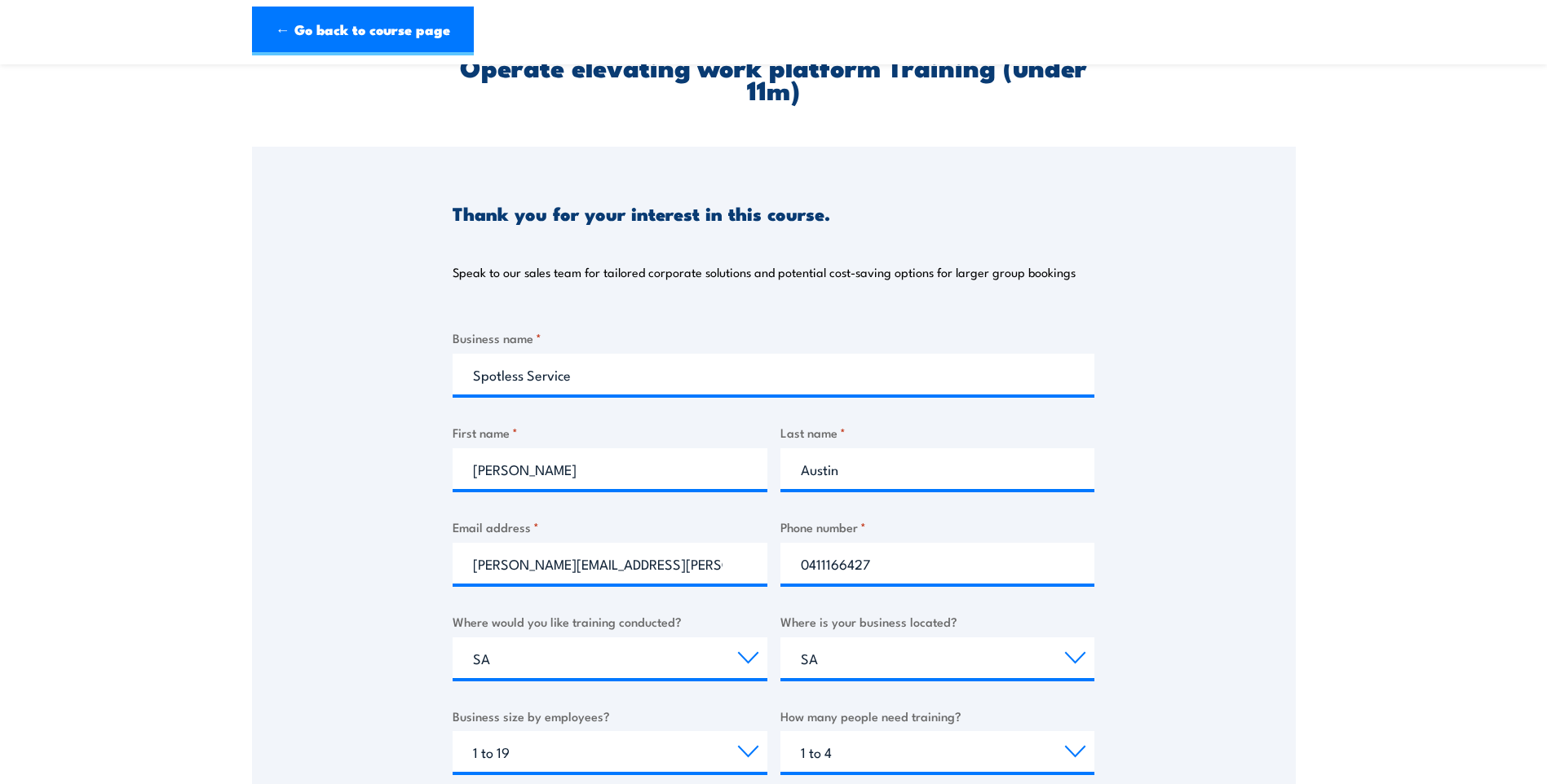
scroll to position [407, 0]
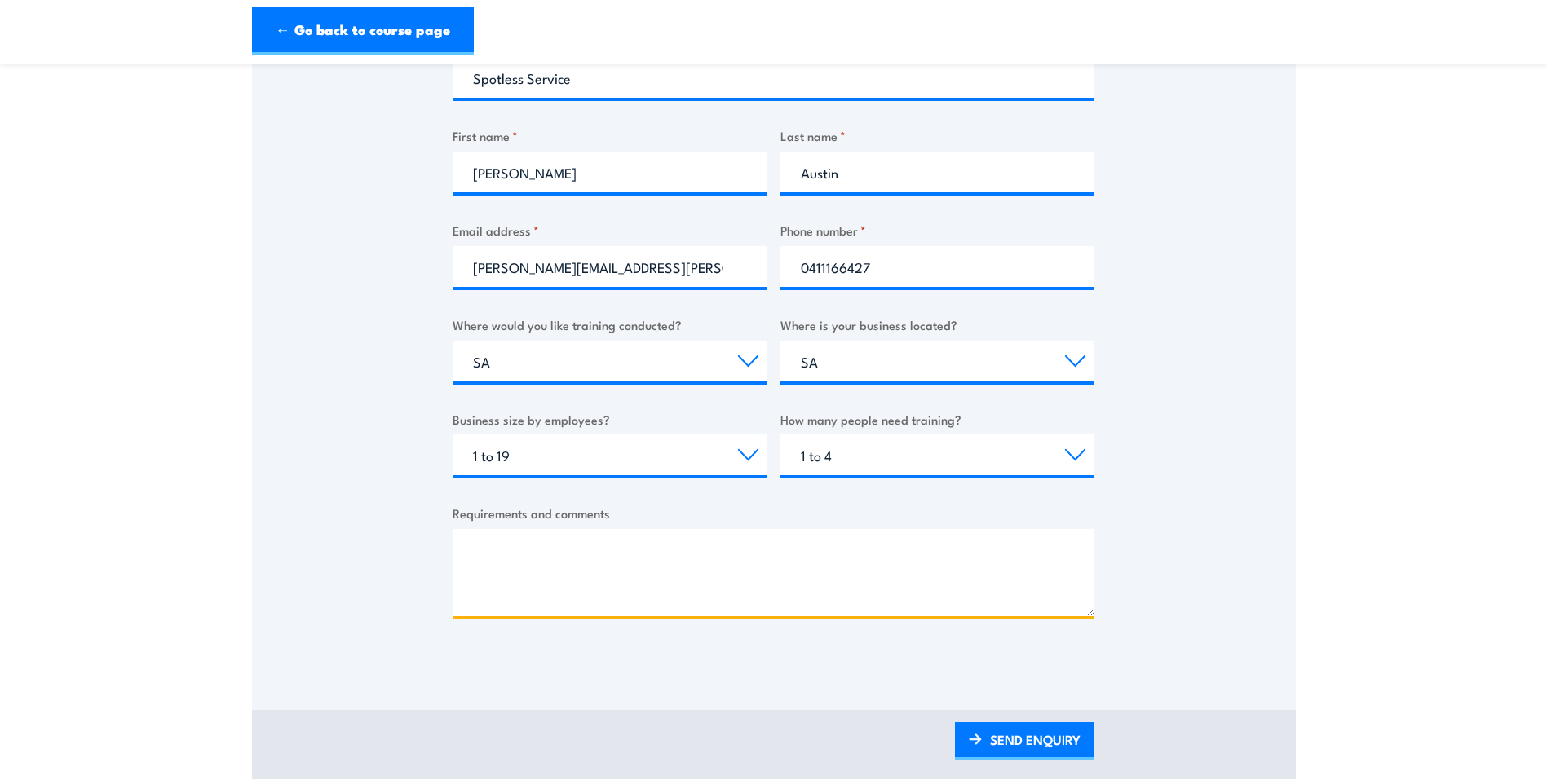
click at [509, 550] on textarea "Requirements and comments" at bounding box center [774, 573] width 642 height 87
click at [655, 554] on textarea "I am looking at putting our" at bounding box center [774, 573] width 642 height 87
type textarea "I am looking at putting our carpenters through this training for repairs for"
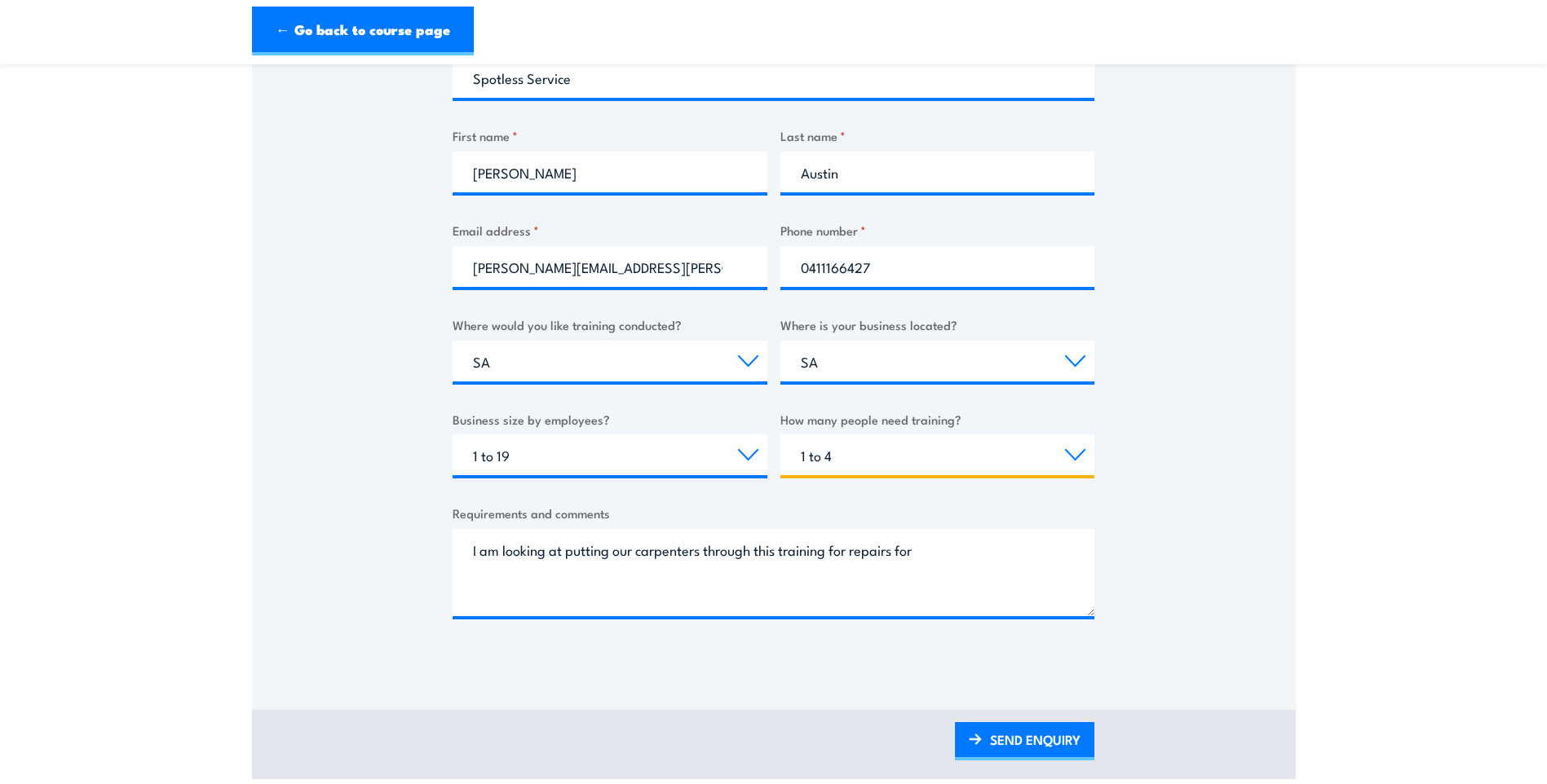
click at [1071, 454] on select "Choose the amount of people 1 to 4 5 to 19 20+" at bounding box center [937, 455] width 315 height 41
click at [780, 434] on select "Choose the amount of people 1 to 4 5 to 19 20+" at bounding box center [937, 455] width 315 height 41
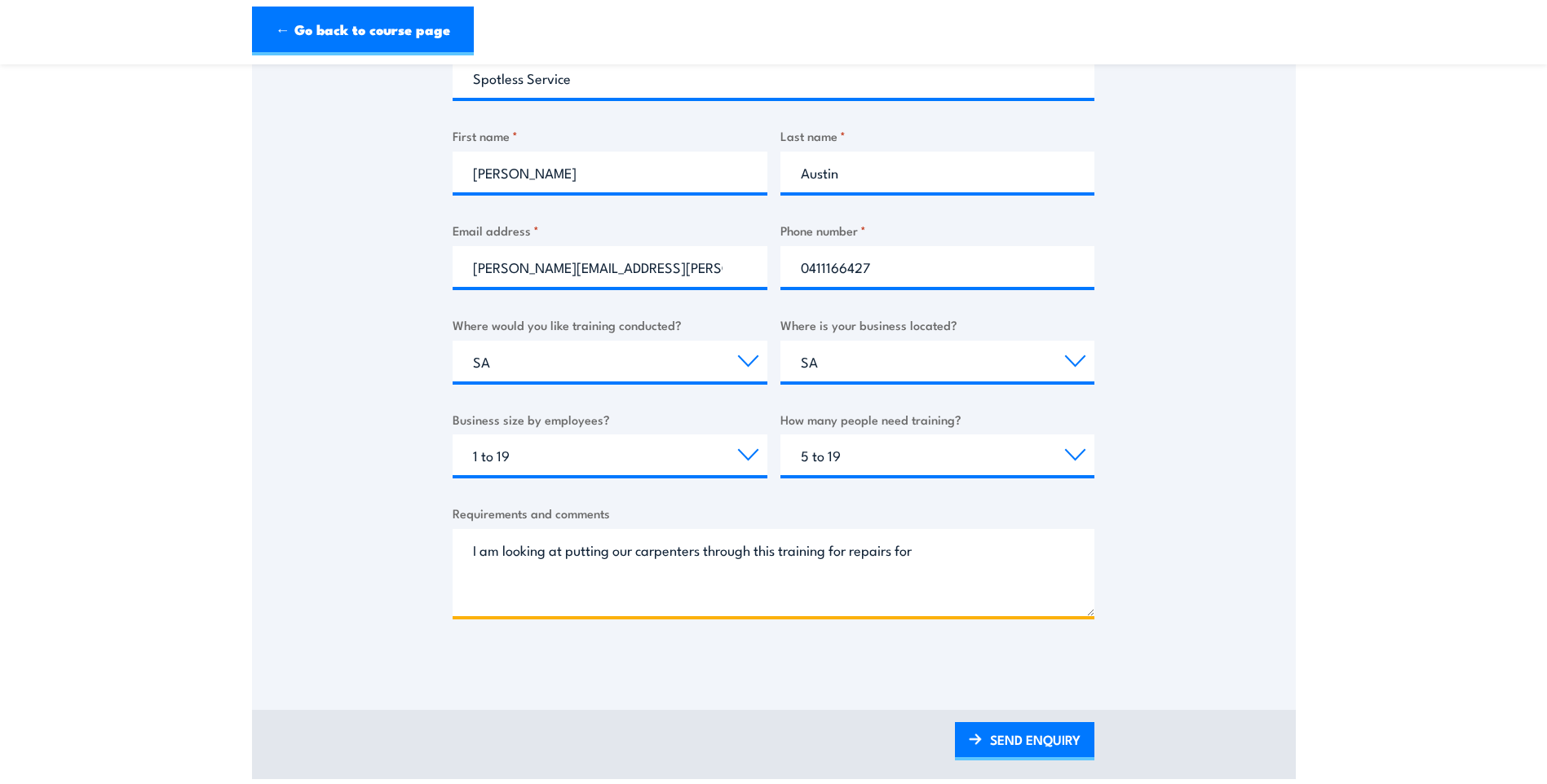
click at [937, 554] on textarea "I am looking at putting our carpenters through this training for repairs for" at bounding box center [774, 573] width 642 height 87
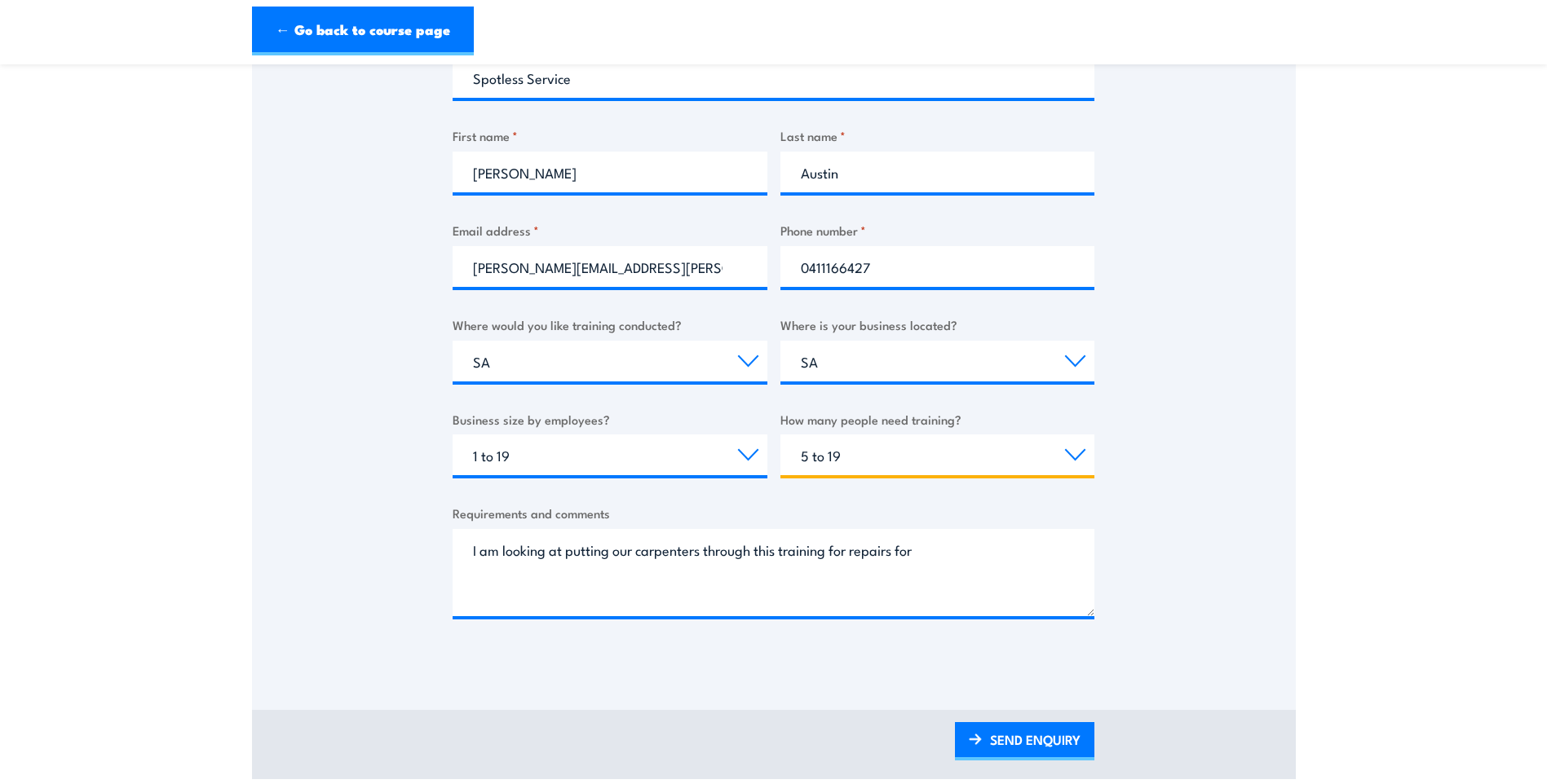
click at [1077, 454] on select "Choose the amount of people 1 to 4 5 to 19 20+" at bounding box center [937, 455] width 315 height 41
click at [780, 434] on select "Choose the amount of people 1 to 4 5 to 19 20+" at bounding box center [937, 455] width 315 height 41
click at [1076, 460] on select "Choose the amount of people 1 to 4 5 to 19 20+" at bounding box center [937, 455] width 315 height 41
click at [780, 434] on select "Choose the amount of people 1 to 4 5 to 19 20+" at bounding box center [937, 455] width 315 height 41
click at [1078, 453] on select "Choose the amount of people 1 to 4 5 to 19 20+" at bounding box center [937, 455] width 315 height 41
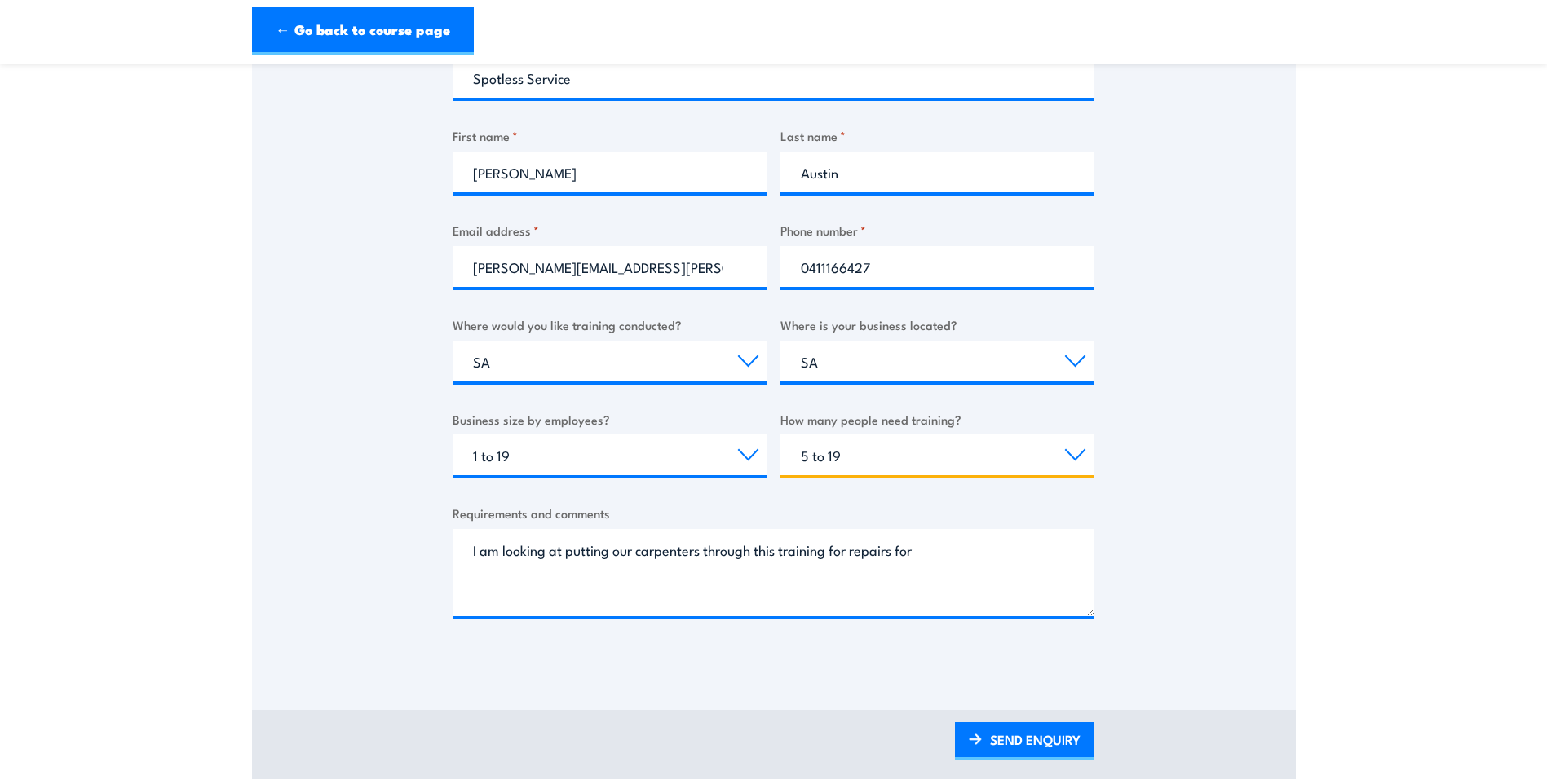
select select "1 to 4"
click at [780, 434] on select "Choose the amount of people 1 to 4 5 to 19 20+" at bounding box center [937, 455] width 315 height 41
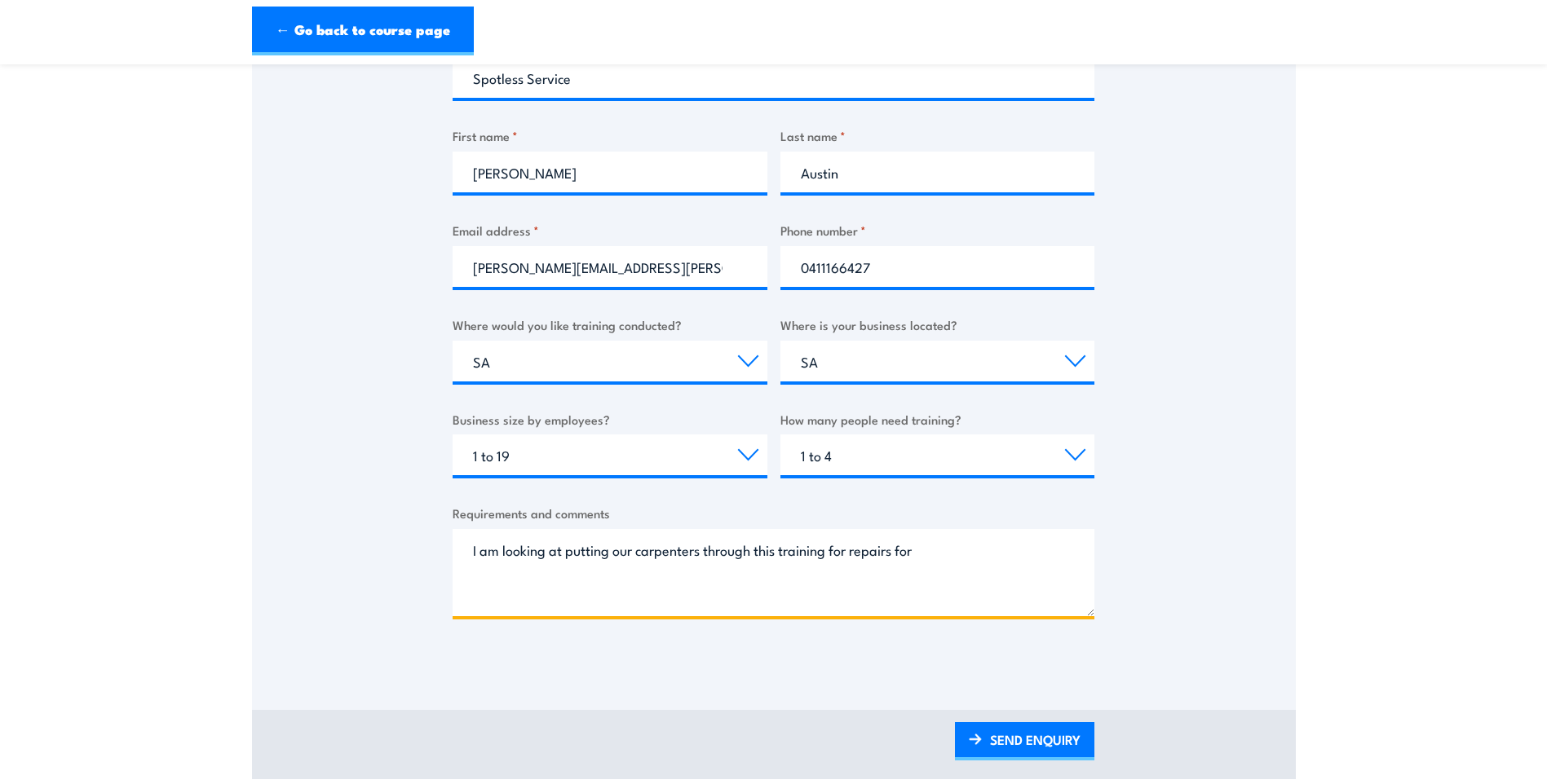
click at [928, 548] on textarea "I am looking at putting our carpenters through this training for repairs for" at bounding box center [774, 573] width 642 height 87
drag, startPoint x: 924, startPoint y: 548, endPoint x: 900, endPoint y: 550, distance: 24.1
click at [900, 550] on textarea "I am looking at putting our carpenters through this training for repairs for" at bounding box center [774, 573] width 642 height 87
click at [474, 586] on textarea "I am looking at putting our carpenters through this training for repairs on res…" at bounding box center [774, 573] width 642 height 87
type textarea "I am looking at putting our carpenters through this training for repairs on res…"
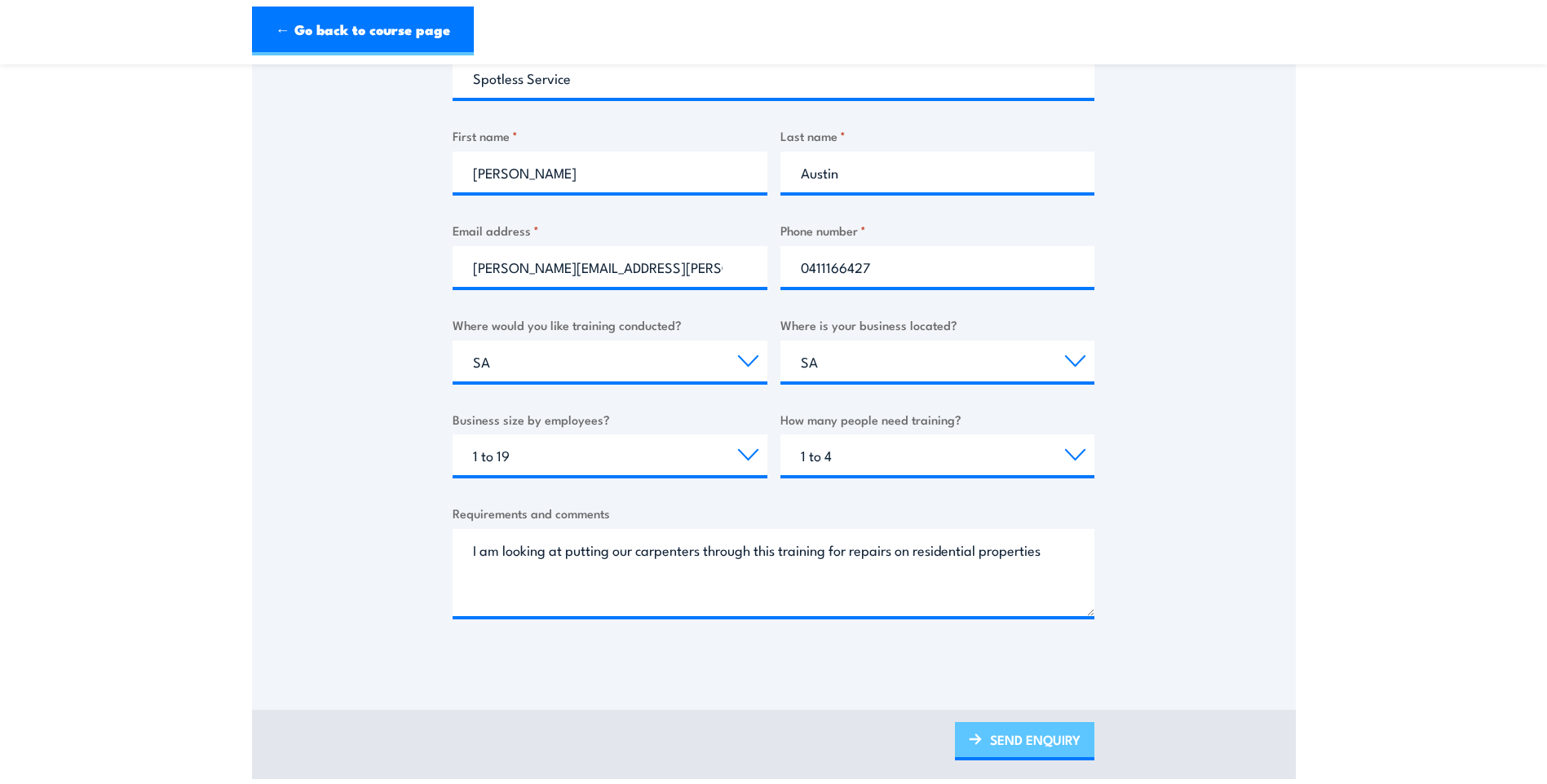
click at [1033, 736] on link "SEND ENQUIRY" at bounding box center [1024, 741] width 139 height 39
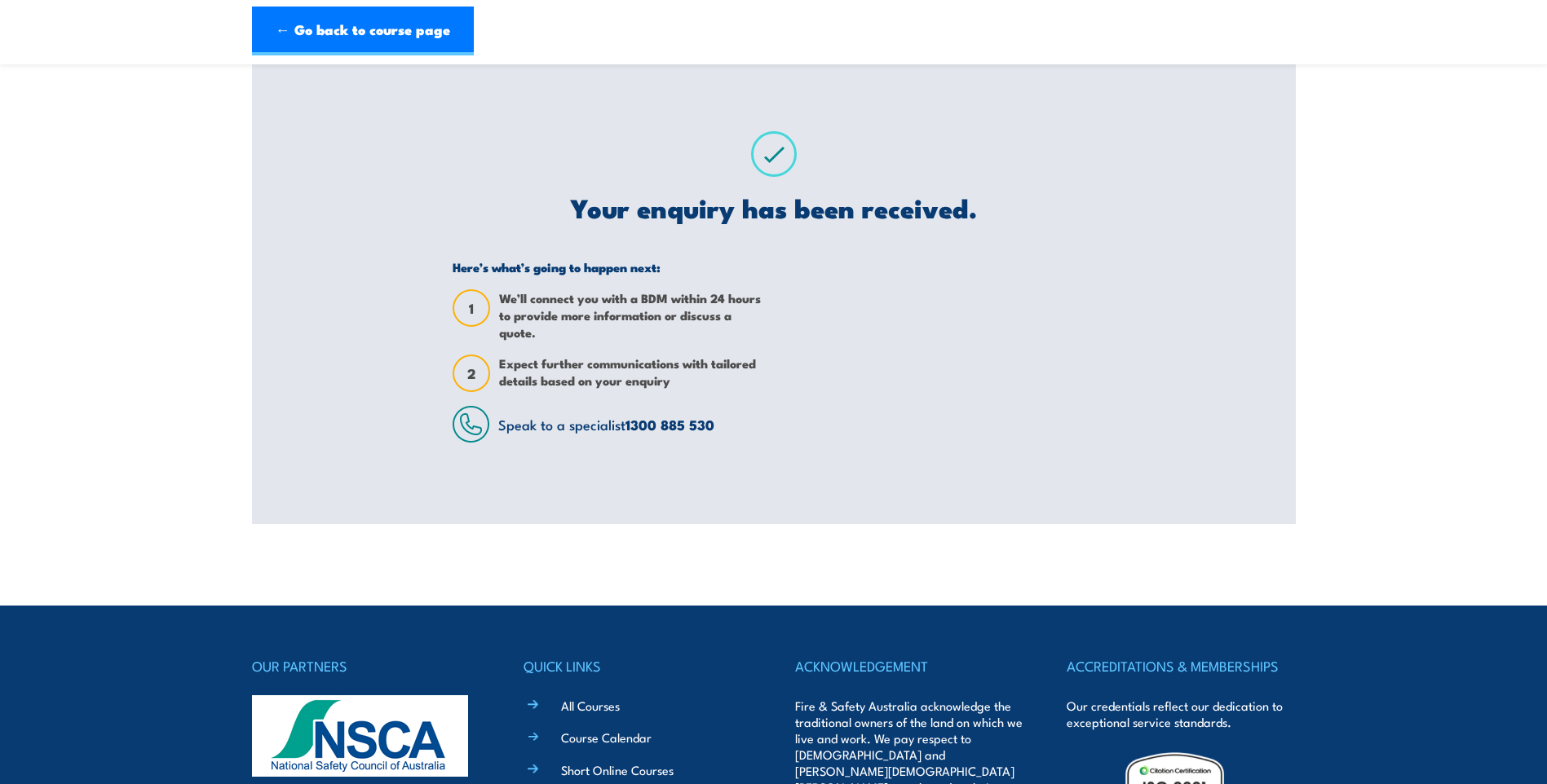
scroll to position [0, 0]
